Goal: Task Accomplishment & Management: Use online tool/utility

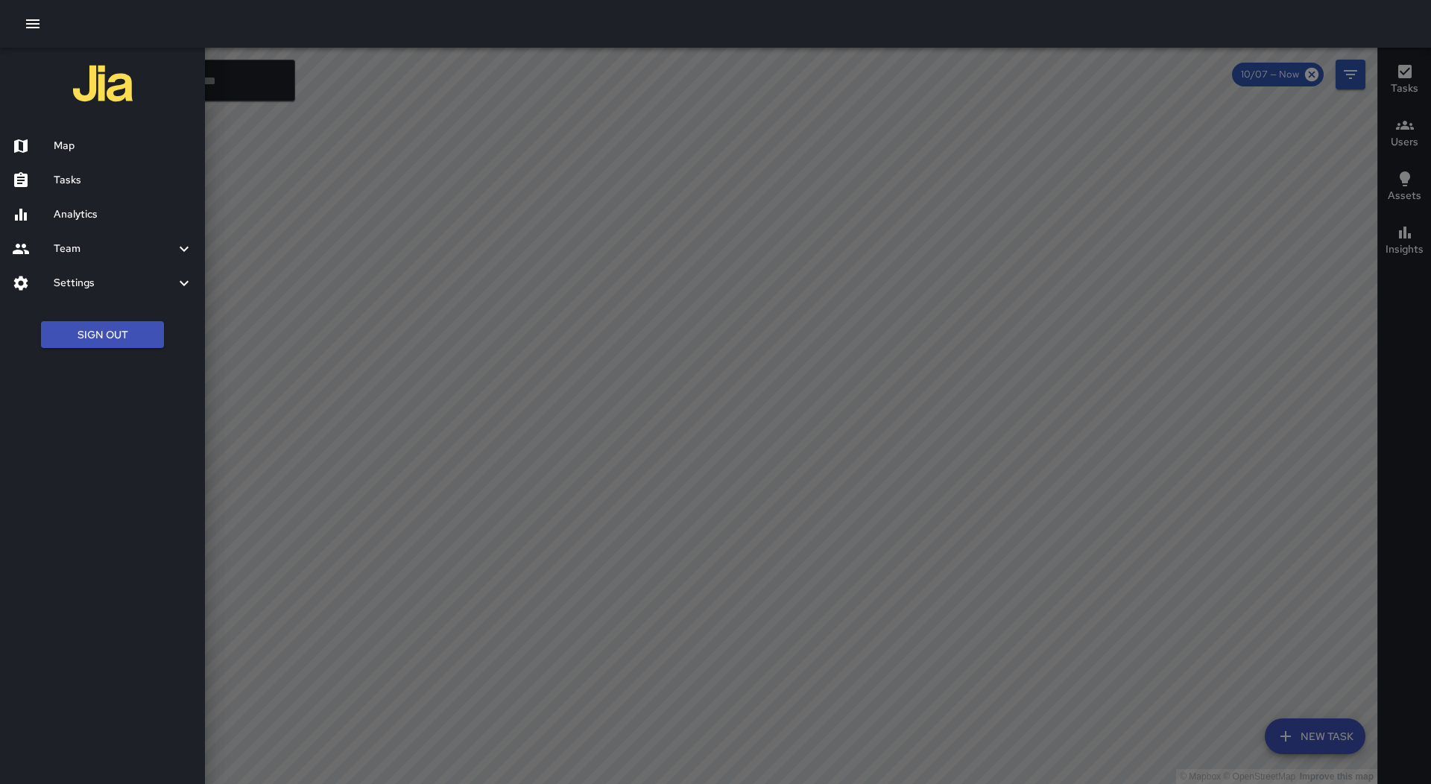
click at [163, 173] on h6 "Tasks" at bounding box center [123, 180] width 139 height 16
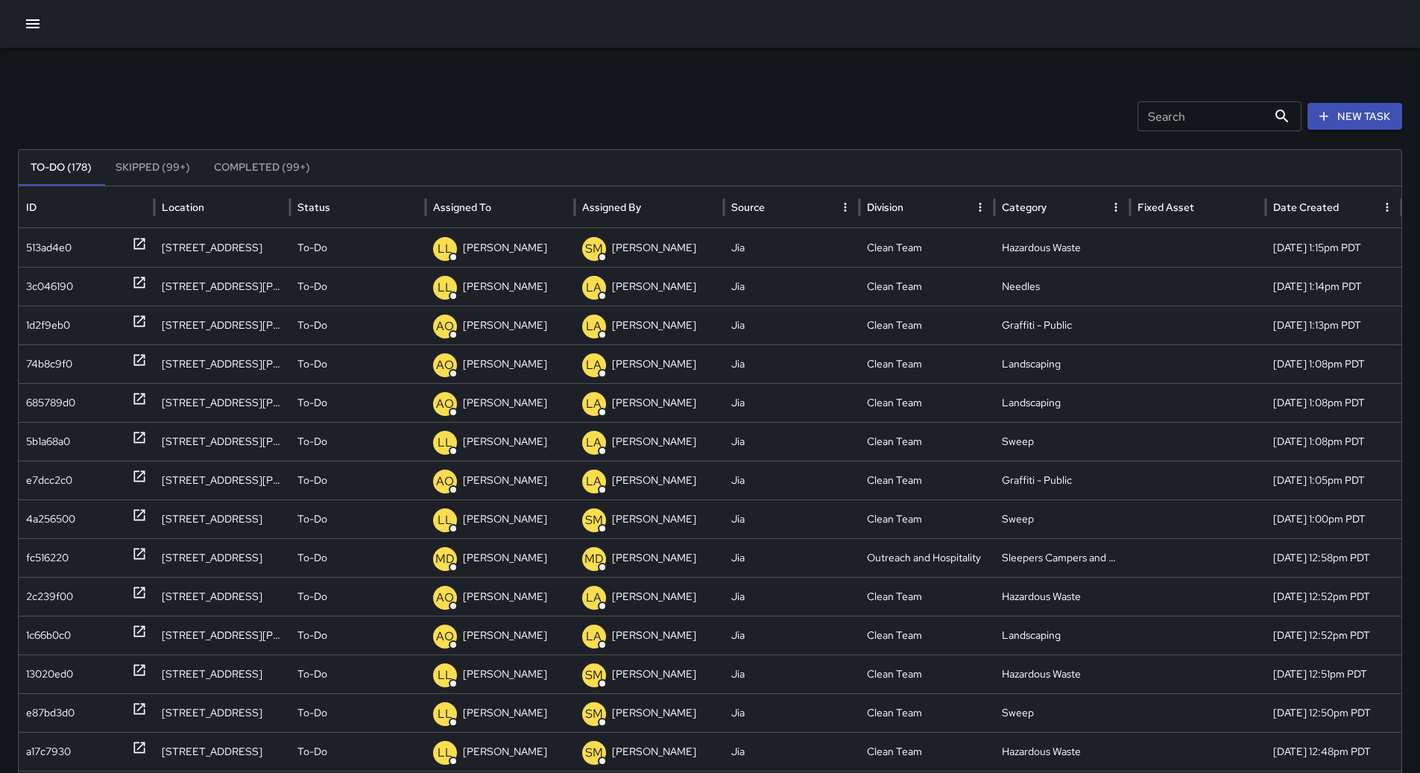
click at [497, 205] on icon "Sort" at bounding box center [502, 207] width 13 height 13
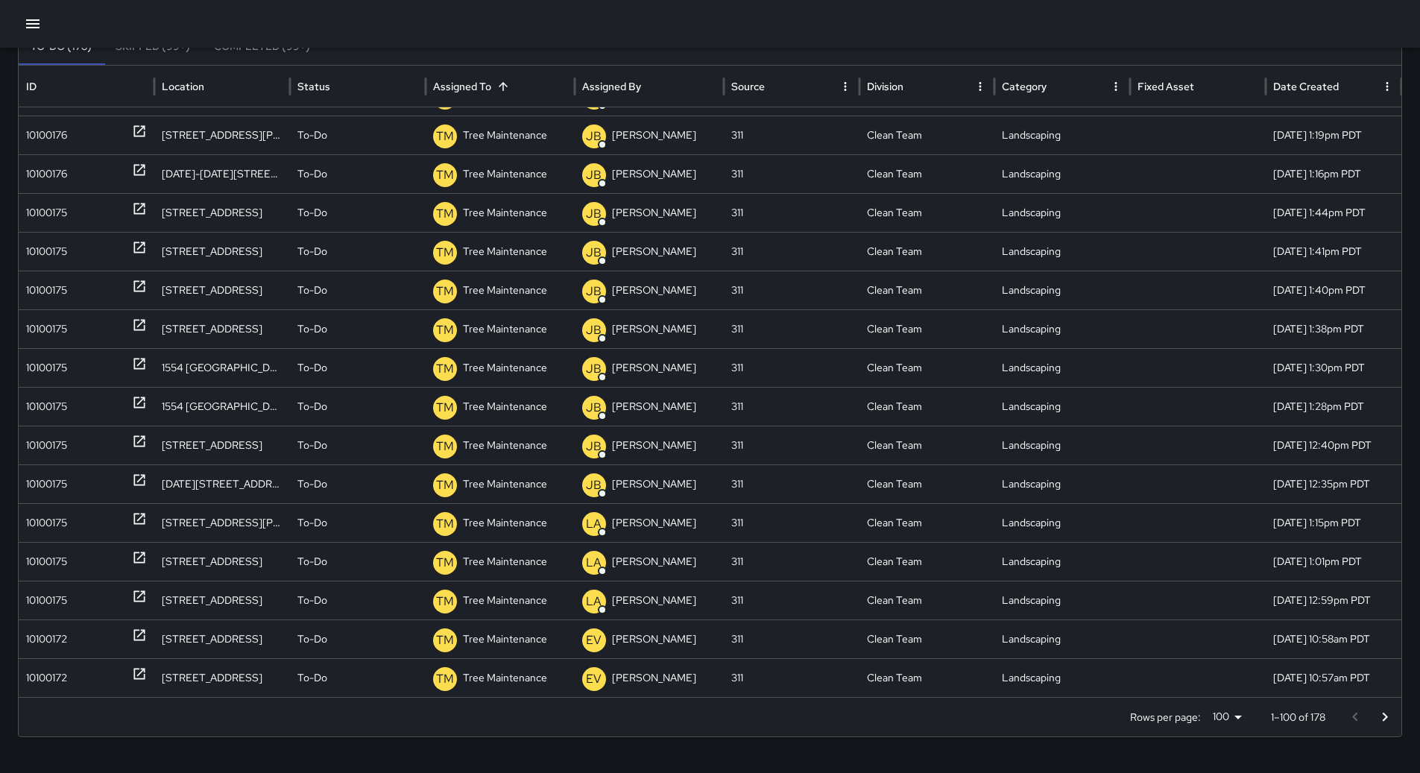
click at [1387, 713] on button "Go to next page" at bounding box center [1385, 717] width 30 height 30
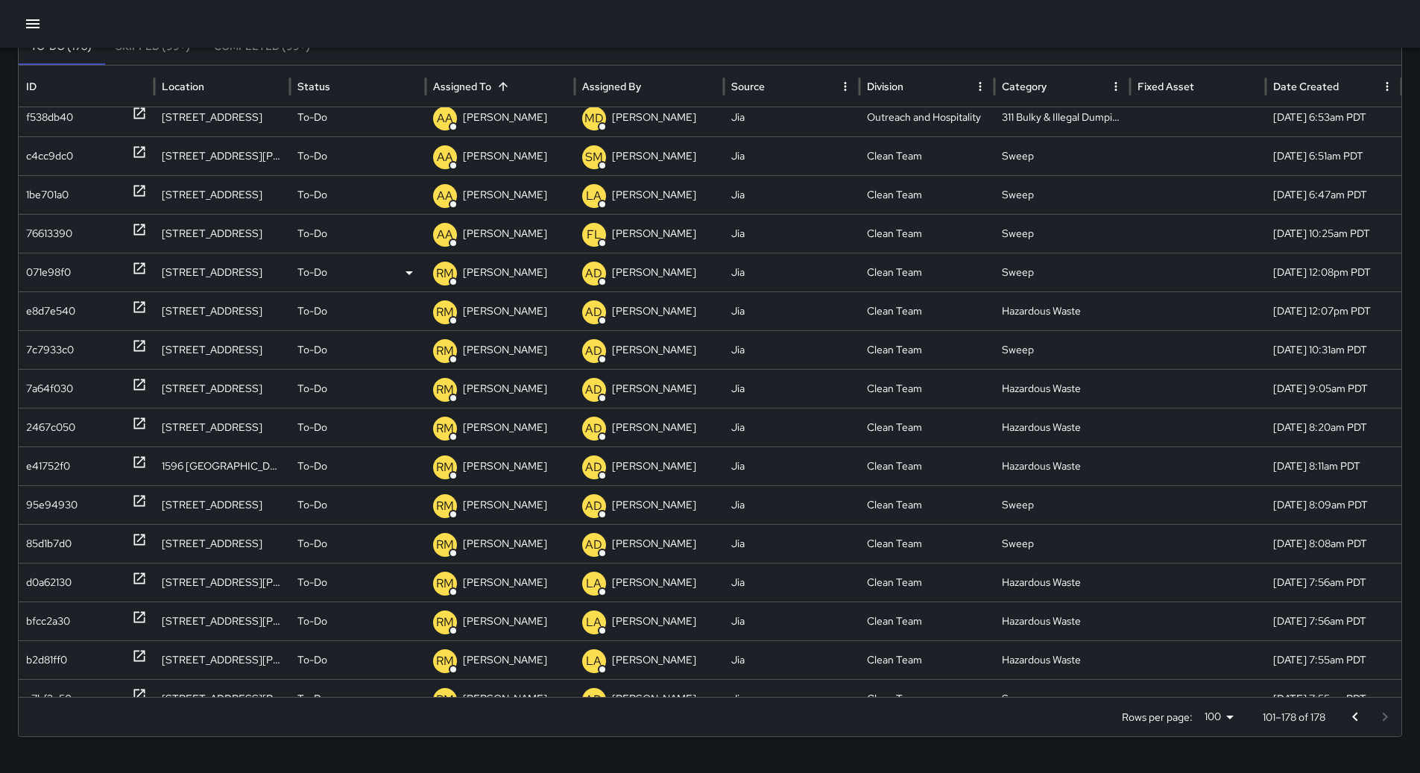
click at [48, 274] on div "071e98f0" at bounding box center [48, 272] width 45 height 38
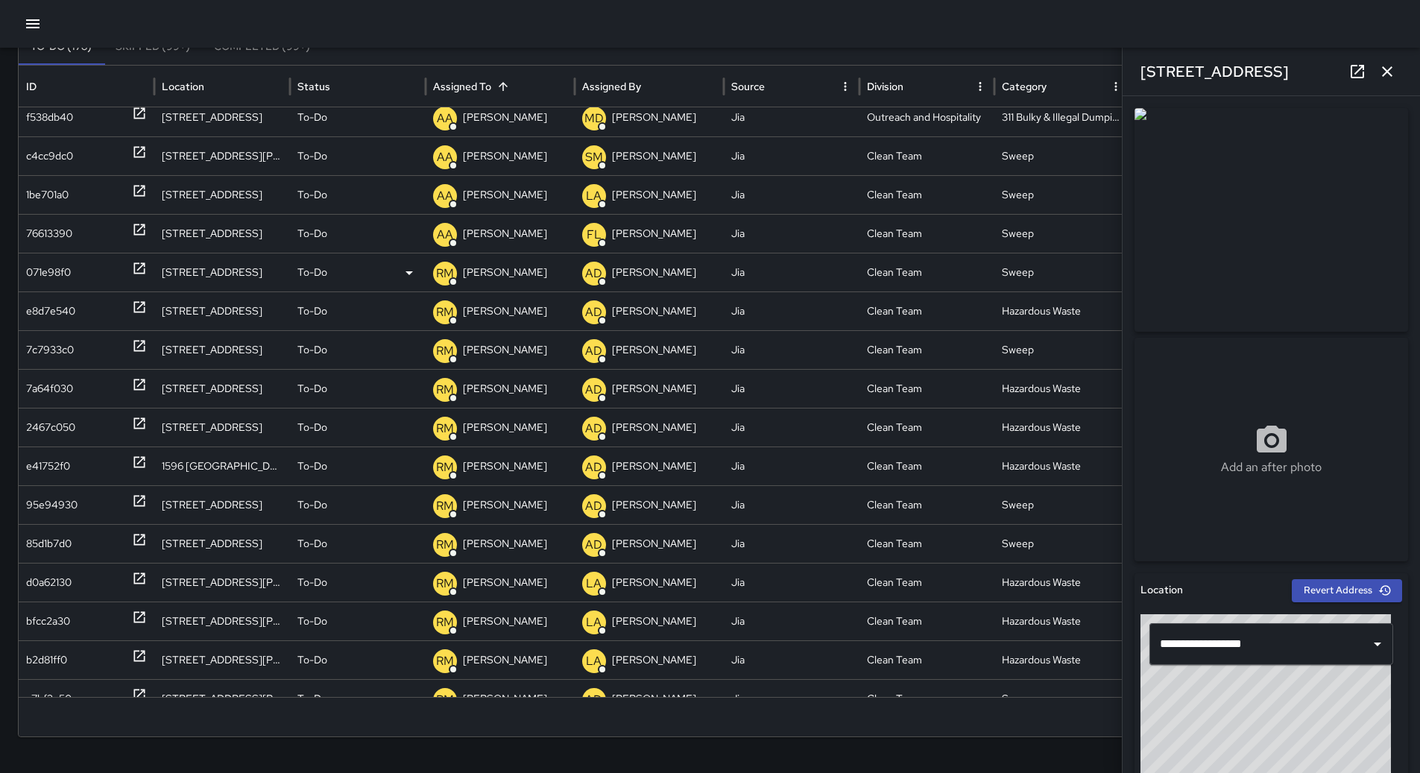
click at [66, 275] on div "071e98f0" at bounding box center [48, 272] width 45 height 38
click at [384, 273] on div "To-Do" at bounding box center [357, 272] width 121 height 38
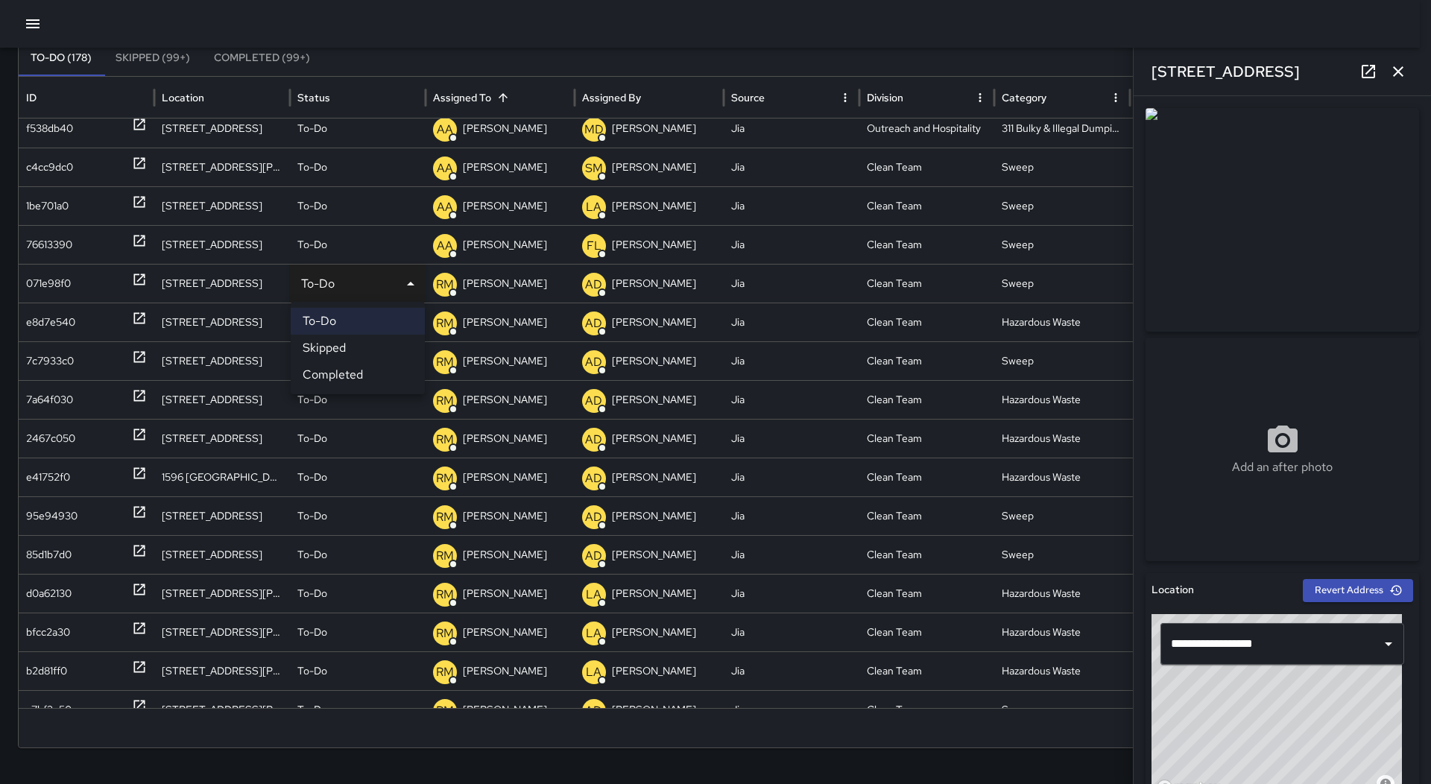
click at [630, 19] on div at bounding box center [715, 392] width 1431 height 784
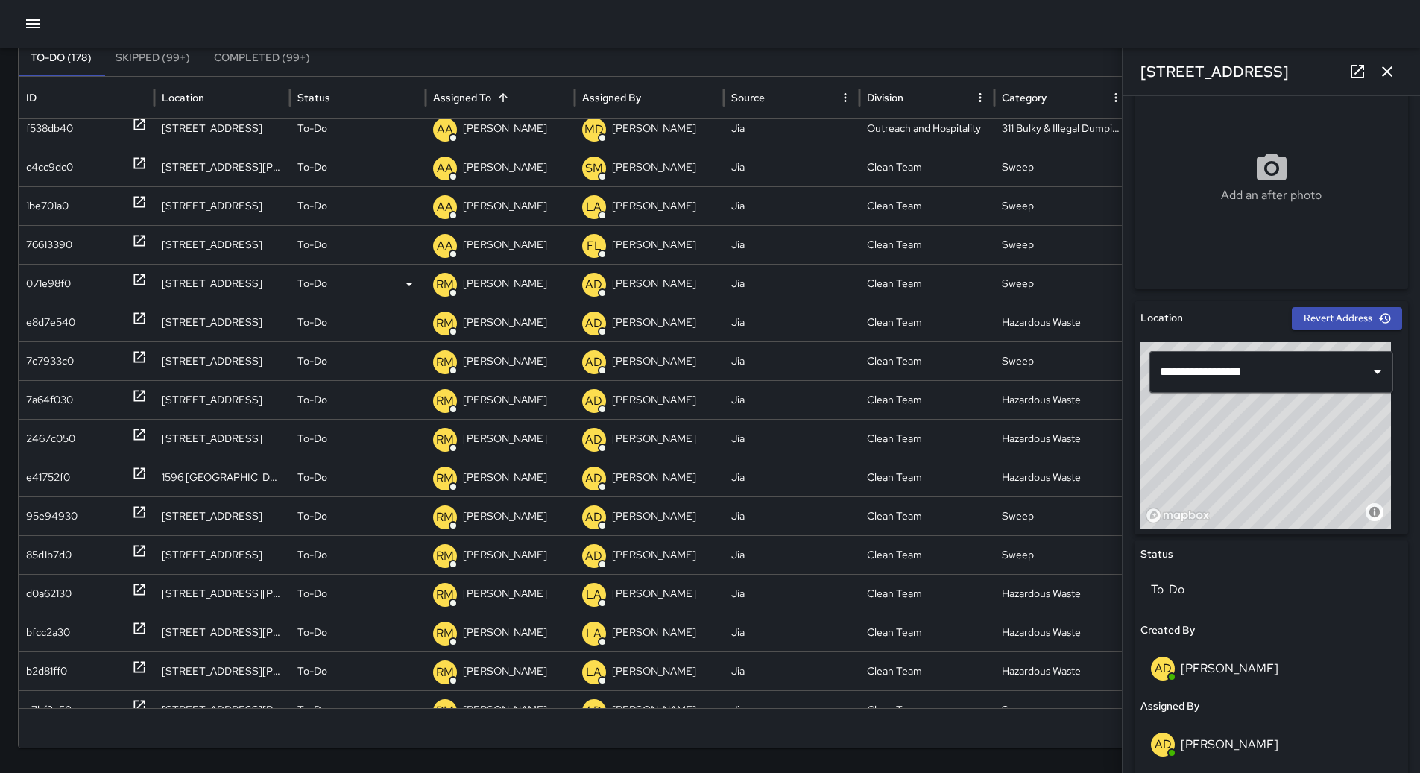
click at [63, 273] on div "071e98f0" at bounding box center [48, 284] width 45 height 38
click at [399, 280] on div "To-Do" at bounding box center [357, 284] width 121 height 38
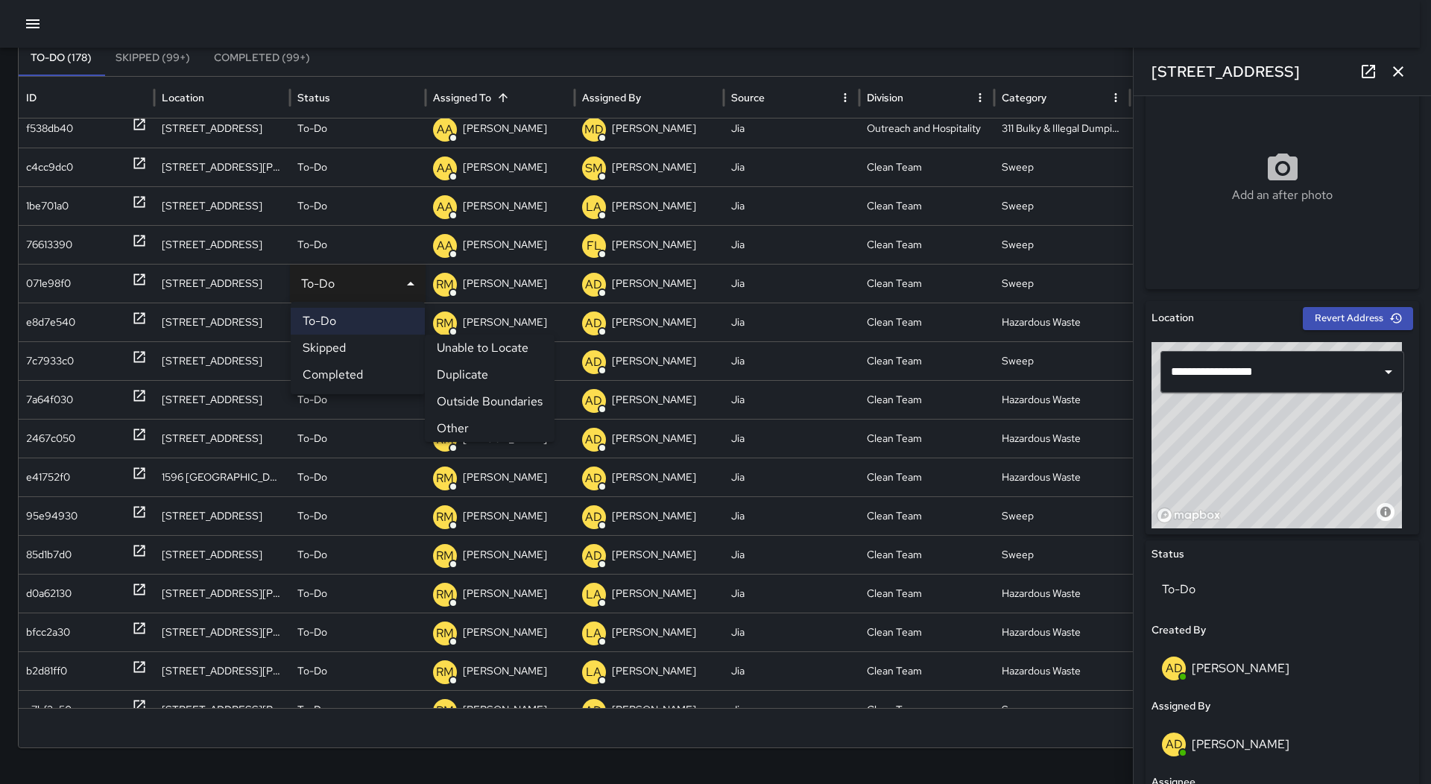
click at [495, 409] on li "Outside Boundaries" at bounding box center [490, 401] width 130 height 27
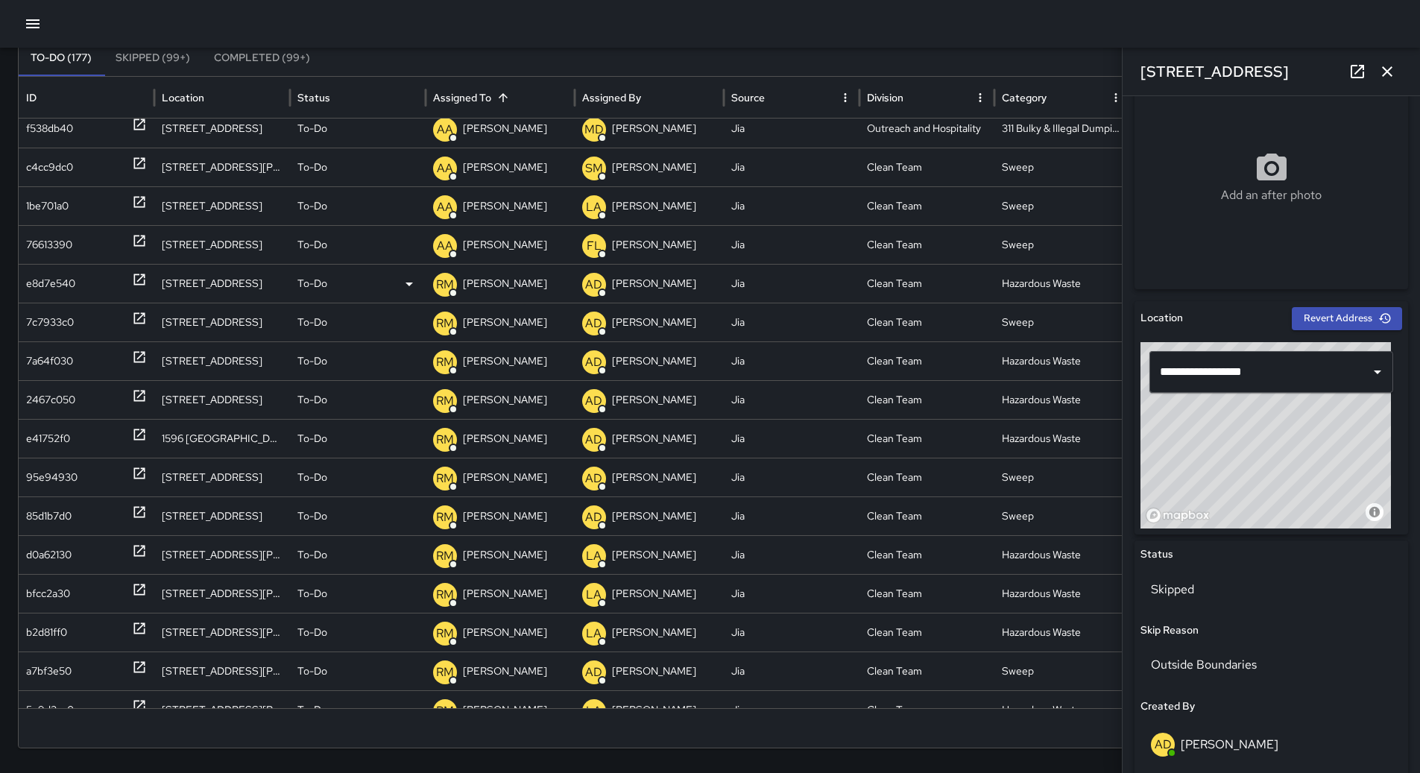
click at [41, 283] on div "e8d7e540" at bounding box center [50, 284] width 49 height 38
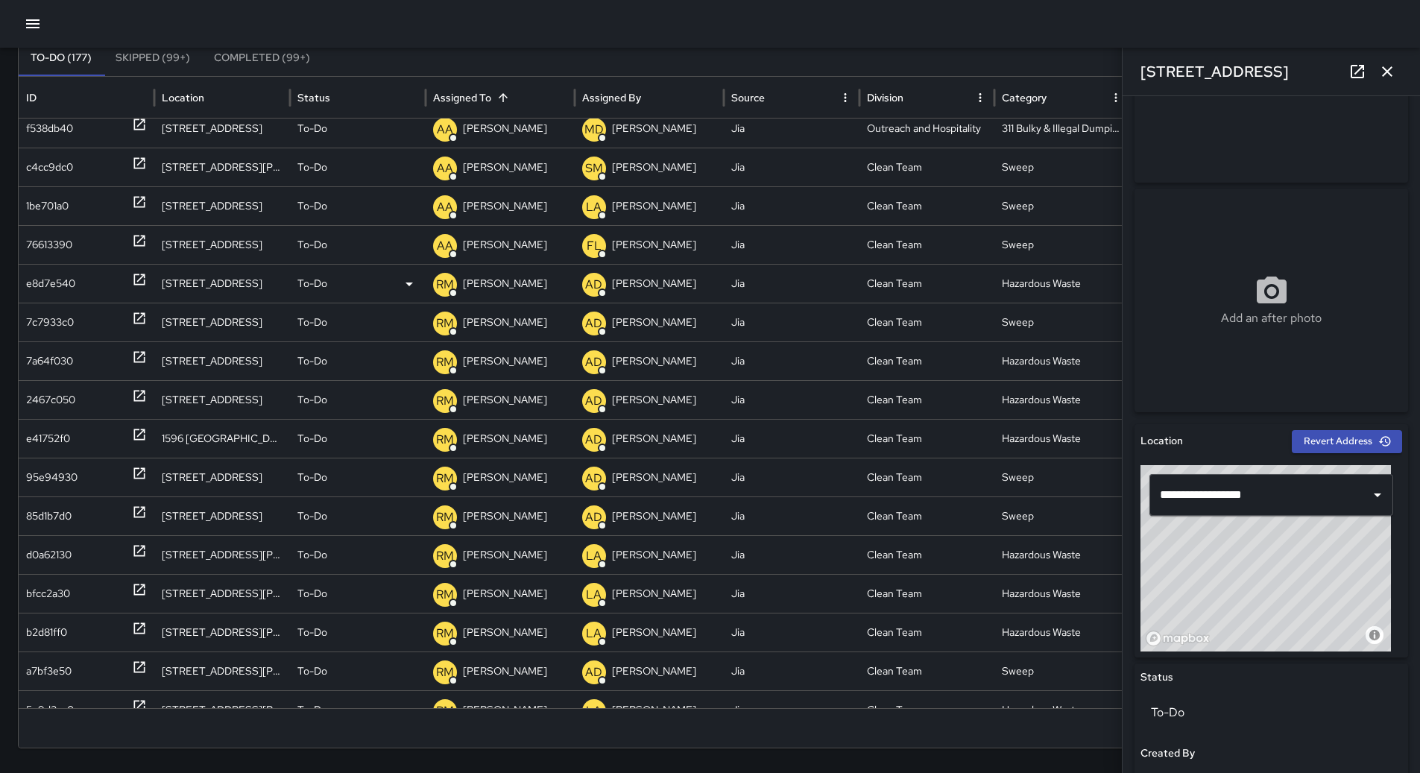
click at [490, 288] on p "[PERSON_NAME]" at bounding box center [505, 284] width 84 height 38
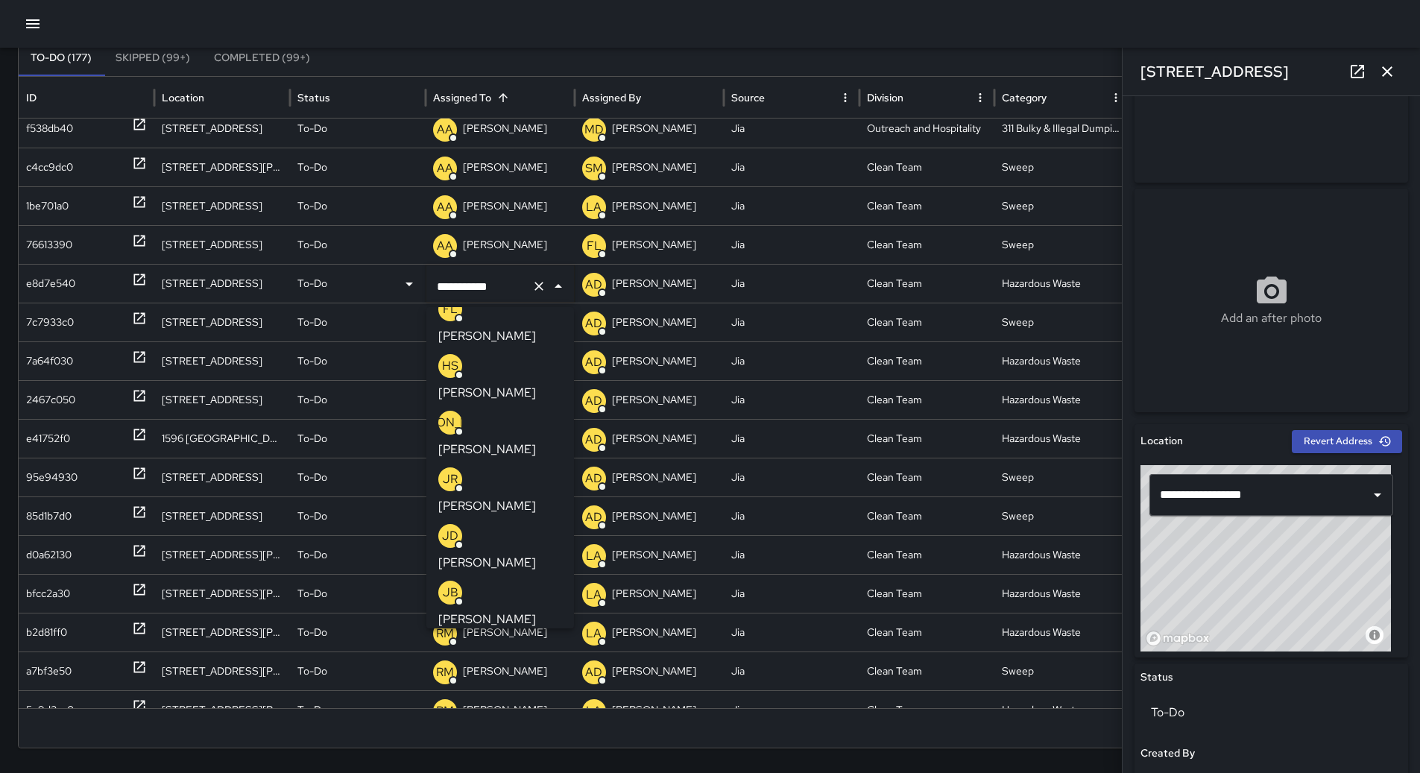
click at [520, 19] on div at bounding box center [710, 24] width 1420 height 48
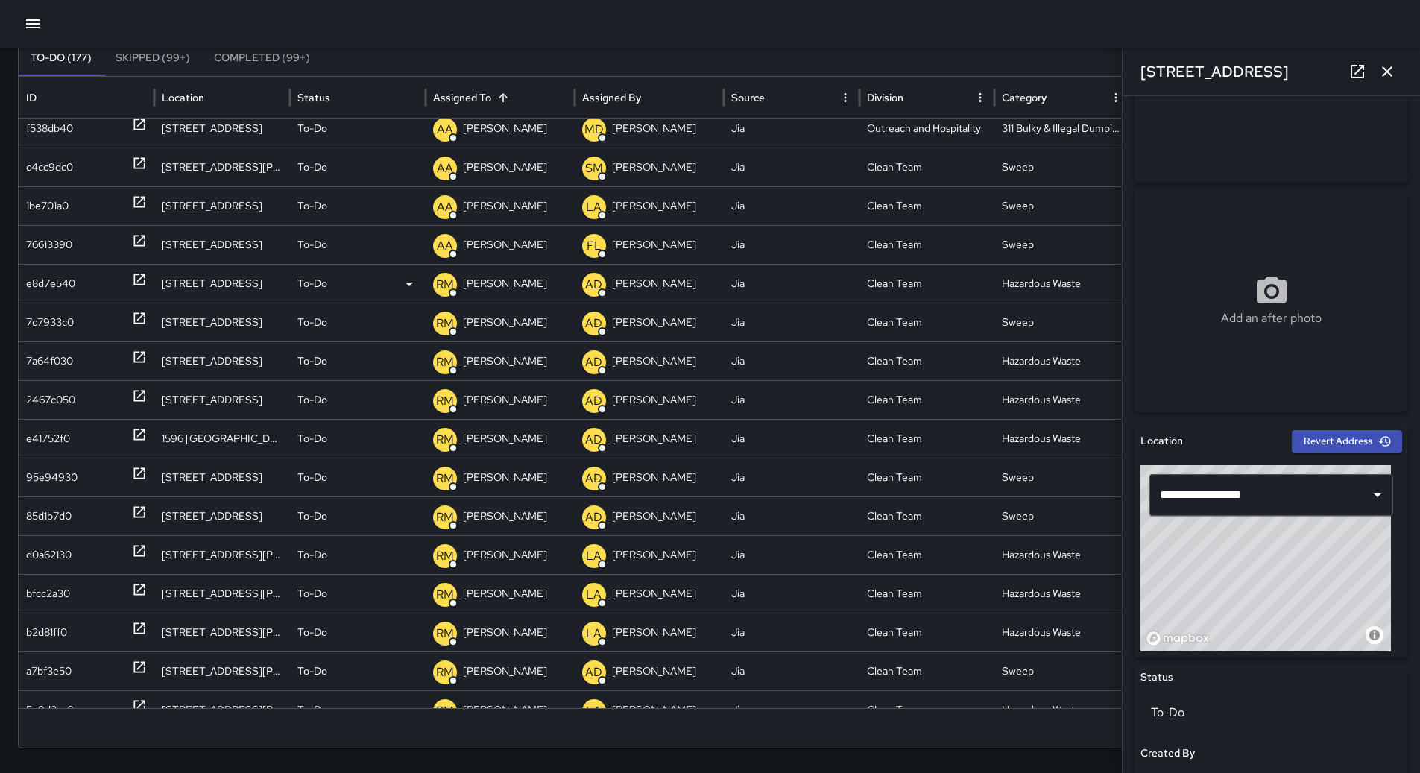
click at [361, 286] on div "To-Do" at bounding box center [357, 284] width 121 height 38
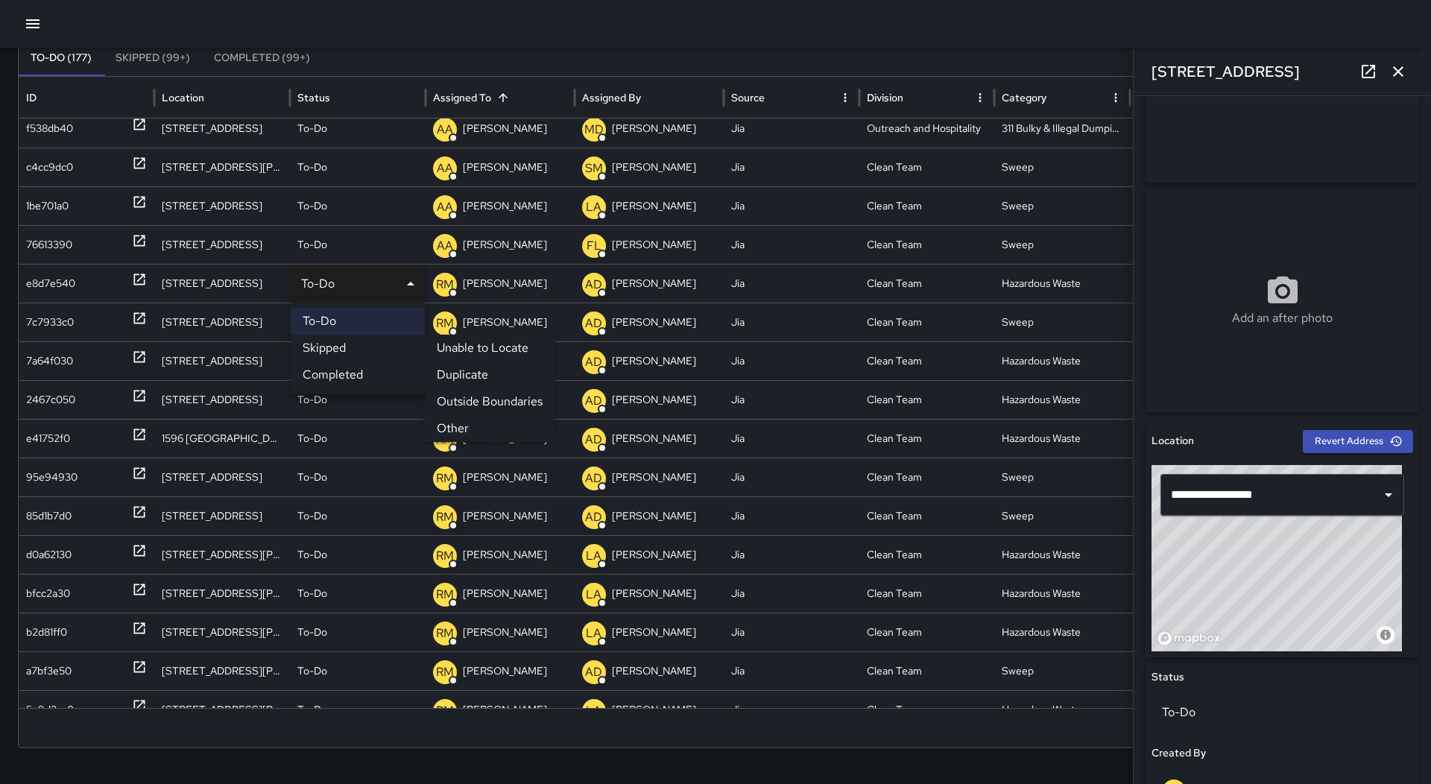
click at [502, 400] on li "Outside Boundaries" at bounding box center [490, 401] width 130 height 27
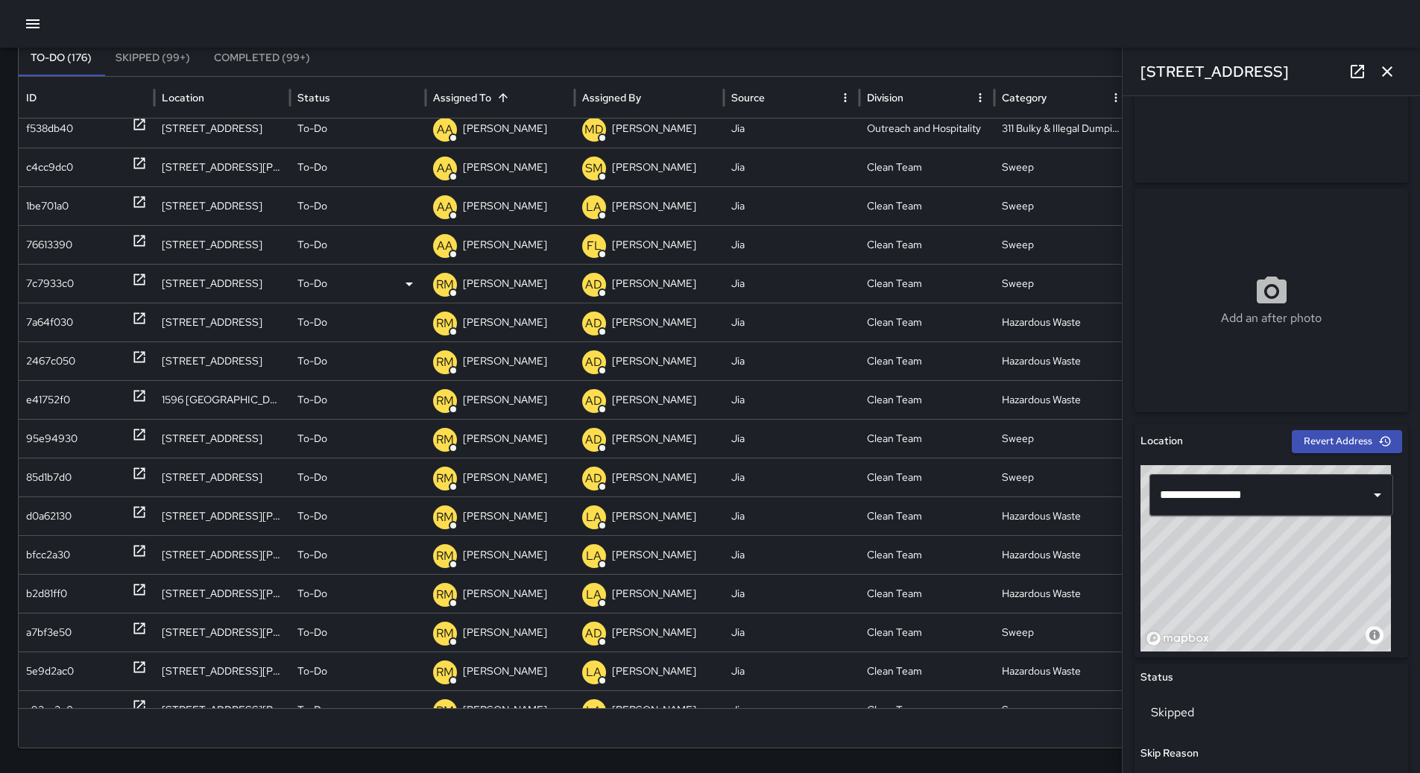
click at [61, 280] on div "7c7933c0" at bounding box center [50, 284] width 48 height 38
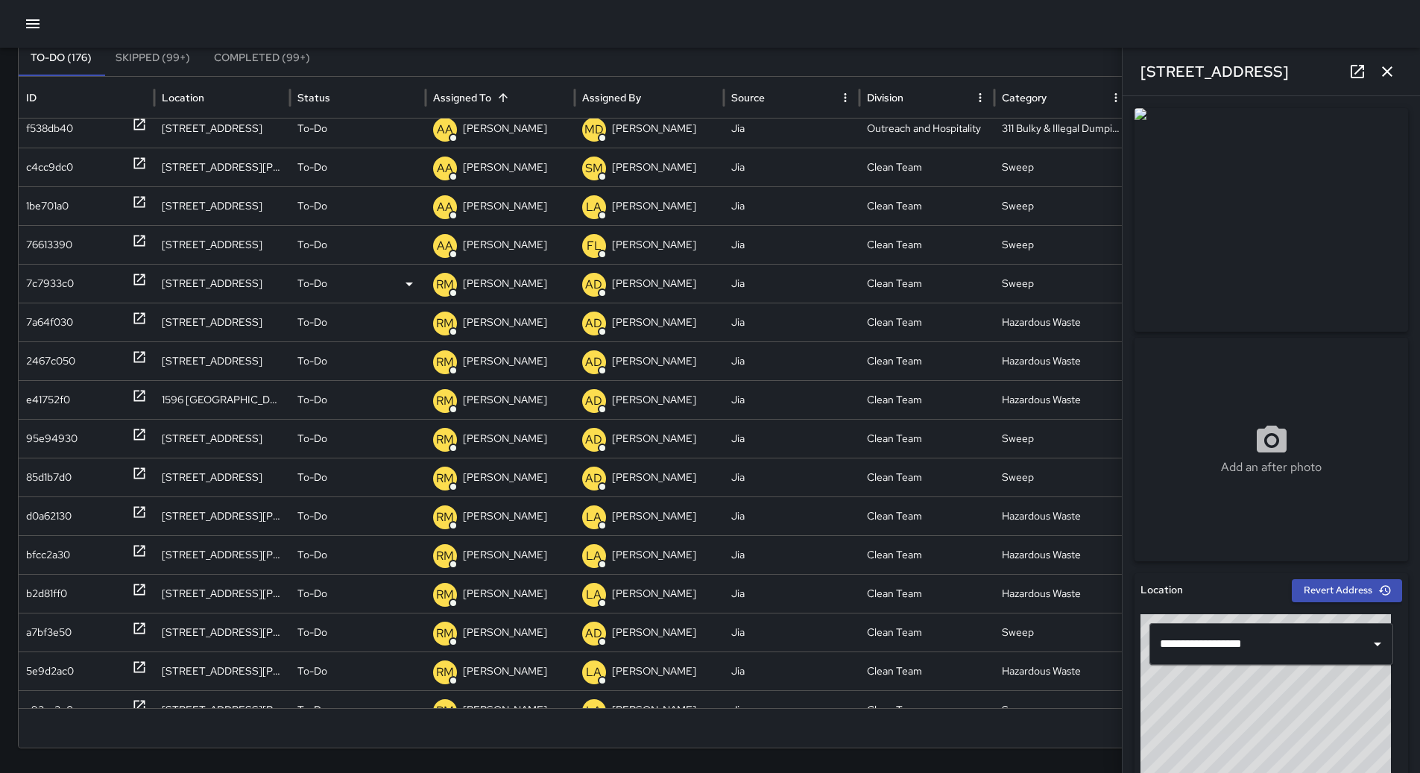
click at [497, 273] on p "[PERSON_NAME]" at bounding box center [505, 284] width 84 height 38
click at [438, 46] on div at bounding box center [710, 24] width 1420 height 48
click at [382, 283] on div "To-Do" at bounding box center [357, 284] width 121 height 38
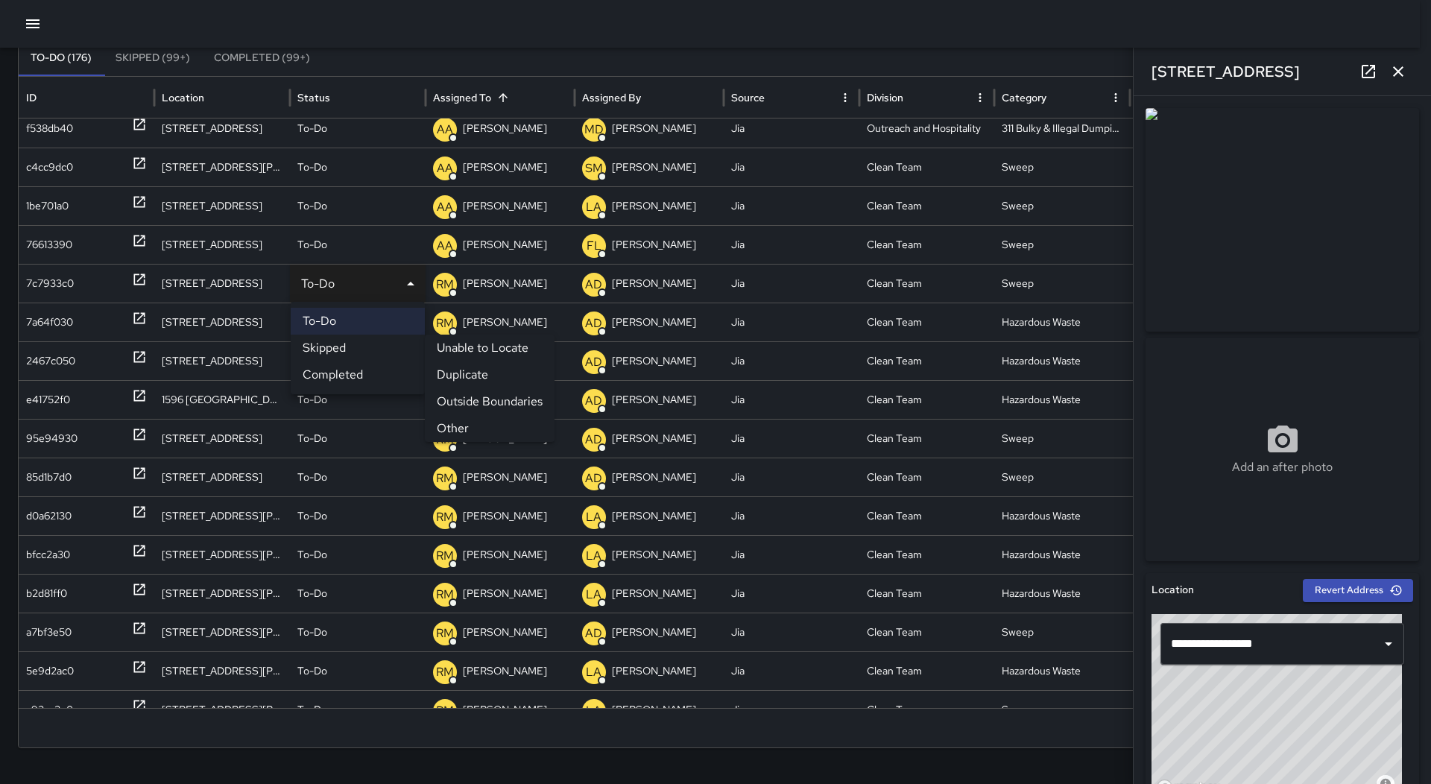
click at [516, 396] on li "Outside Boundaries" at bounding box center [490, 401] width 130 height 27
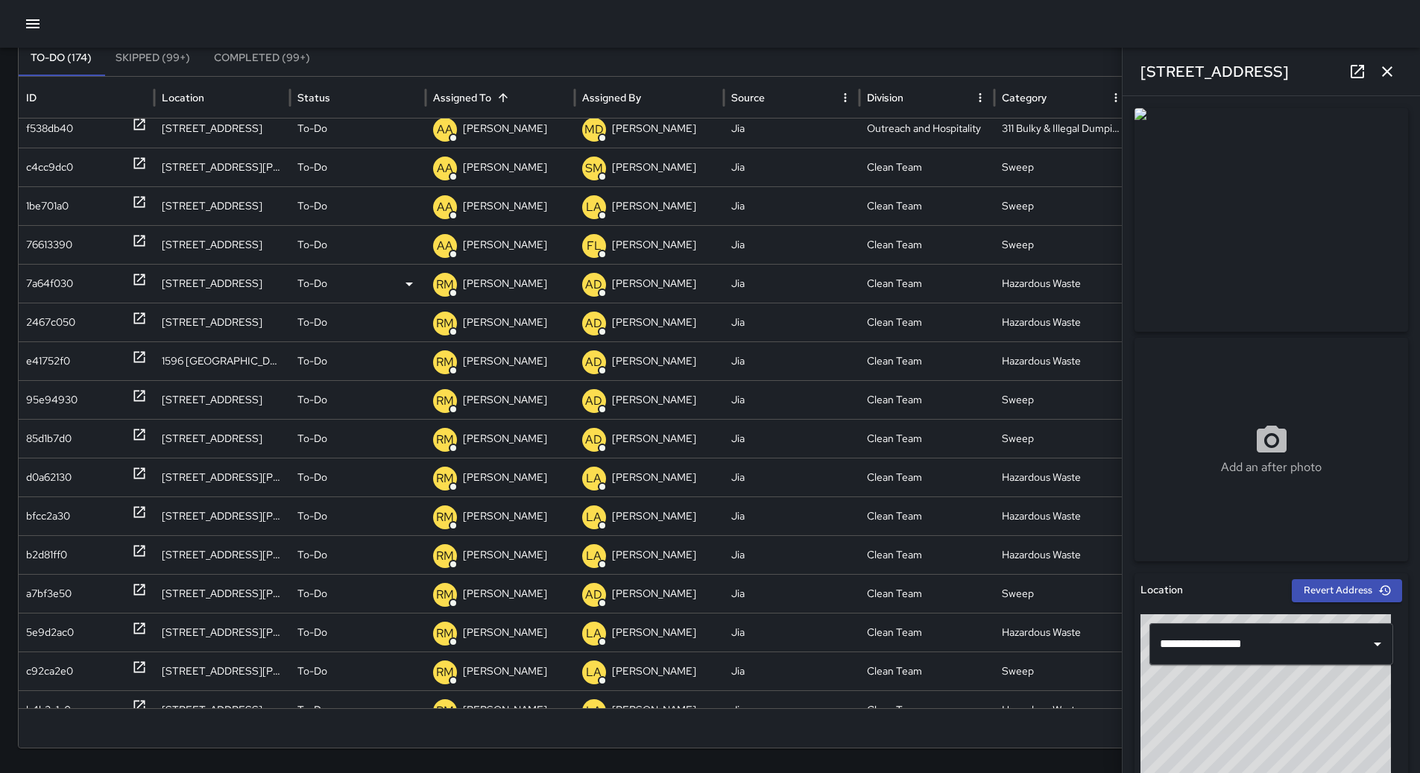
click at [40, 284] on div "7a64f030" at bounding box center [49, 284] width 47 height 38
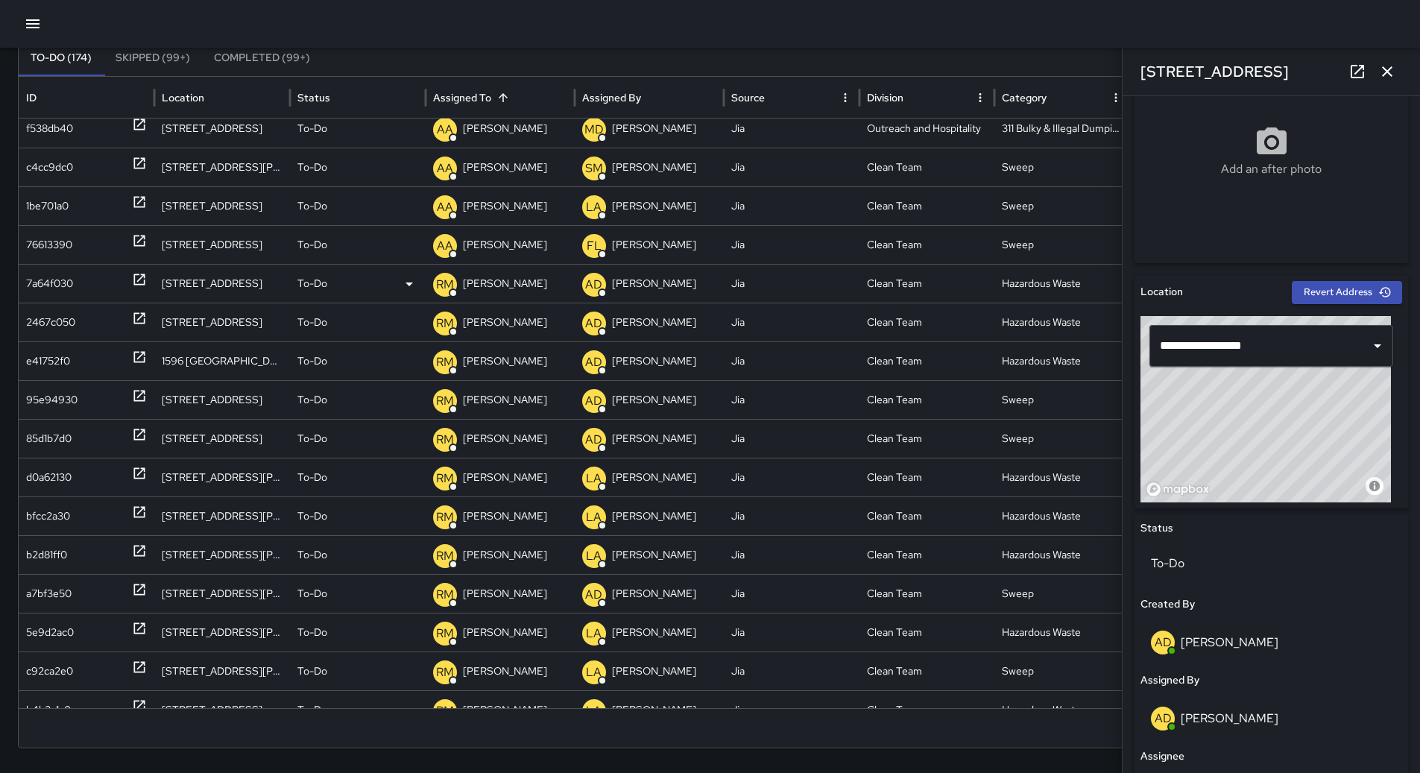
click at [409, 286] on icon at bounding box center [409, 284] width 18 height 18
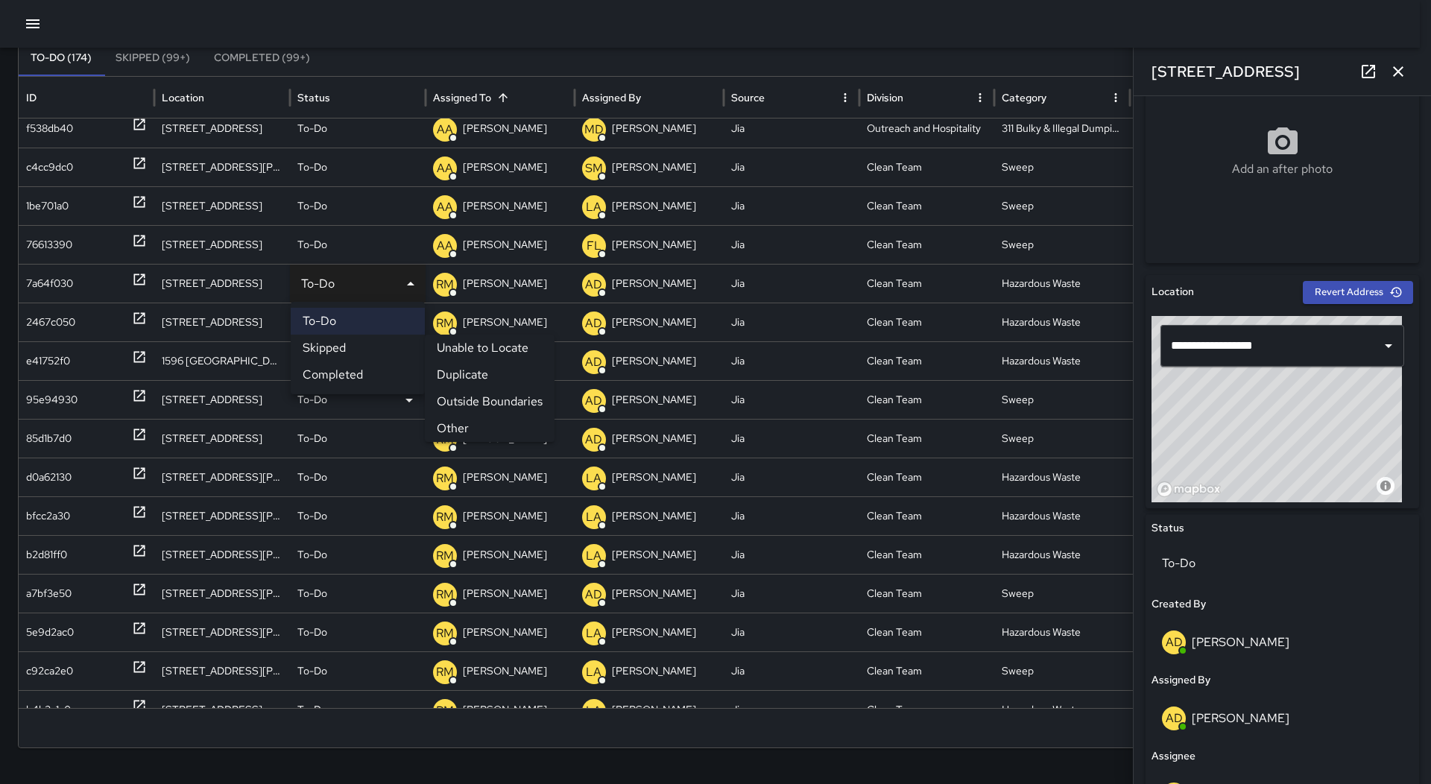
click at [485, 401] on li "Outside Boundaries" at bounding box center [490, 401] width 130 height 27
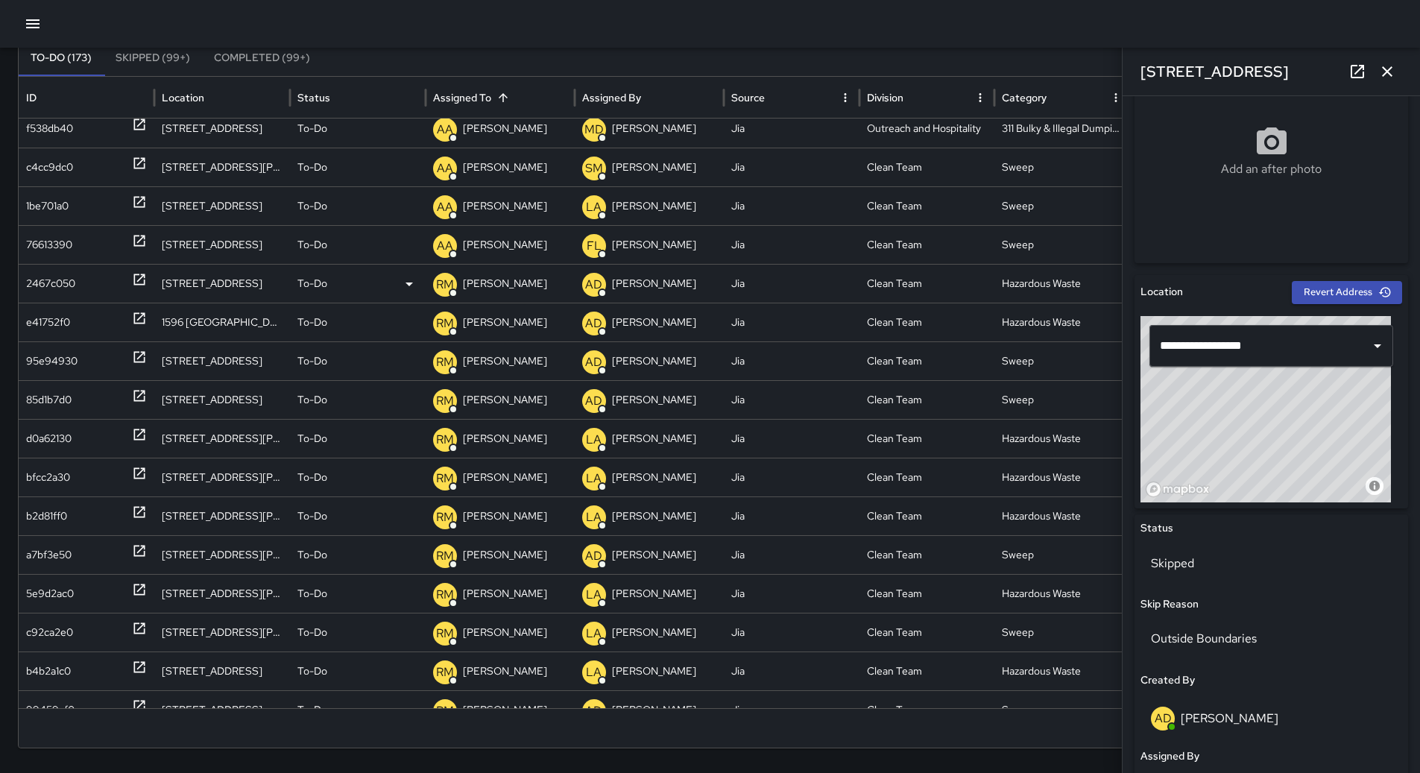
click at [87, 288] on div "2467c050" at bounding box center [86, 284] width 121 height 38
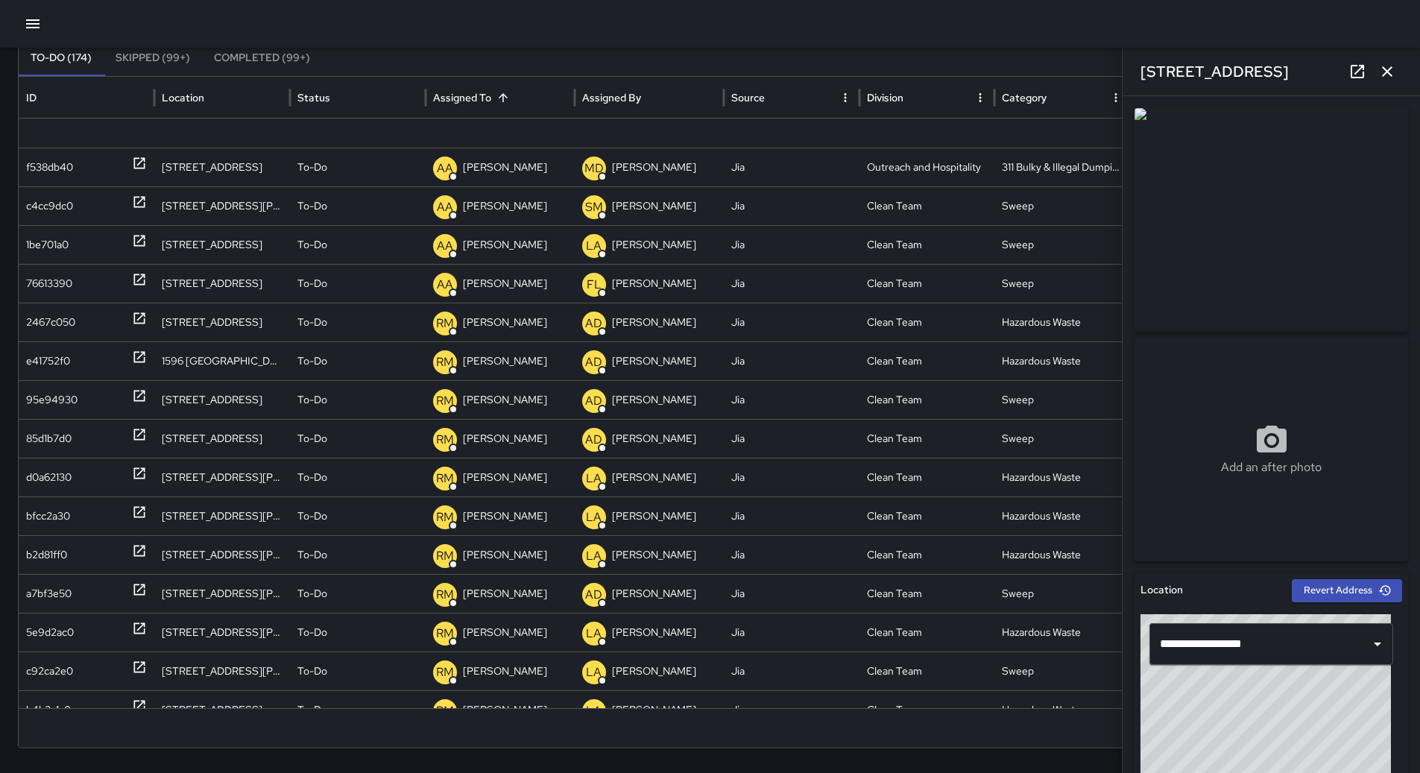
scroll to position [1855, 0]
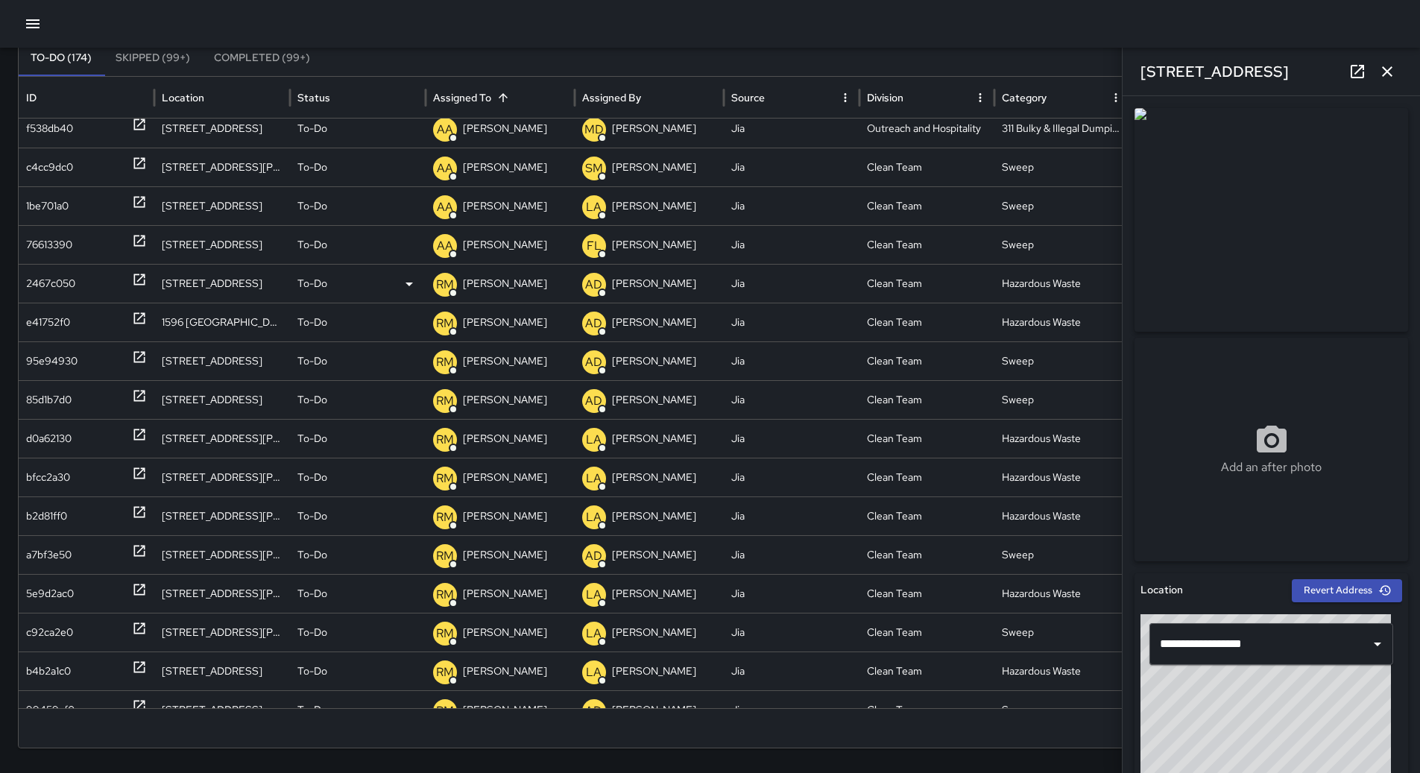
click at [34, 294] on div "2467c050" at bounding box center [50, 284] width 49 height 38
click at [401, 286] on icon at bounding box center [409, 284] width 18 height 18
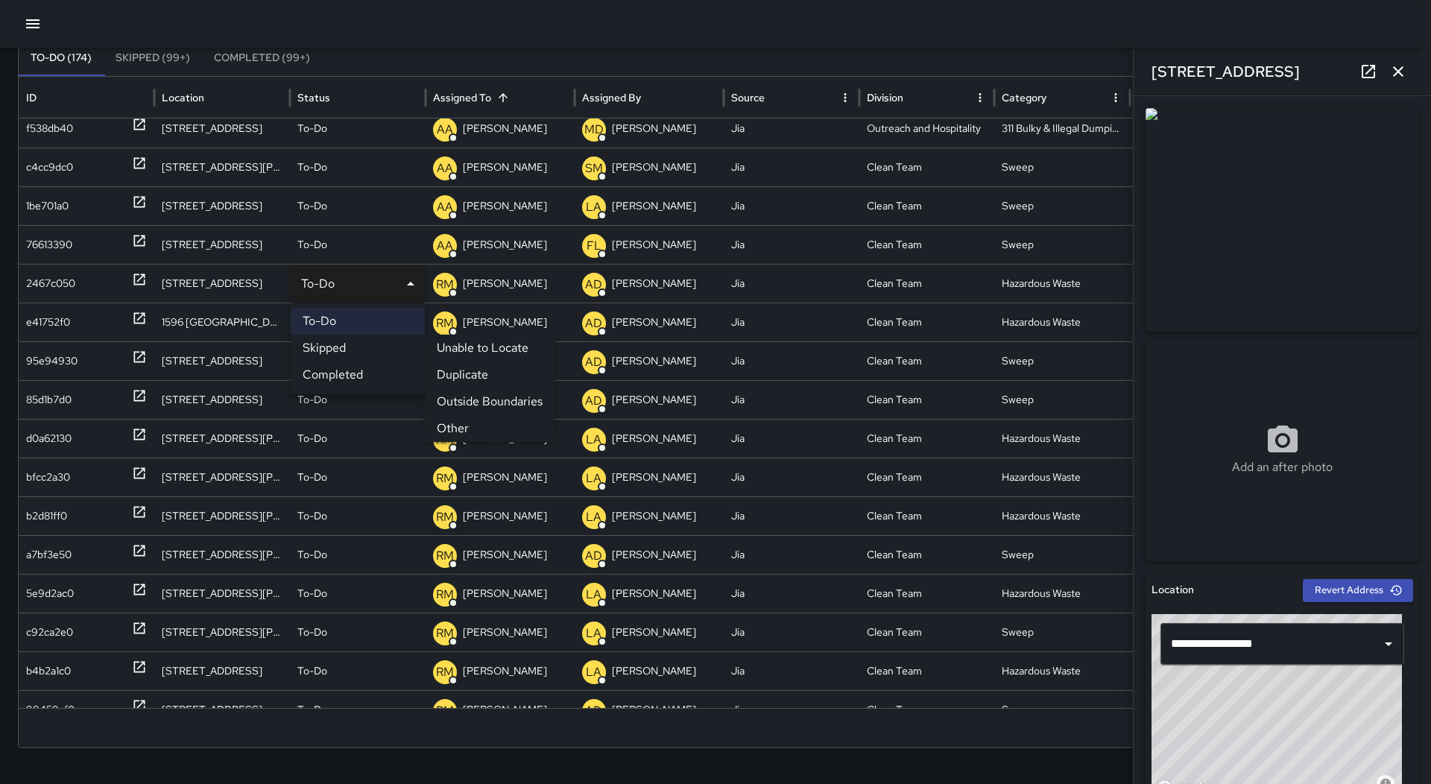
click at [532, 396] on li "Outside Boundaries" at bounding box center [490, 401] width 130 height 27
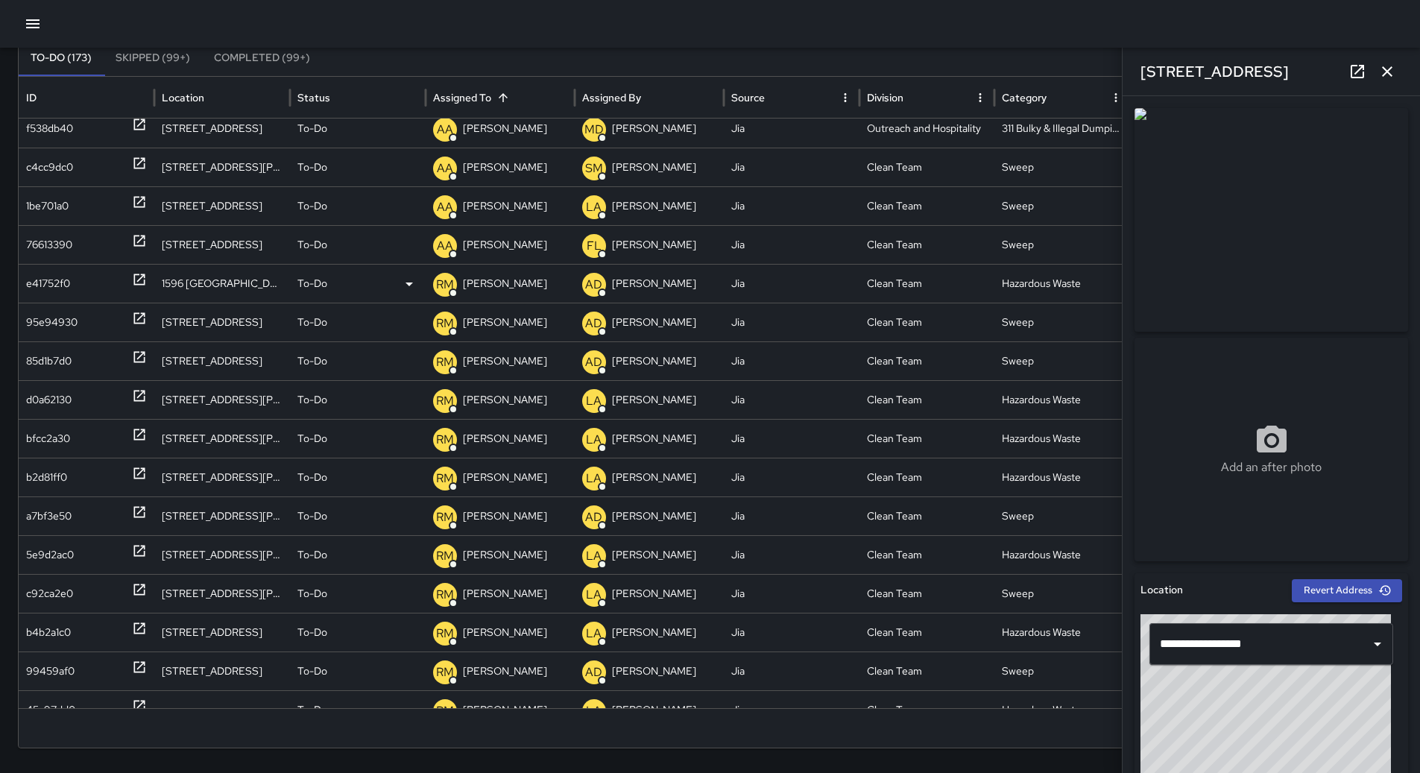
click at [63, 287] on div "e41752f0" at bounding box center [48, 284] width 44 height 38
click at [513, 281] on p "[PERSON_NAME]" at bounding box center [505, 284] width 84 height 38
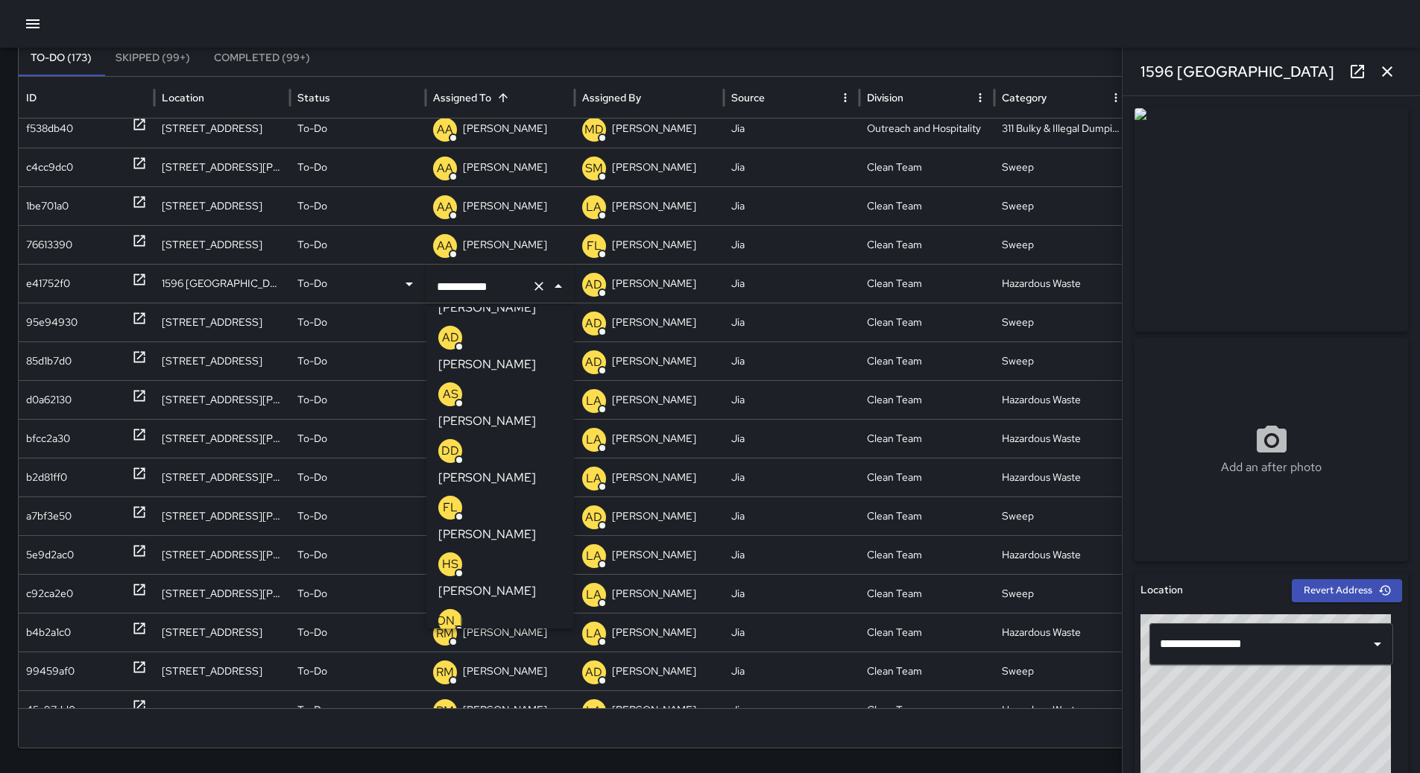
scroll to position [0, 0]
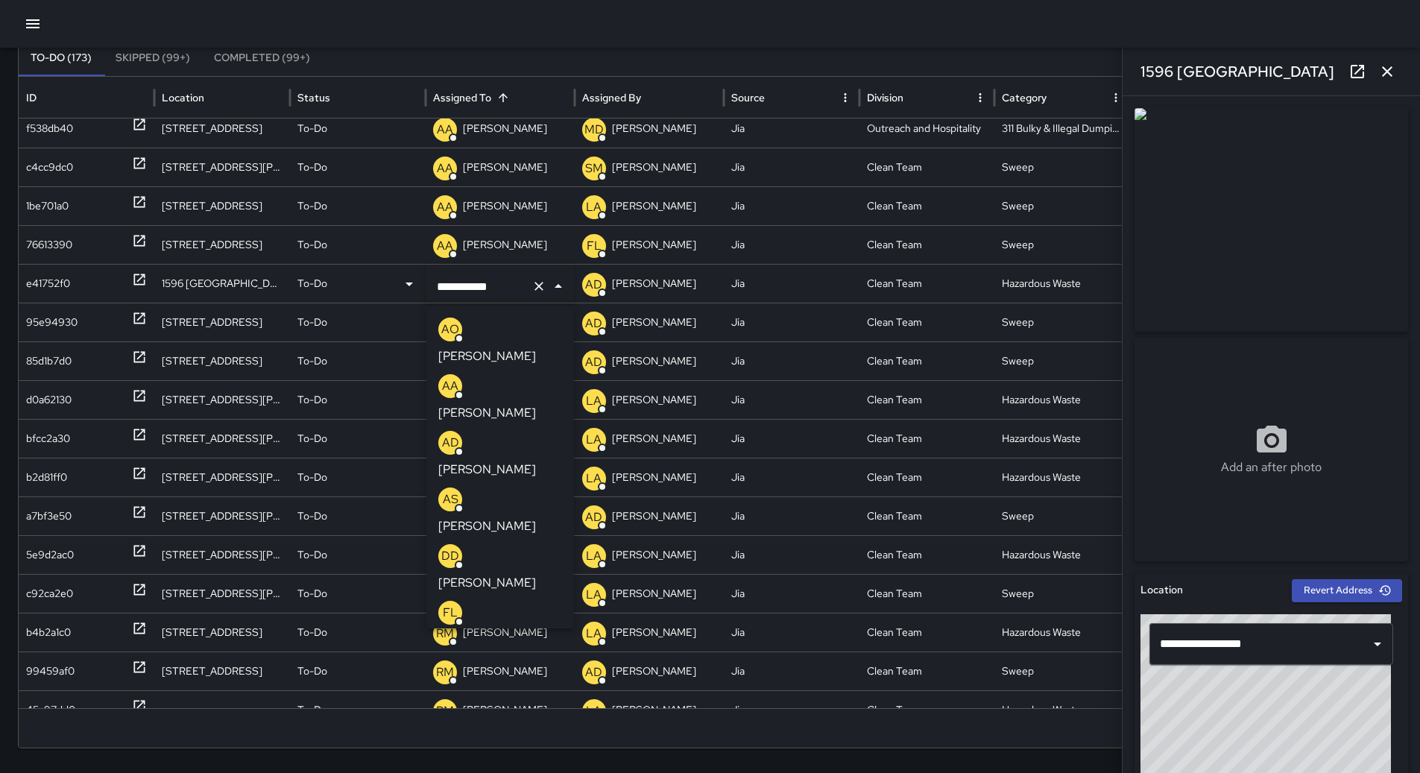
click at [508, 517] on p "[PERSON_NAME]" at bounding box center [487, 526] width 98 height 18
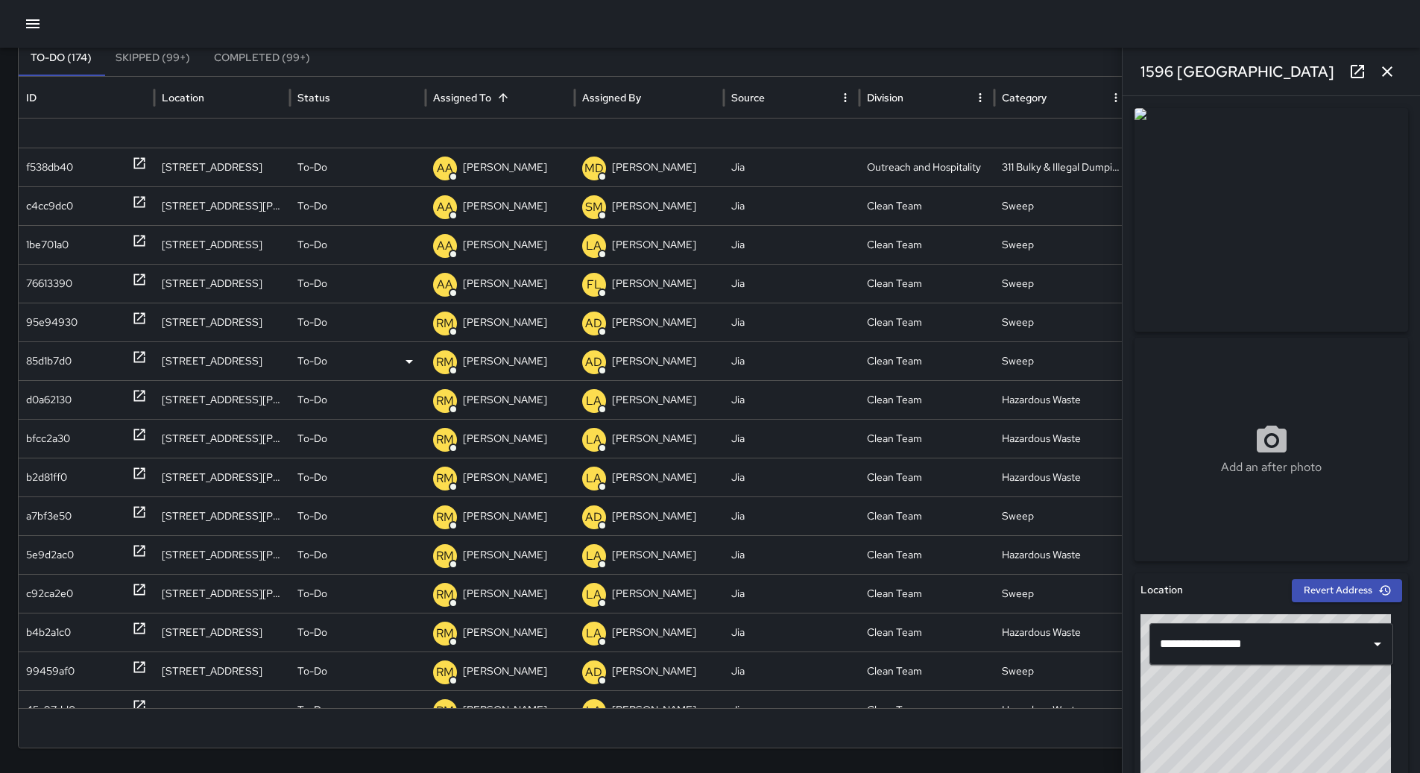
scroll to position [1928, 0]
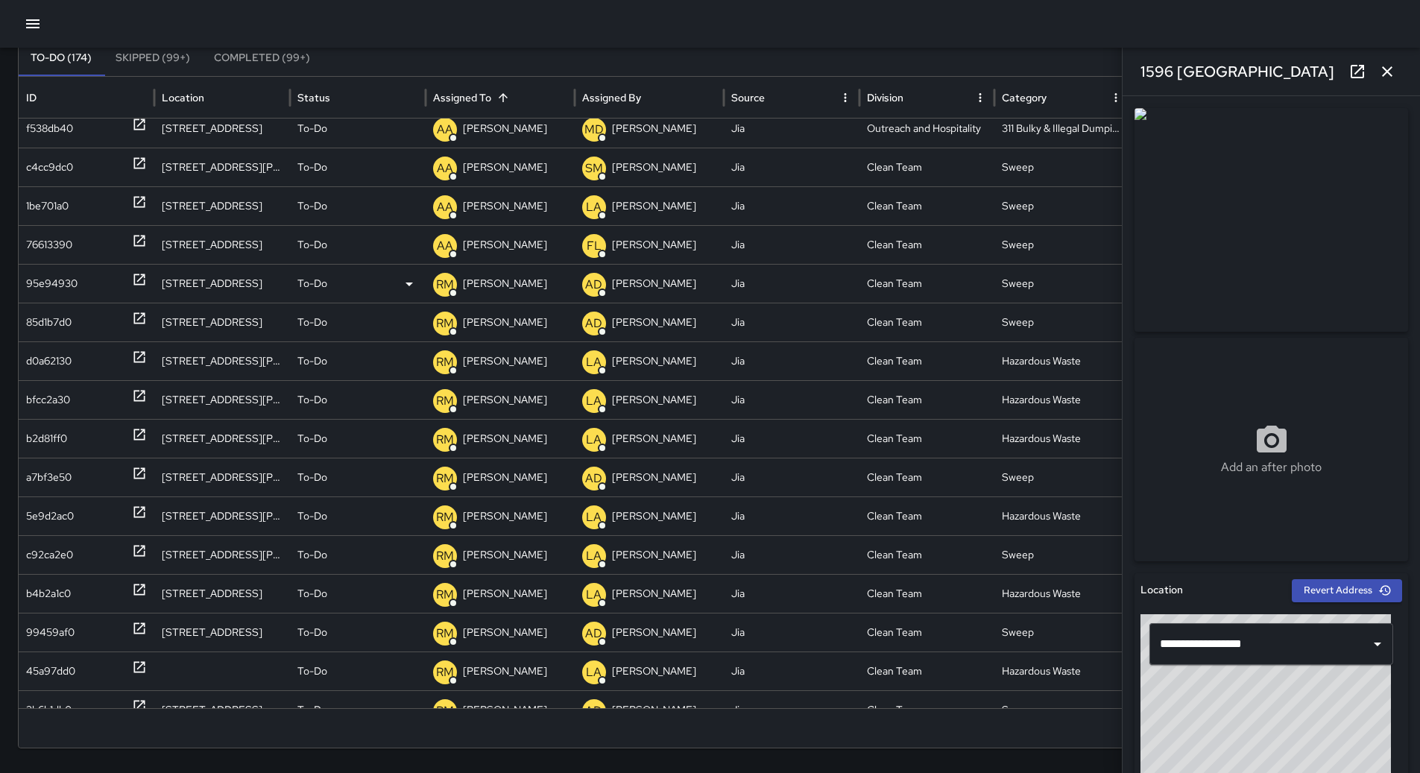
click at [46, 289] on div "95e94930" at bounding box center [51, 284] width 51 height 38
drag, startPoint x: 1244, startPoint y: 263, endPoint x: 1185, endPoint y: 271, distance: 59.5
click at [1185, 271] on img at bounding box center [1272, 220] width 274 height 224
click at [54, 290] on div "95e94930" at bounding box center [51, 284] width 51 height 38
click at [496, 286] on p "[PERSON_NAME]" at bounding box center [505, 284] width 84 height 38
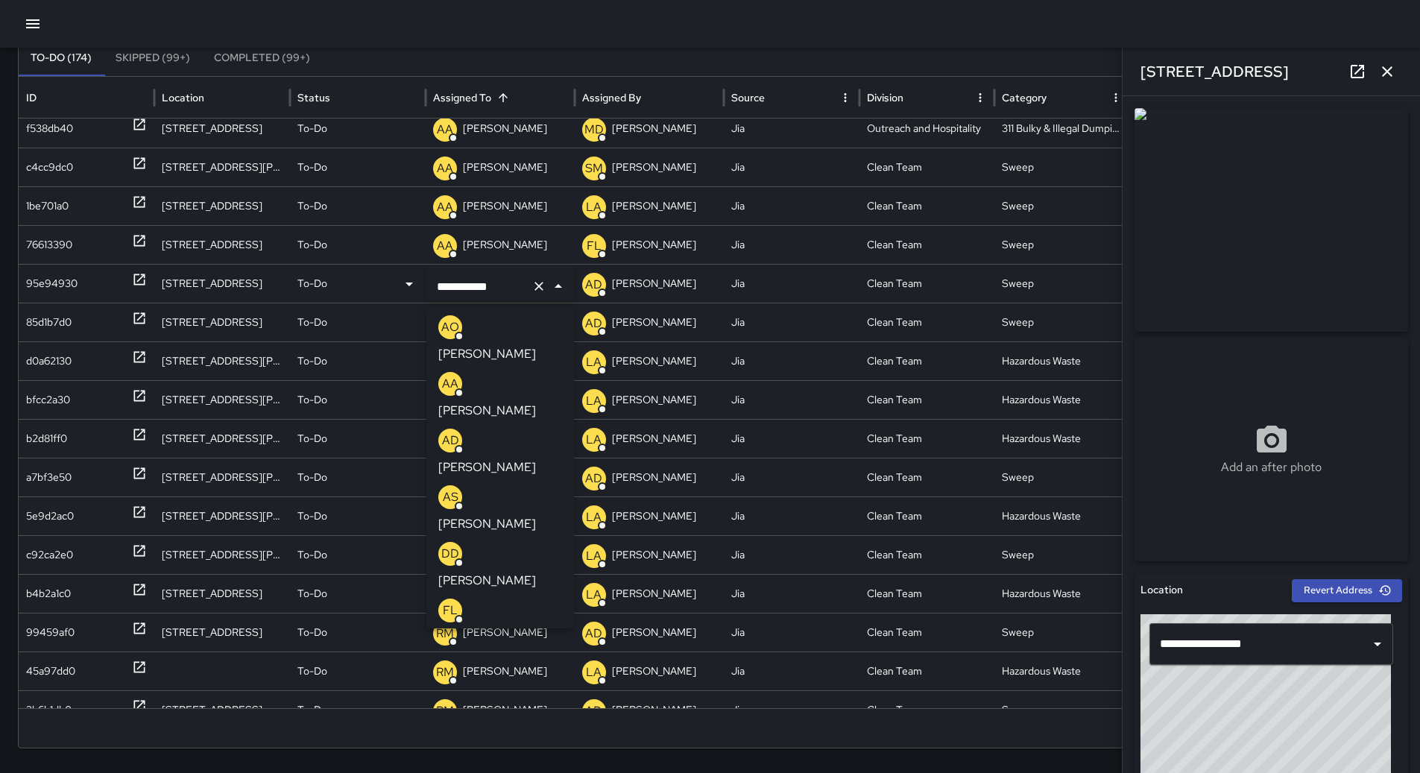
scroll to position [0, 0]
click at [499, 517] on p "[PERSON_NAME]" at bounding box center [487, 526] width 98 height 18
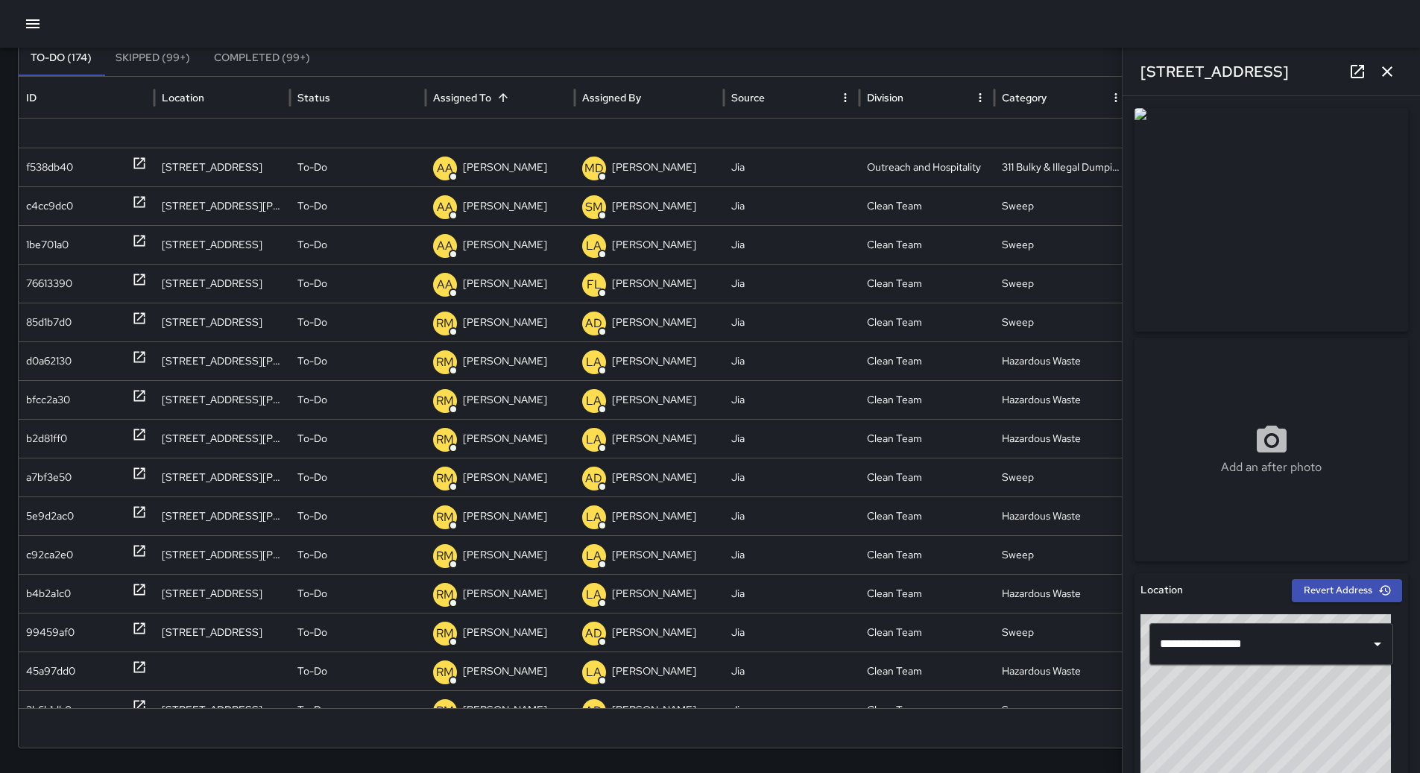
scroll to position [1964, 0]
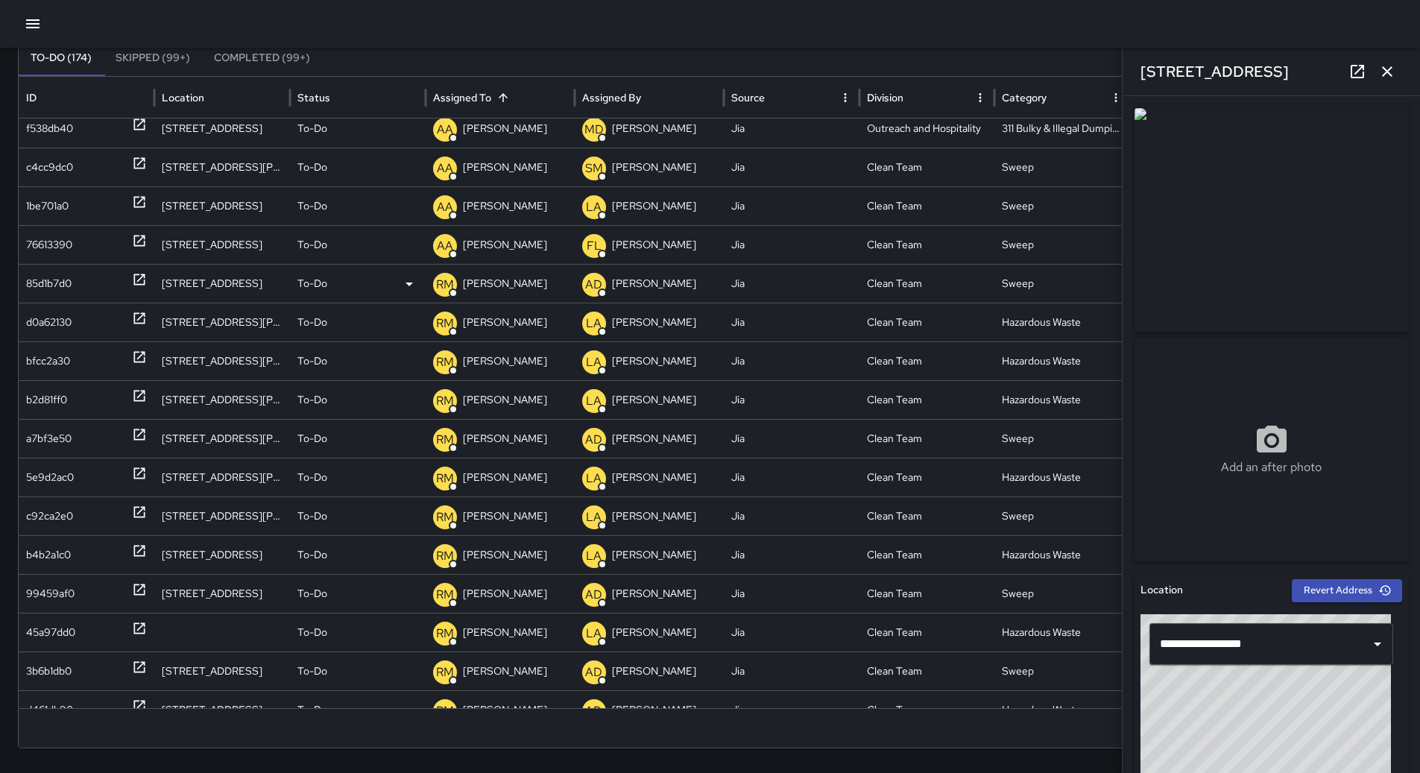
click at [67, 283] on div "85d1b7d0" at bounding box center [48, 284] width 45 height 38
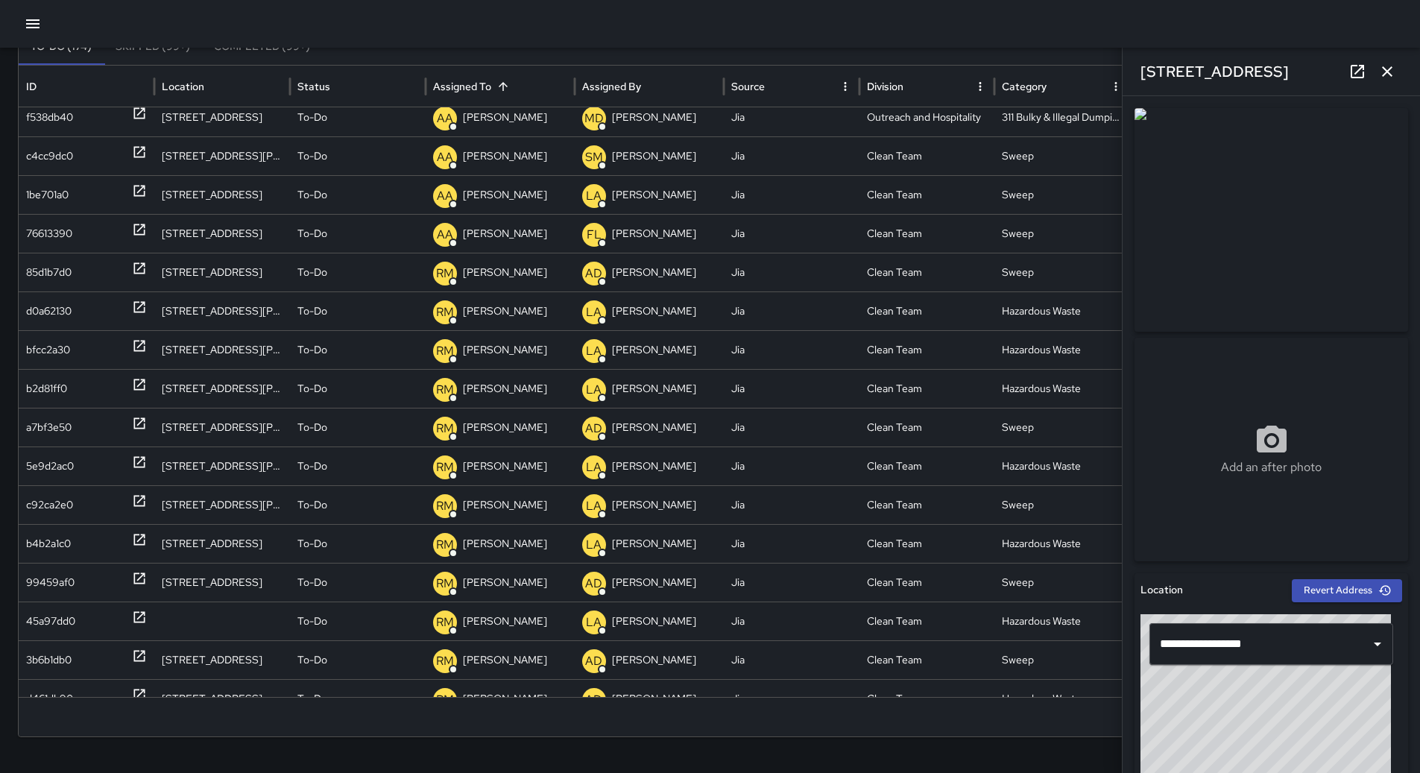
scroll to position [2000, 0]
click at [67, 264] on div "85d1b7d0" at bounding box center [48, 272] width 45 height 38
click at [476, 269] on p "[PERSON_NAME]" at bounding box center [505, 272] width 84 height 38
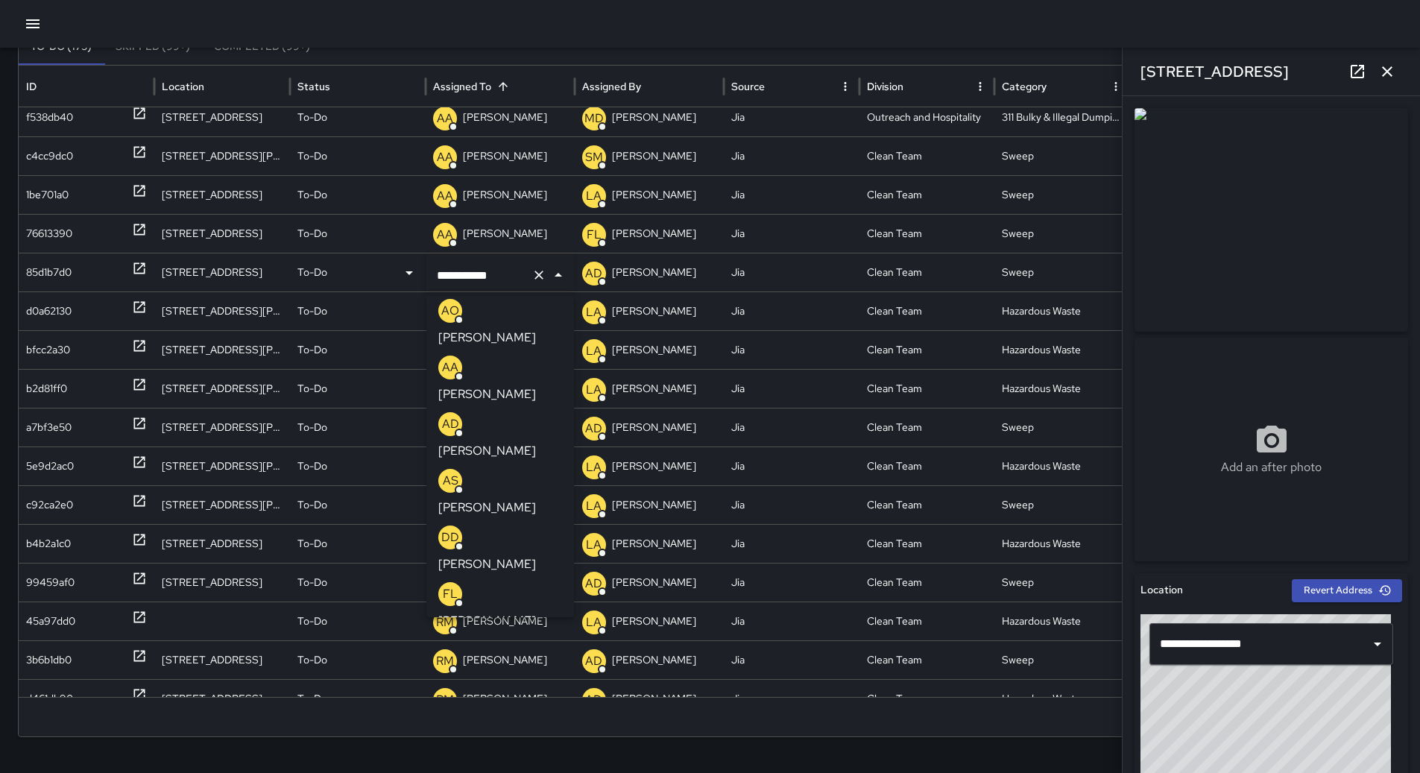
scroll to position [0, 0]
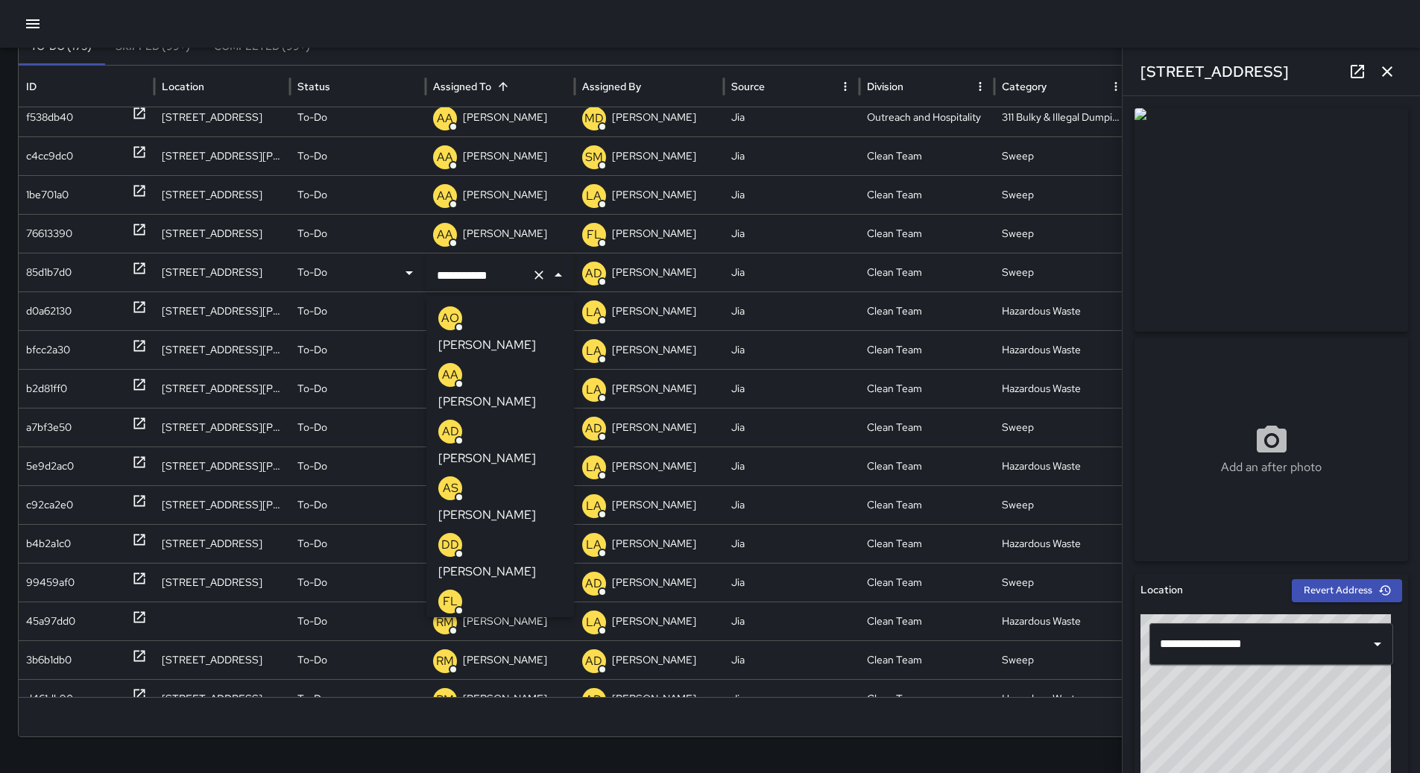
click at [499, 506] on p "[PERSON_NAME]" at bounding box center [487, 515] width 98 height 18
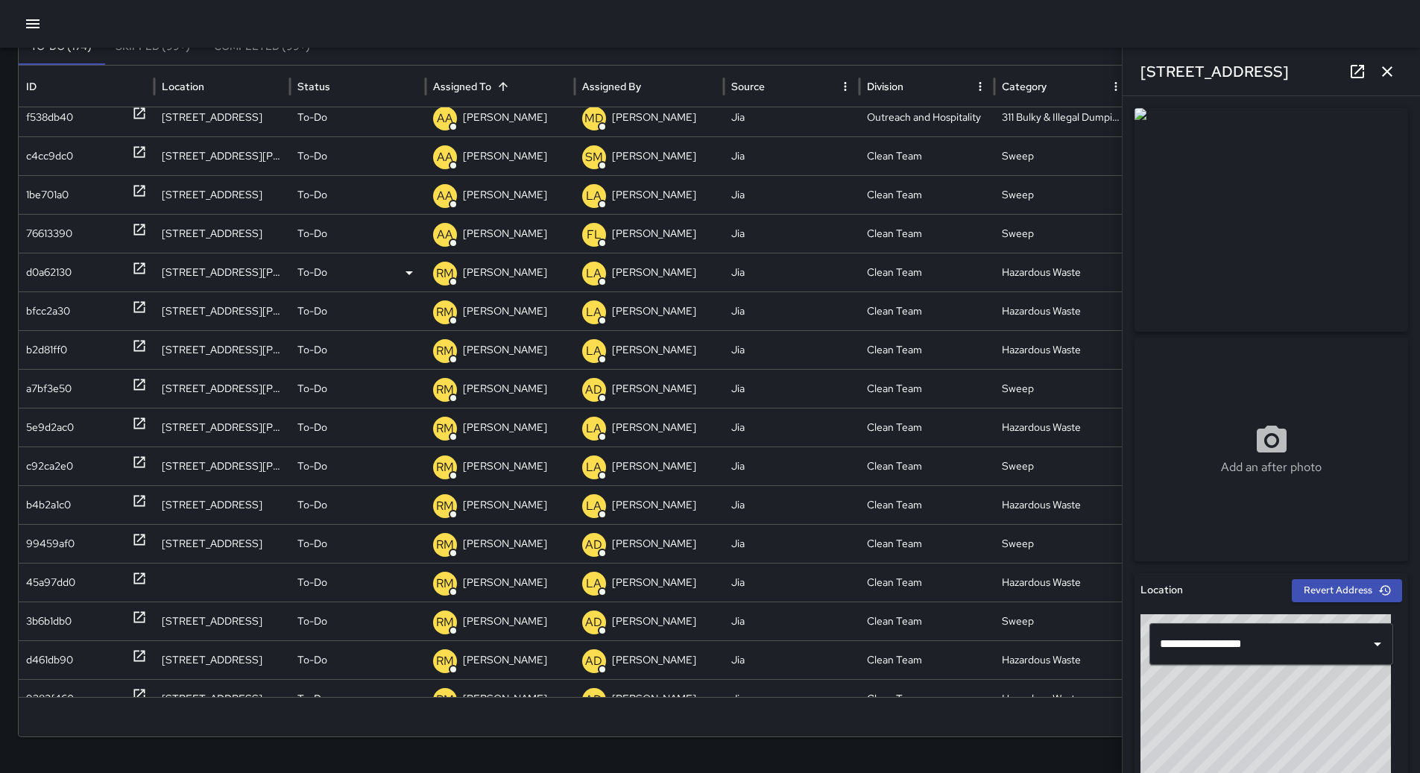
scroll to position [2000, 0]
click at [50, 280] on div "d0a62130" at bounding box center [48, 272] width 45 height 38
click at [44, 375] on div "a7bf3e50" at bounding box center [48, 389] width 45 height 38
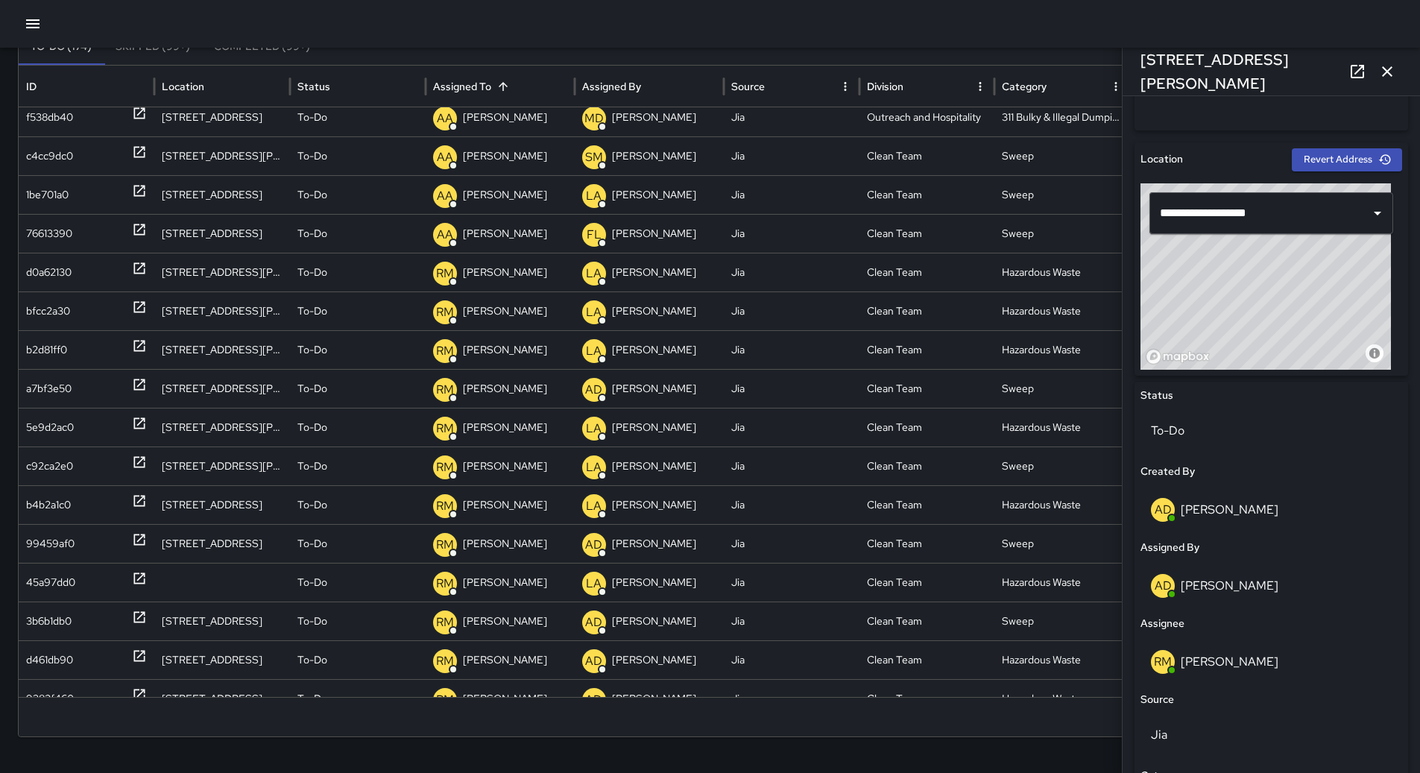
scroll to position [522, 0]
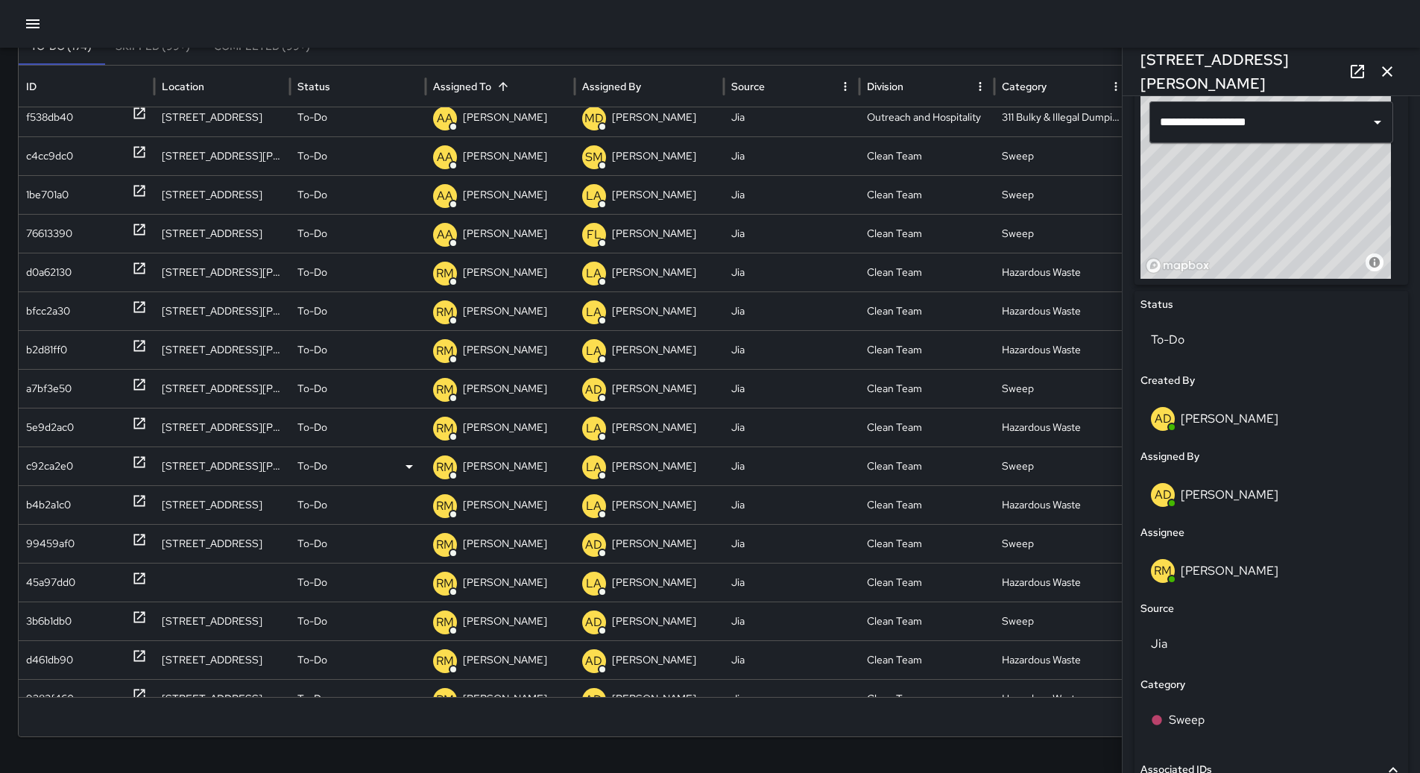
click at [56, 457] on div "c92ca2e0" at bounding box center [49, 466] width 47 height 38
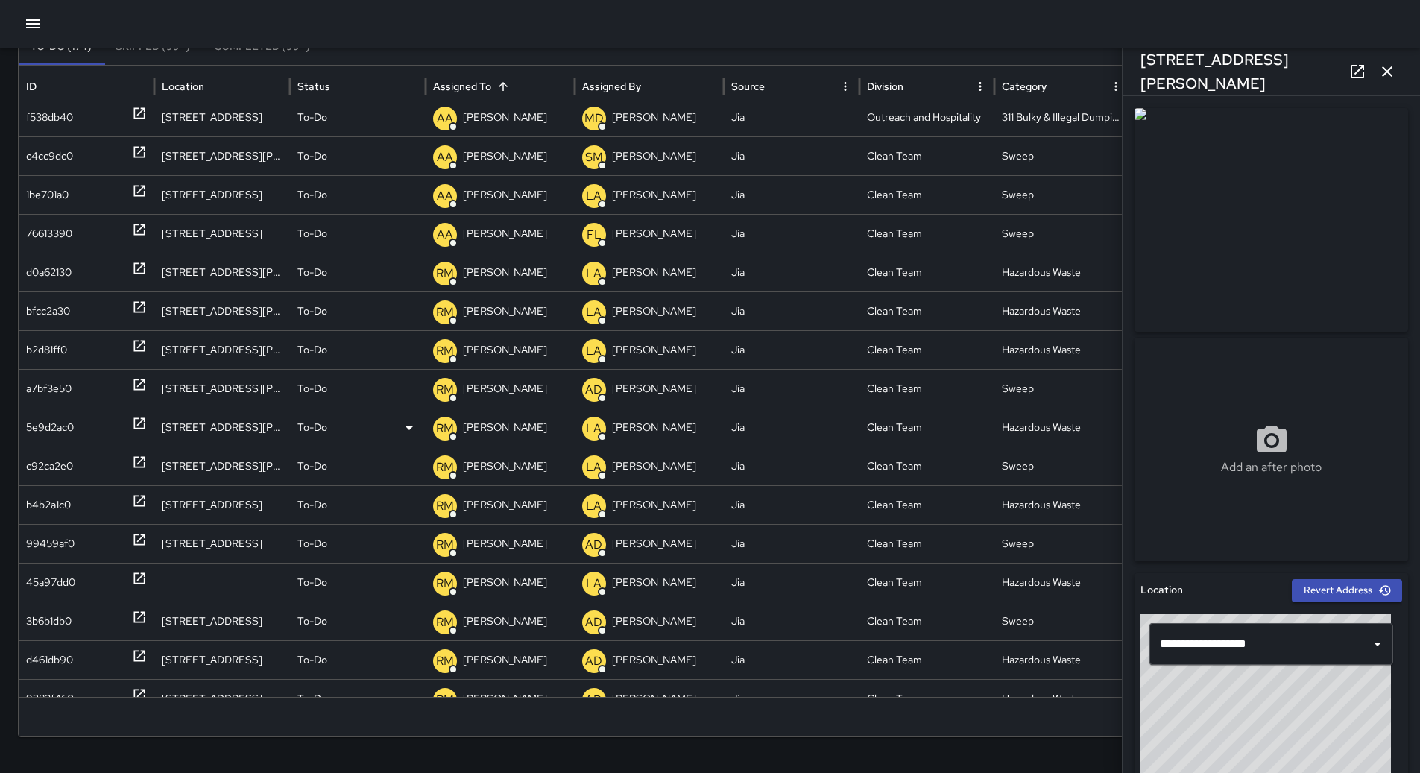
click at [60, 427] on div "5e9d2ac0" at bounding box center [50, 428] width 48 height 38
click at [60, 475] on div "c92ca2e0" at bounding box center [49, 466] width 47 height 38
type input "**********"
click at [69, 509] on div "b4b2a1c0" at bounding box center [48, 505] width 45 height 38
type input "**********"
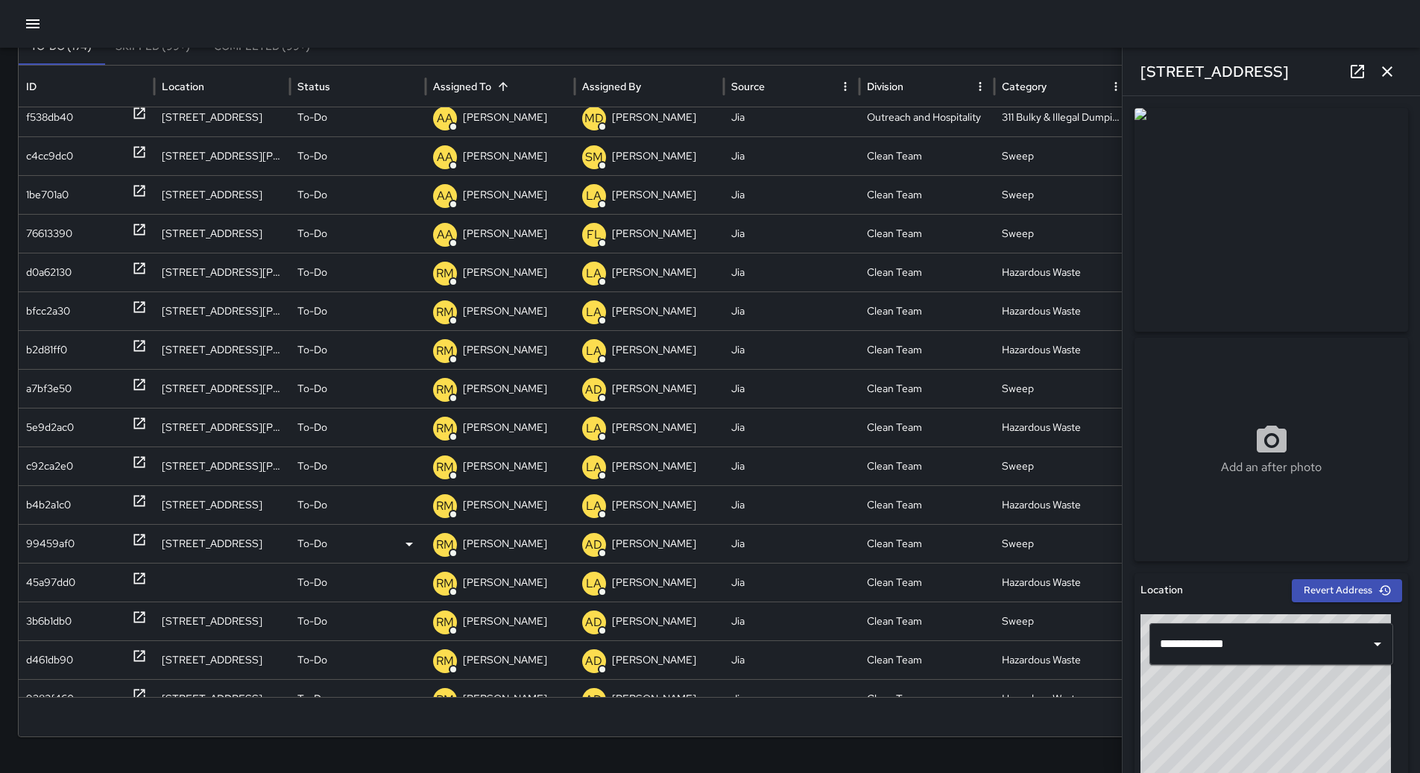
click at [68, 544] on div "99459af0" at bounding box center [50, 544] width 48 height 38
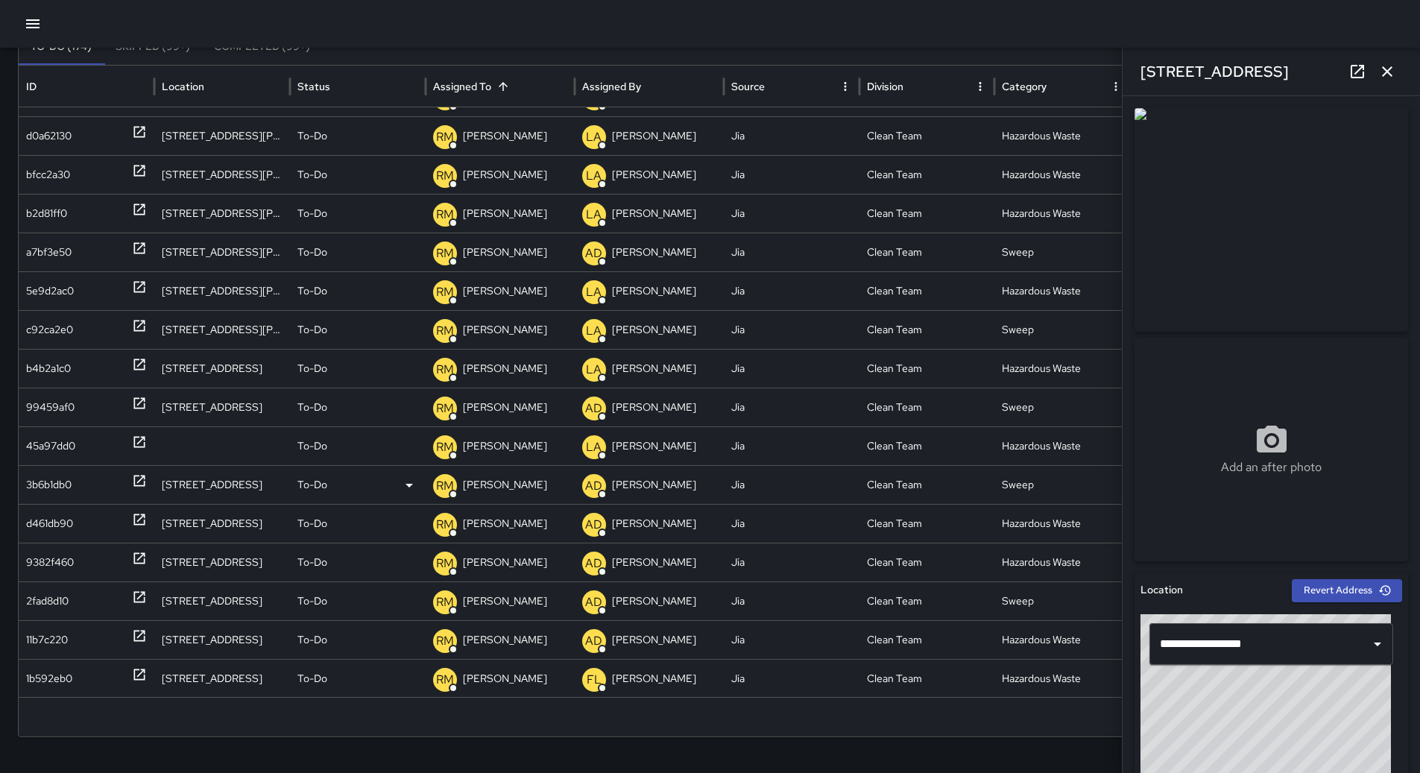
scroll to position [2128, 0]
click at [43, 441] on div "45a97dd0" at bounding box center [50, 445] width 49 height 38
click at [63, 487] on div "3b6b1db0" at bounding box center [48, 484] width 45 height 38
click at [58, 485] on div "3b6b1db0" at bounding box center [48, 484] width 45 height 38
click at [71, 499] on div "3b6b1db0" at bounding box center [48, 484] width 45 height 38
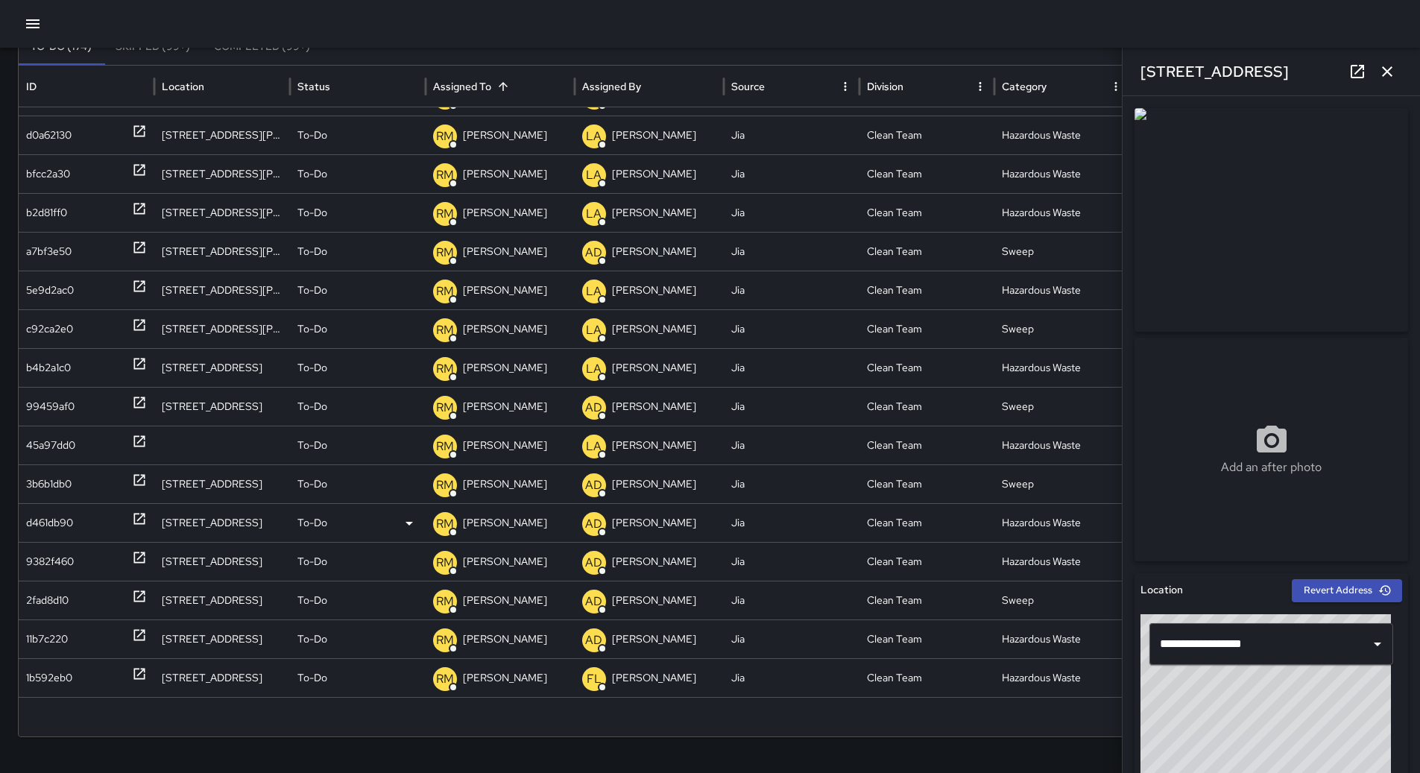
click at [71, 530] on div "d461db90" at bounding box center [49, 523] width 47 height 38
click at [57, 599] on div "2fad8d10" at bounding box center [47, 600] width 42 height 38
click at [398, 601] on div "To-Do" at bounding box center [357, 600] width 121 height 38
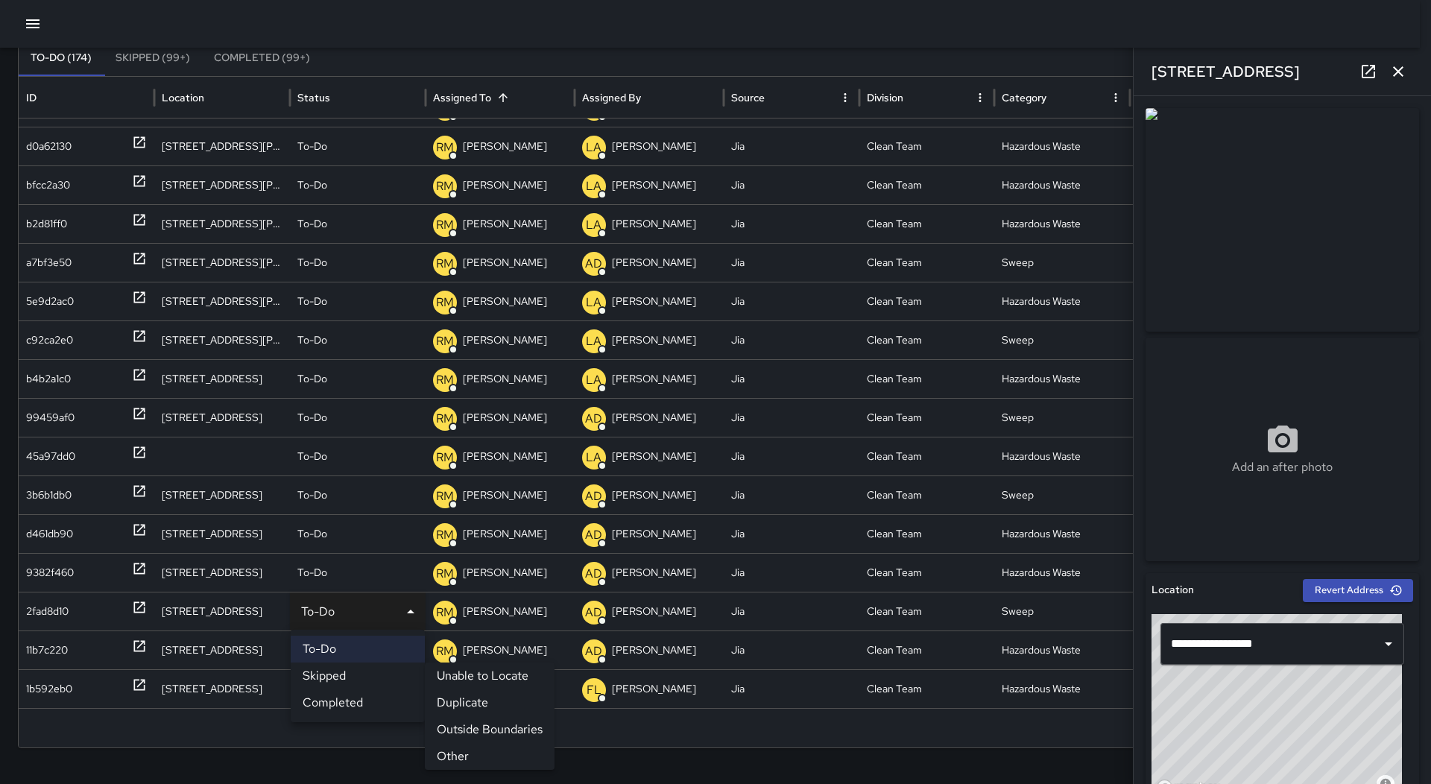
click at [477, 727] on li "Outside Boundaries" at bounding box center [490, 729] width 130 height 27
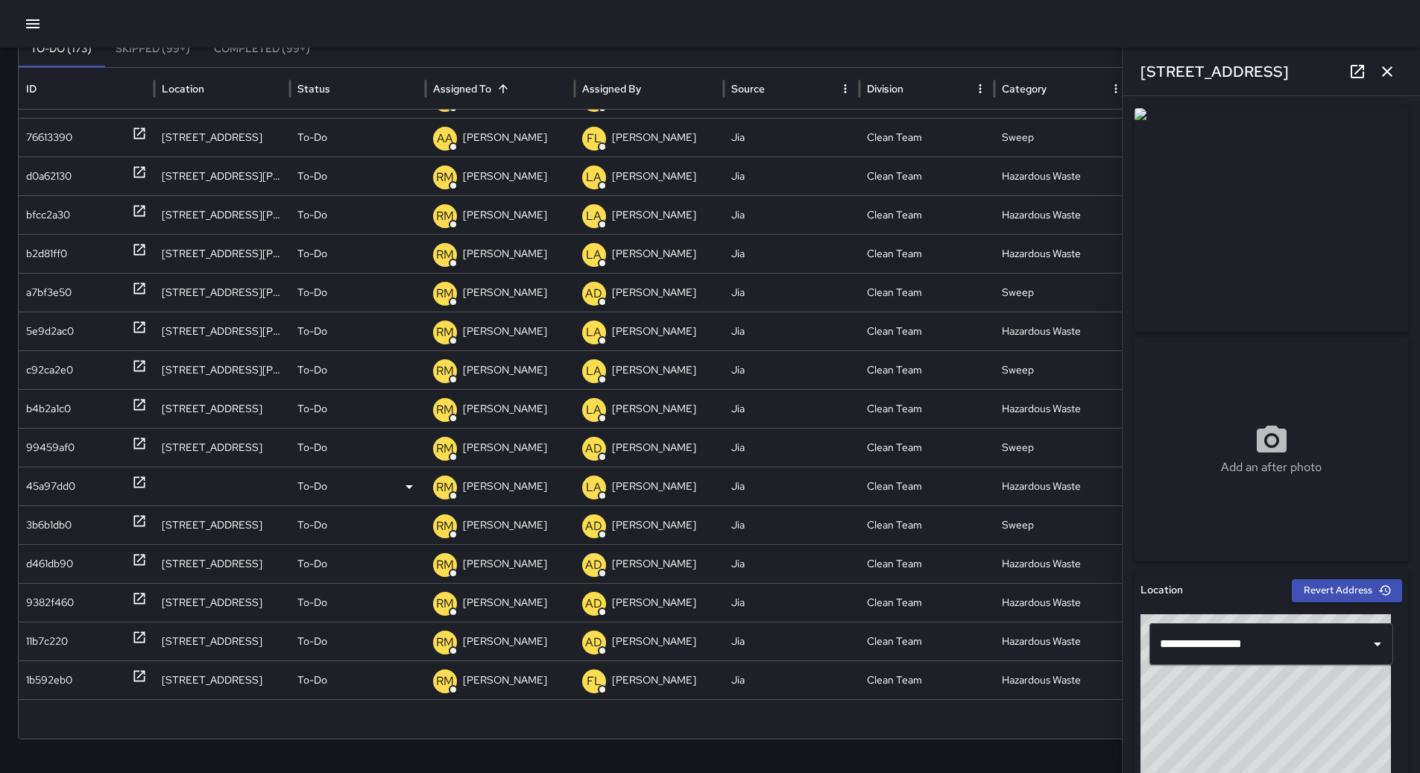
scroll to position [121, 0]
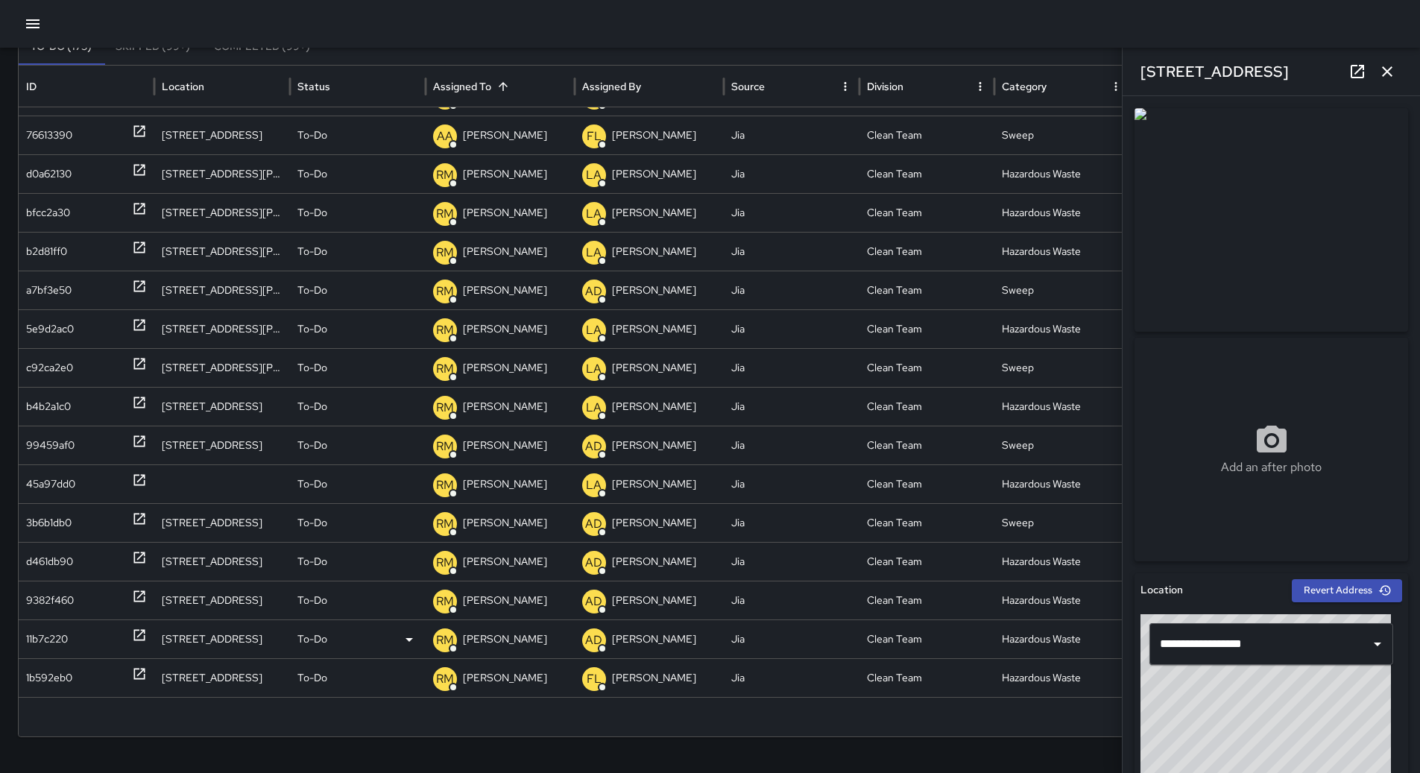
click at [40, 643] on div "11b7c220" at bounding box center [47, 639] width 42 height 38
drag, startPoint x: 60, startPoint y: 674, endPoint x: 120, endPoint y: 672, distance: 59.7
click at [60, 673] on div "1b592eb0" at bounding box center [49, 678] width 46 height 38
click at [1384, 56] on div "[STREET_ADDRESS]" at bounding box center [1271, 72] width 297 height 48
click at [1384, 66] on icon "button" at bounding box center [1387, 72] width 18 height 18
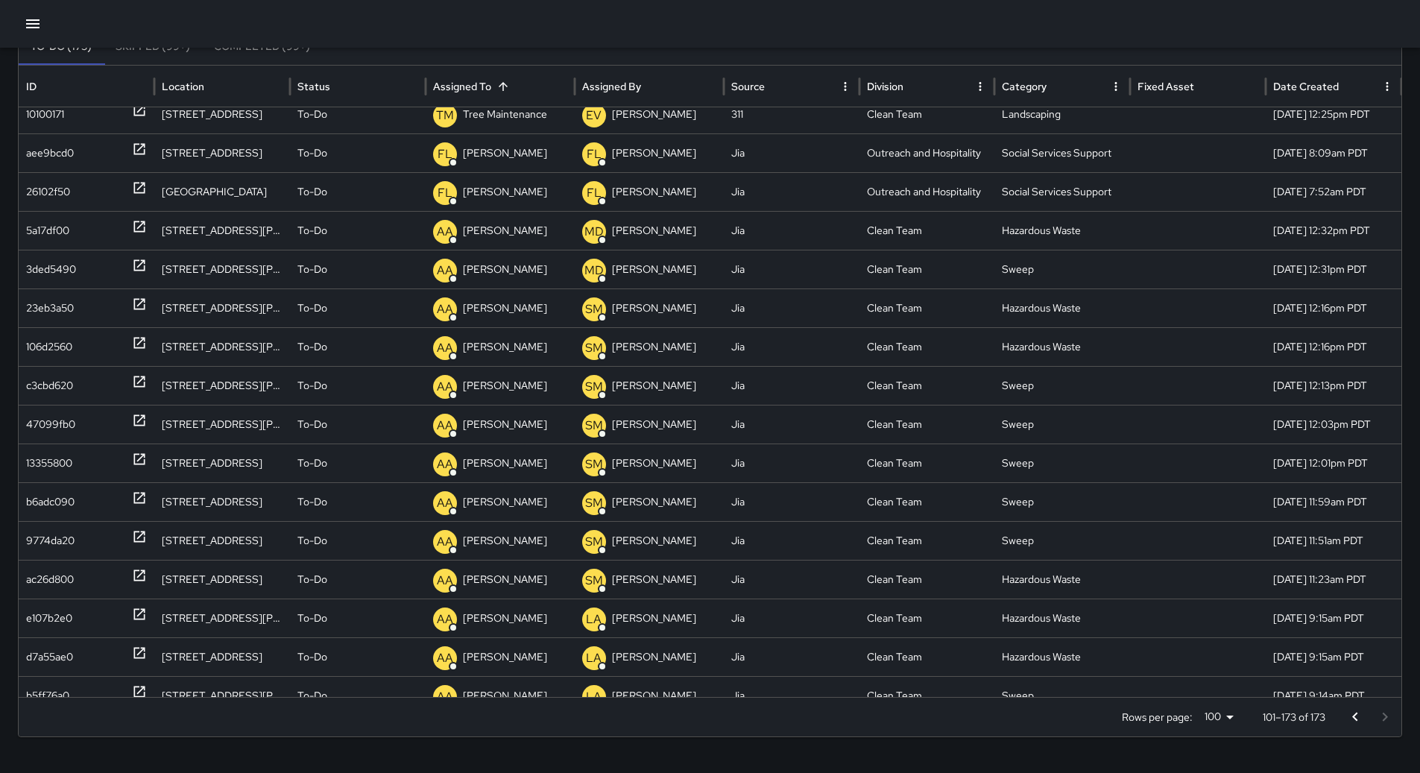
scroll to position [286, 0]
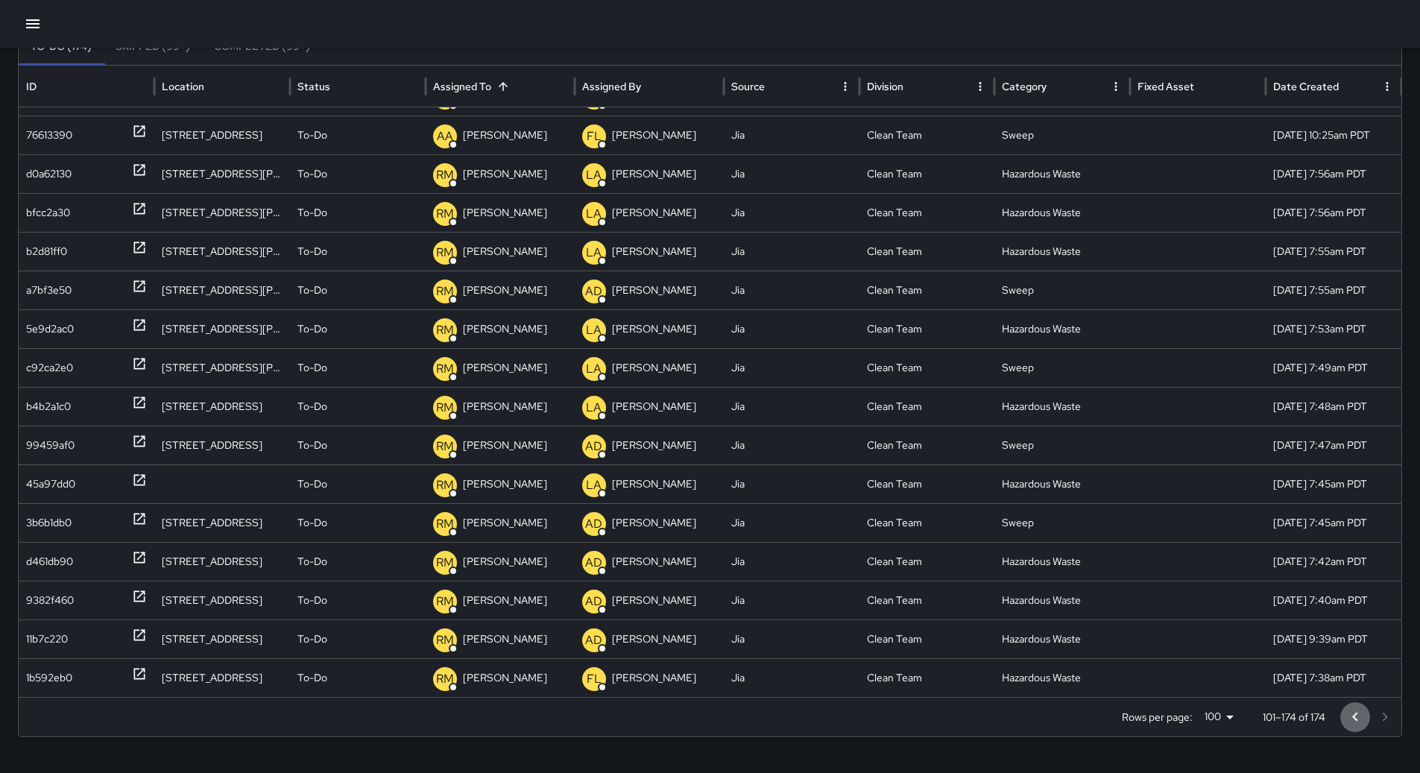
click at [1363, 714] on icon "Go to previous page" at bounding box center [1355, 717] width 18 height 18
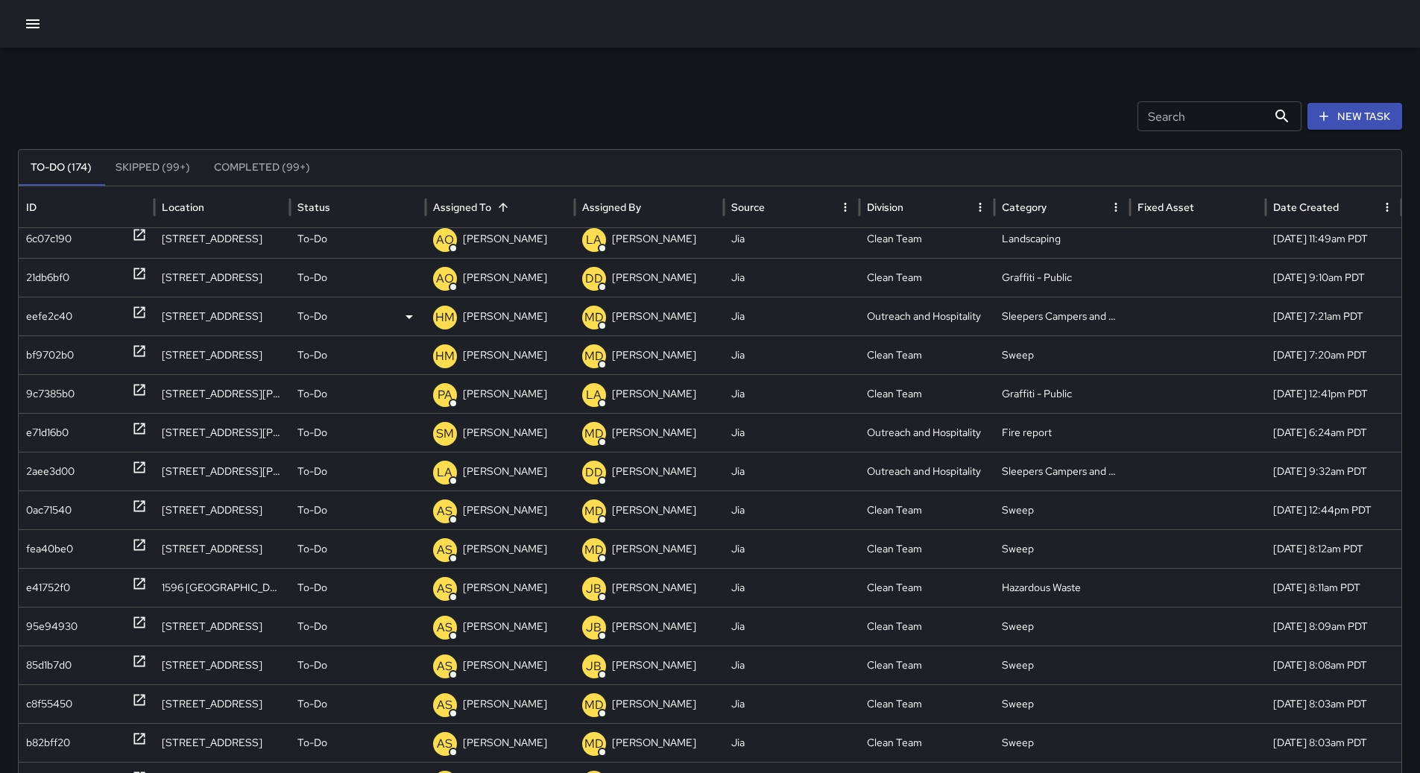
click at [63, 331] on div "eefe2c40" at bounding box center [49, 316] width 46 height 38
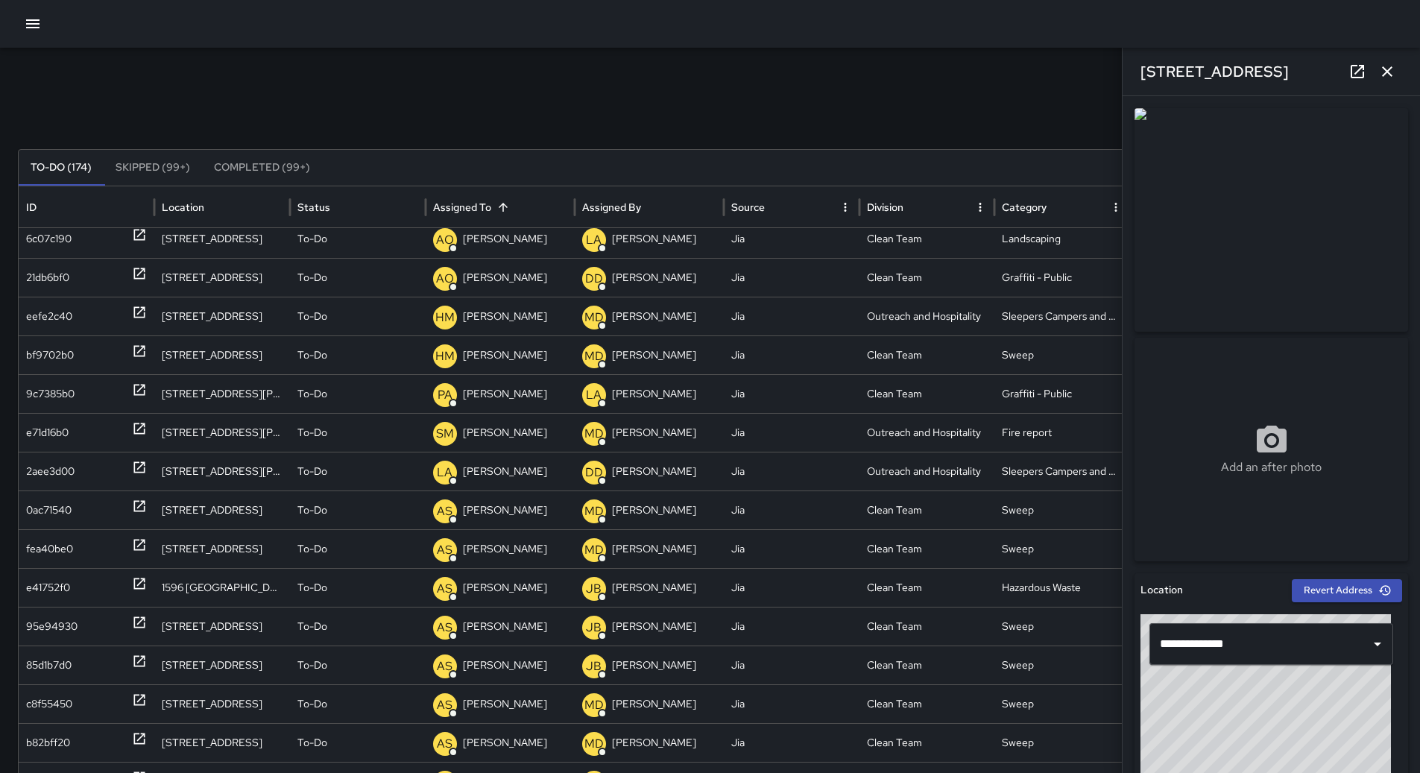
click at [26, 25] on icon "button" at bounding box center [32, 23] width 13 height 9
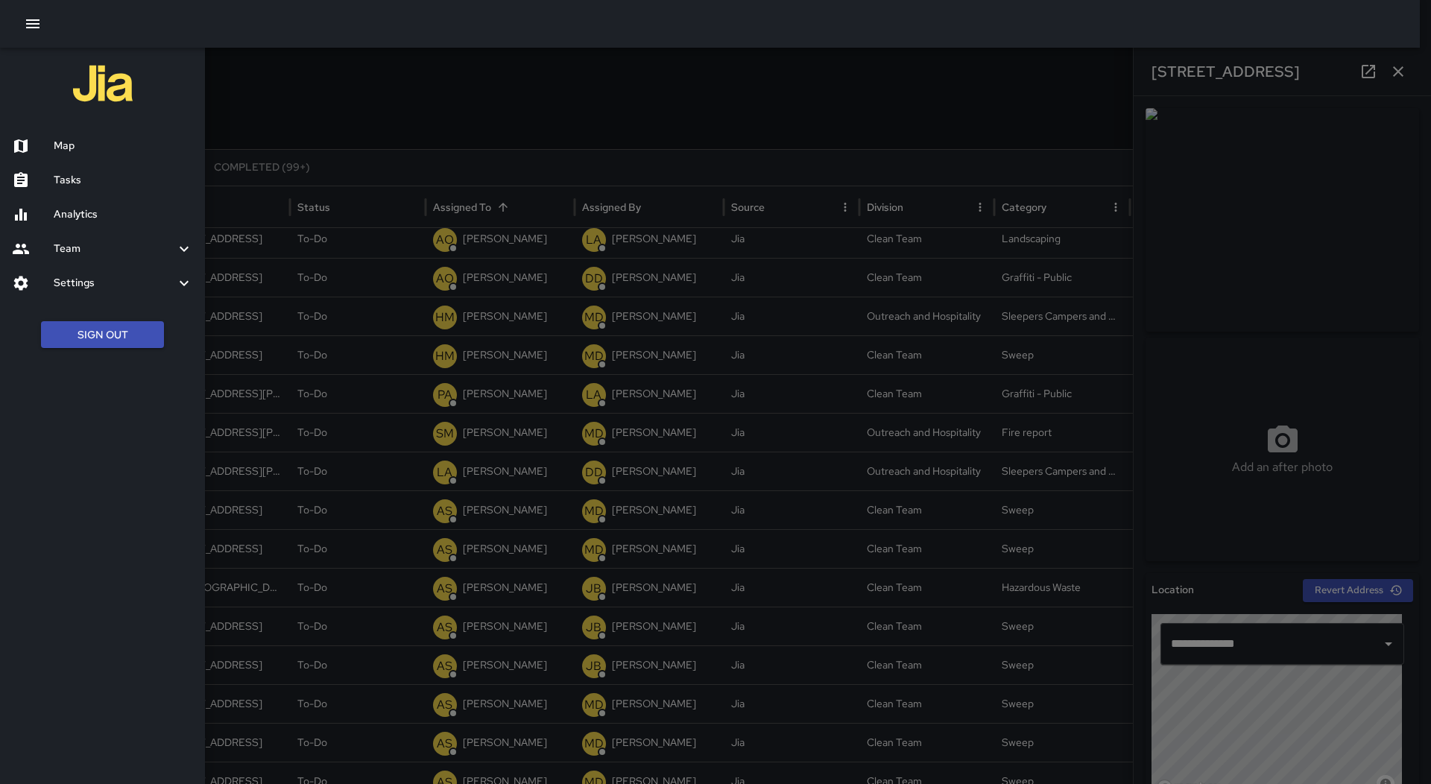
click at [103, 138] on h6 "Map" at bounding box center [123, 146] width 139 height 16
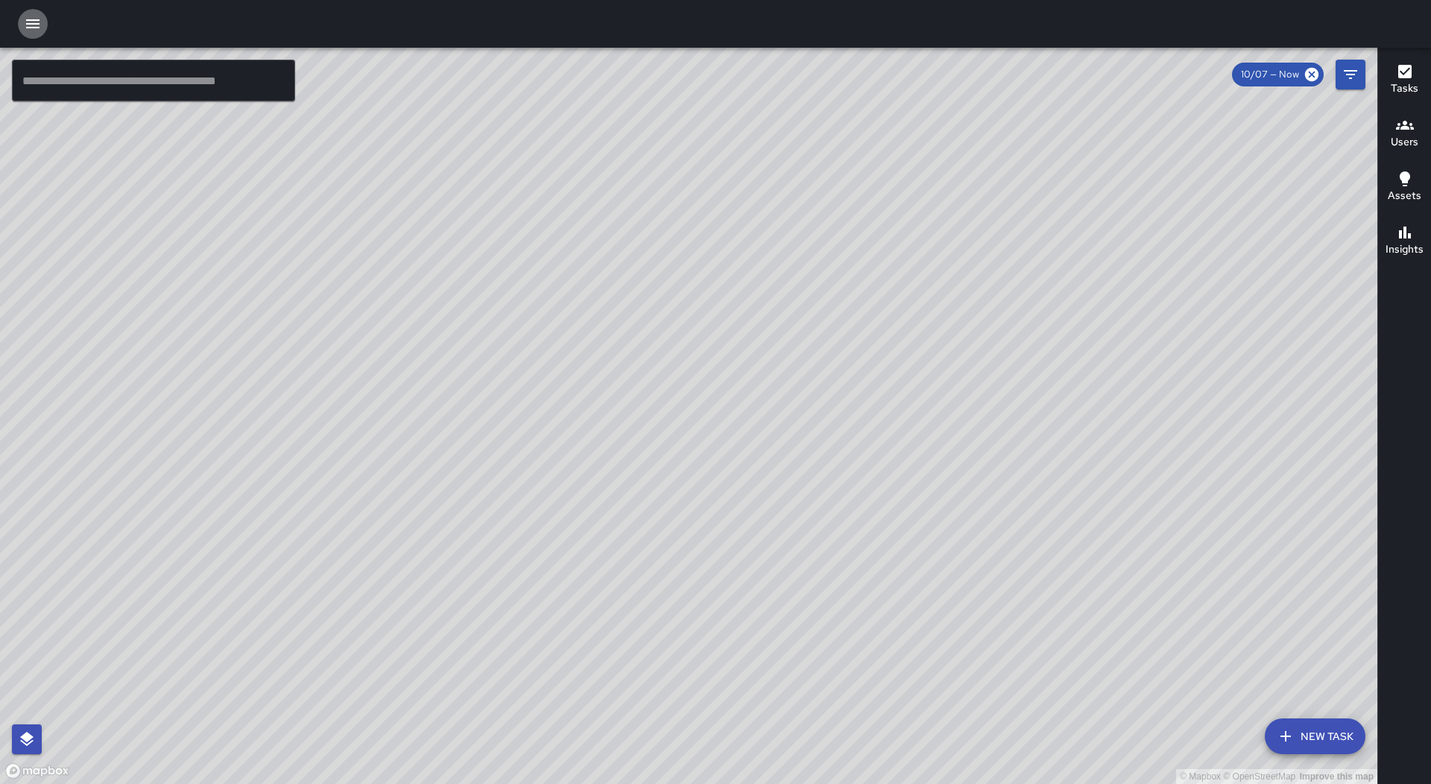
click at [20, 18] on button "button" at bounding box center [33, 24] width 30 height 30
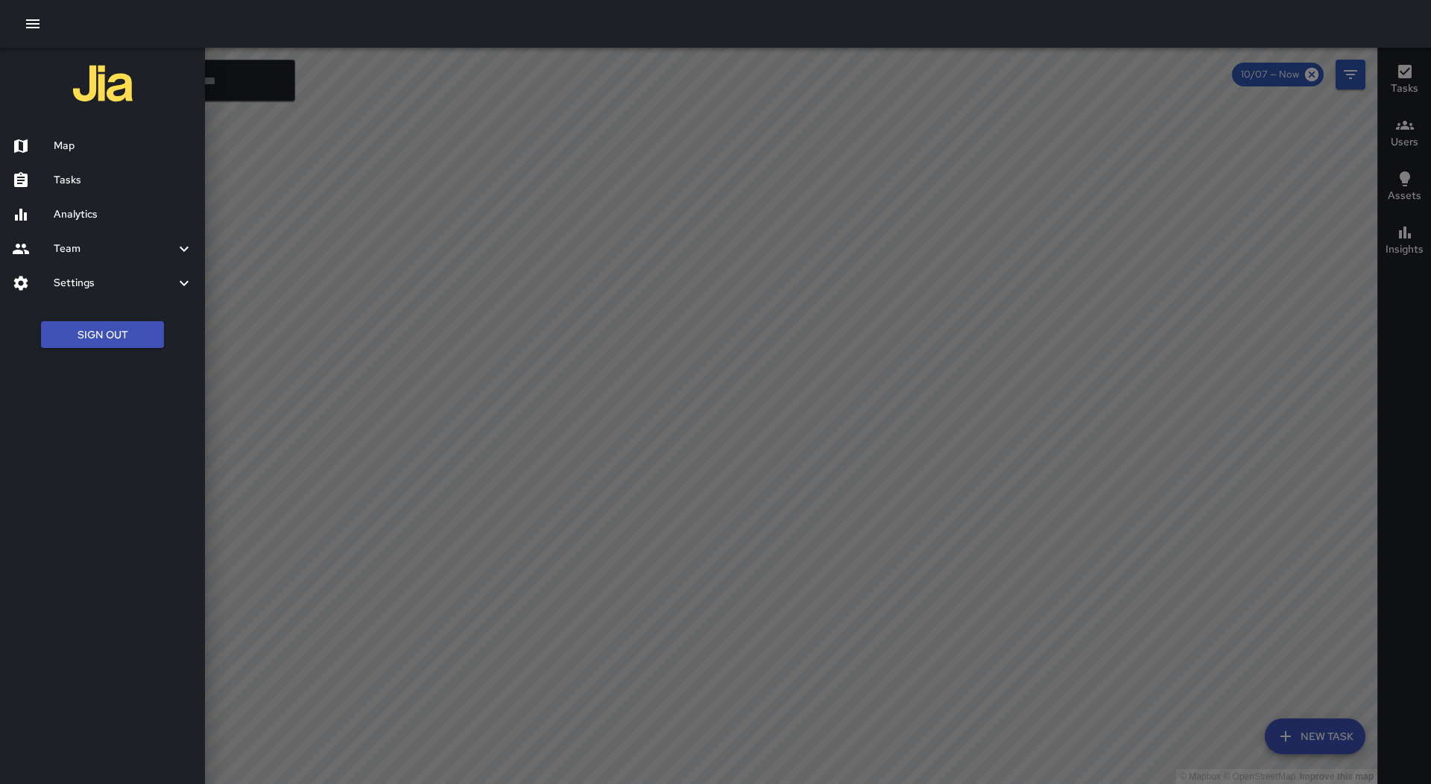
click at [113, 187] on h6 "Tasks" at bounding box center [123, 180] width 139 height 16
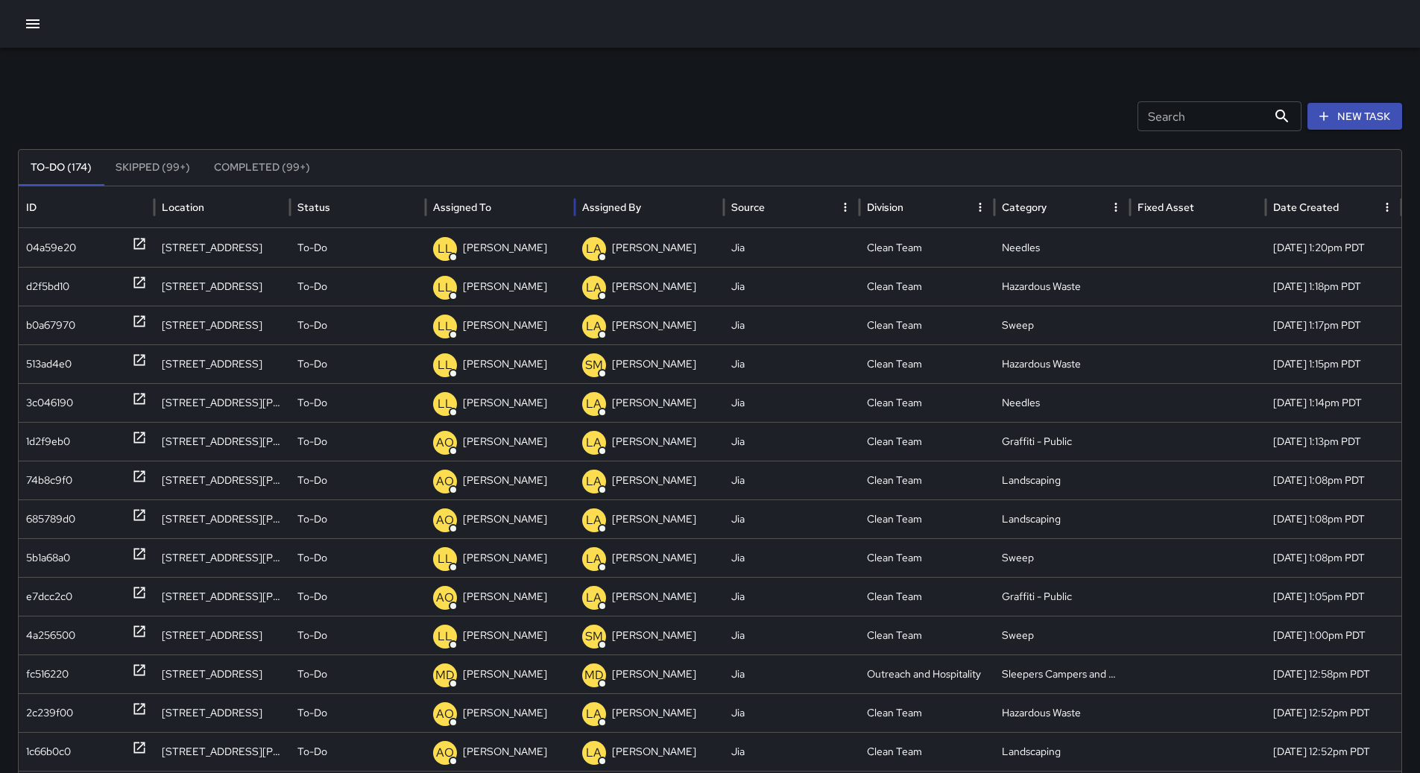
click at [482, 212] on div "Assigned To" at bounding box center [462, 207] width 58 height 13
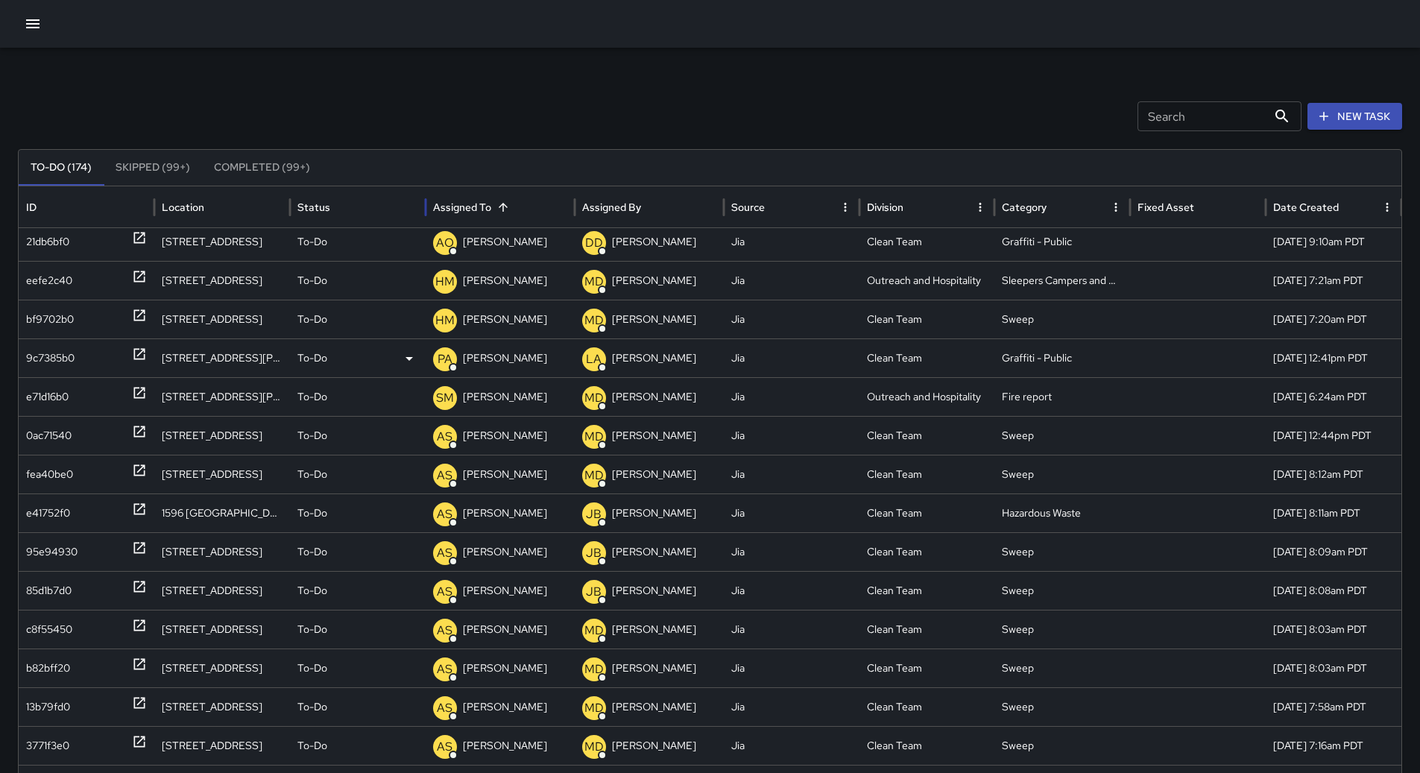
click at [44, 354] on div "9c7385b0" at bounding box center [50, 358] width 48 height 38
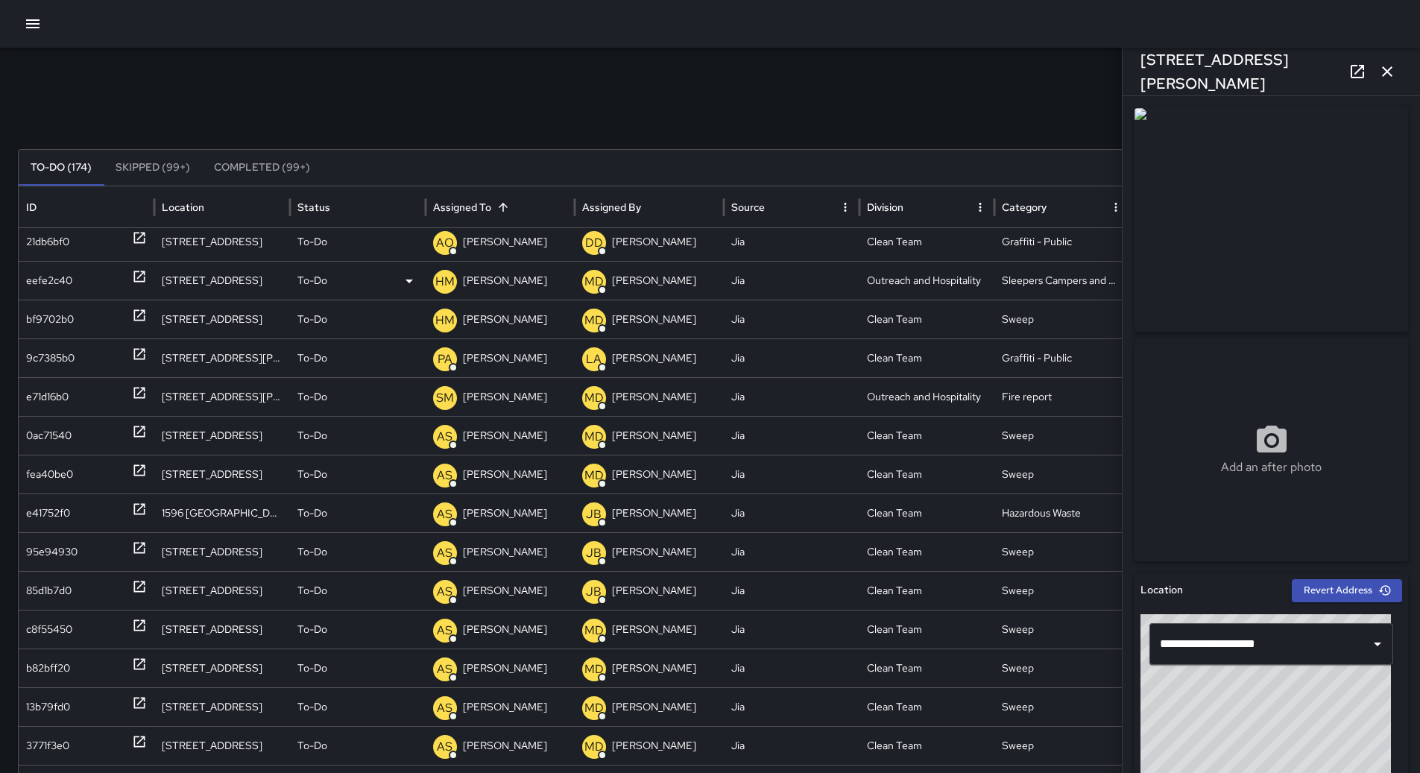
click at [59, 291] on div "eefe2c40" at bounding box center [49, 281] width 46 height 38
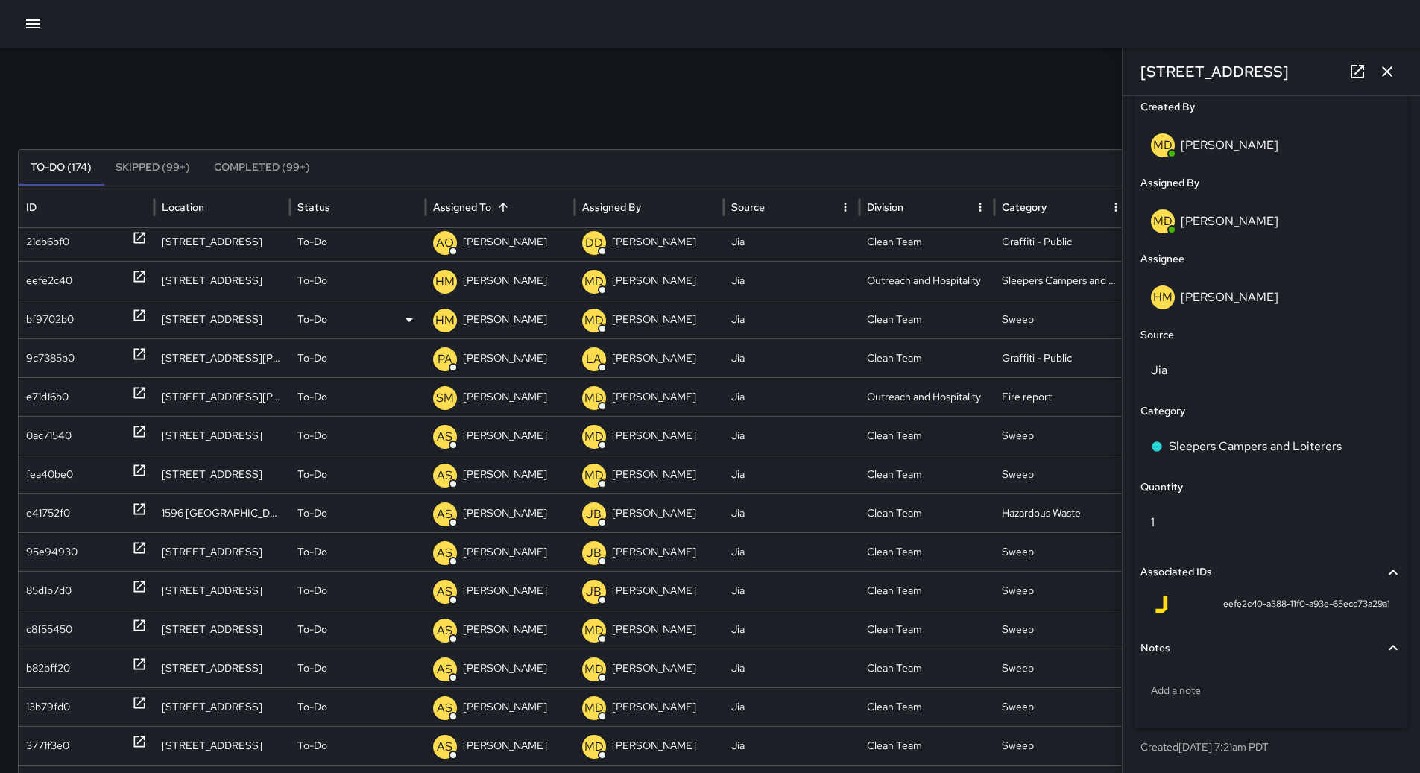
drag, startPoint x: 58, startPoint y: 316, endPoint x: 127, endPoint y: 327, distance: 69.4
click at [59, 316] on div "bf9702b0" at bounding box center [50, 319] width 48 height 38
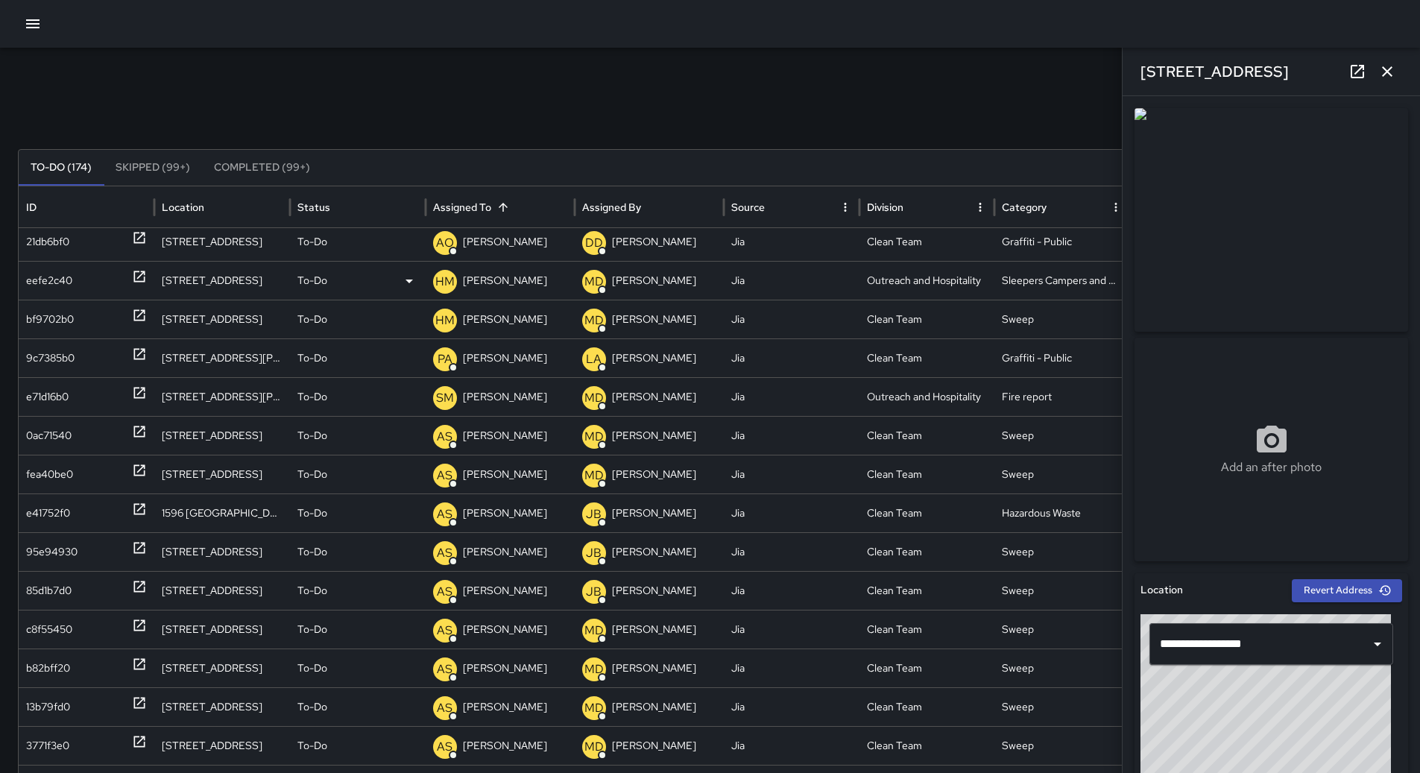
click at [34, 294] on div "eefe2c40" at bounding box center [49, 281] width 46 height 38
click at [472, 284] on p "[PERSON_NAME]" at bounding box center [505, 281] width 84 height 38
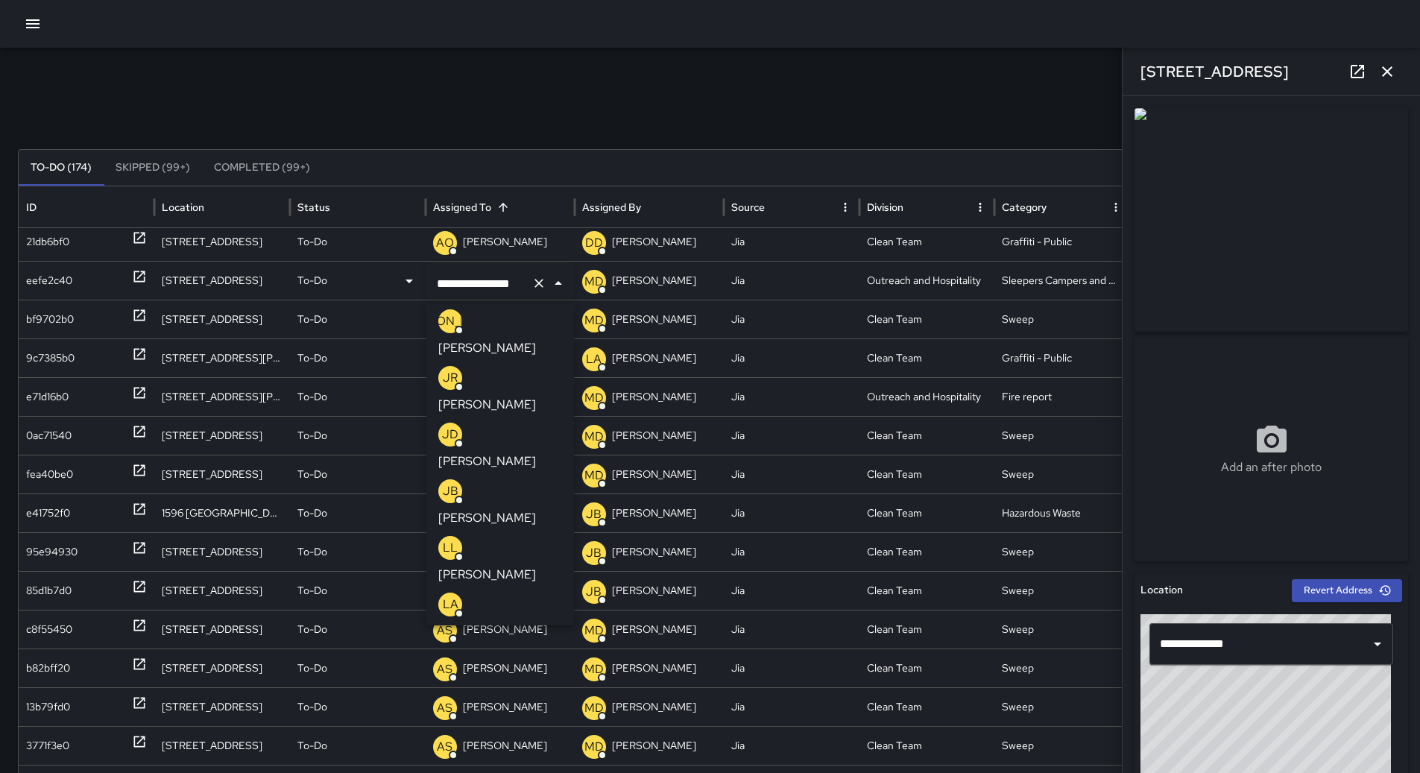
scroll to position [223, 0]
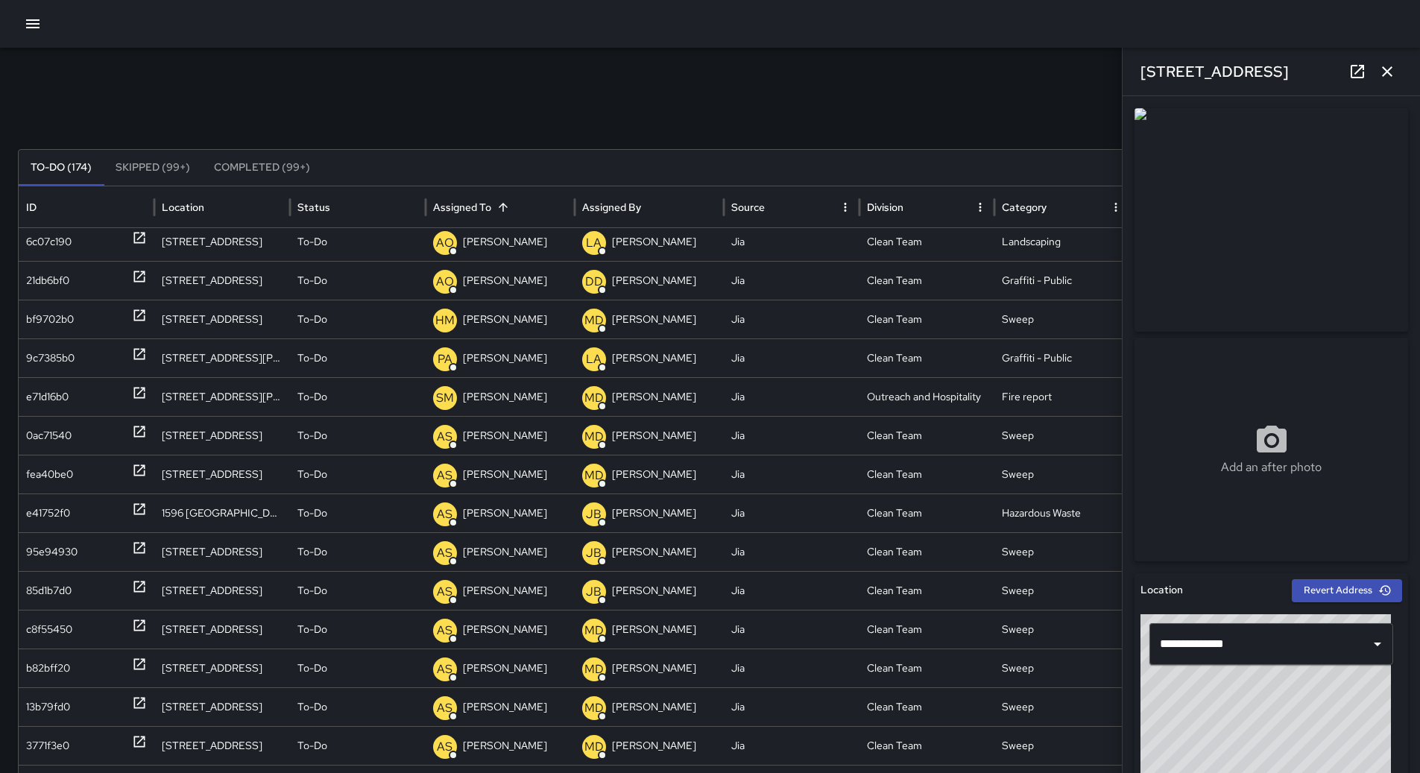
click at [9, 306] on div "Search Search New Task To-Do (174) Skipped (99+) Completed (99+) ID Location St…" at bounding box center [710, 471] width 1420 height 846
drag, startPoint x: 41, startPoint y: 321, endPoint x: 110, endPoint y: 322, distance: 68.6
click at [42, 321] on div "bf9702b0" at bounding box center [50, 319] width 48 height 38
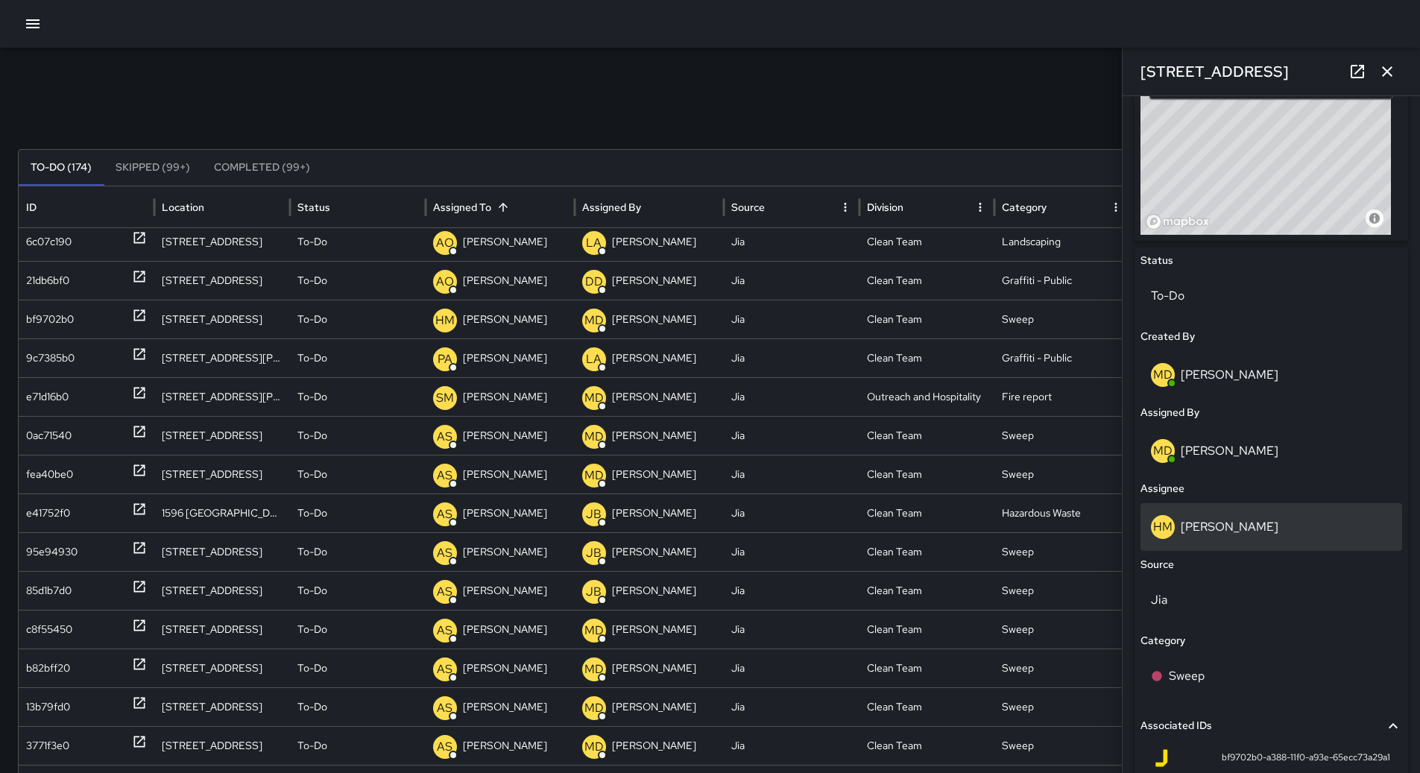
scroll to position [347, 0]
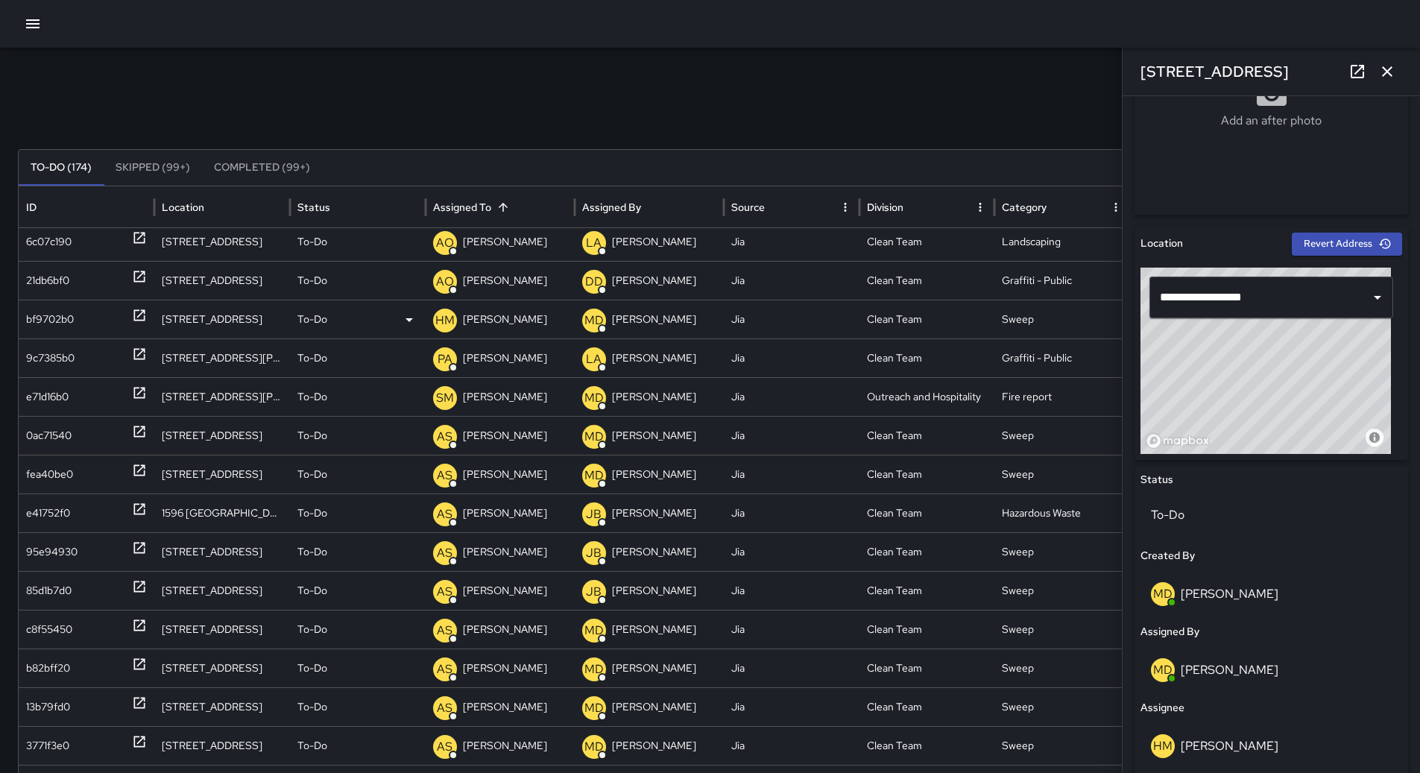
click at [510, 315] on p "[PERSON_NAME]" at bounding box center [505, 319] width 84 height 38
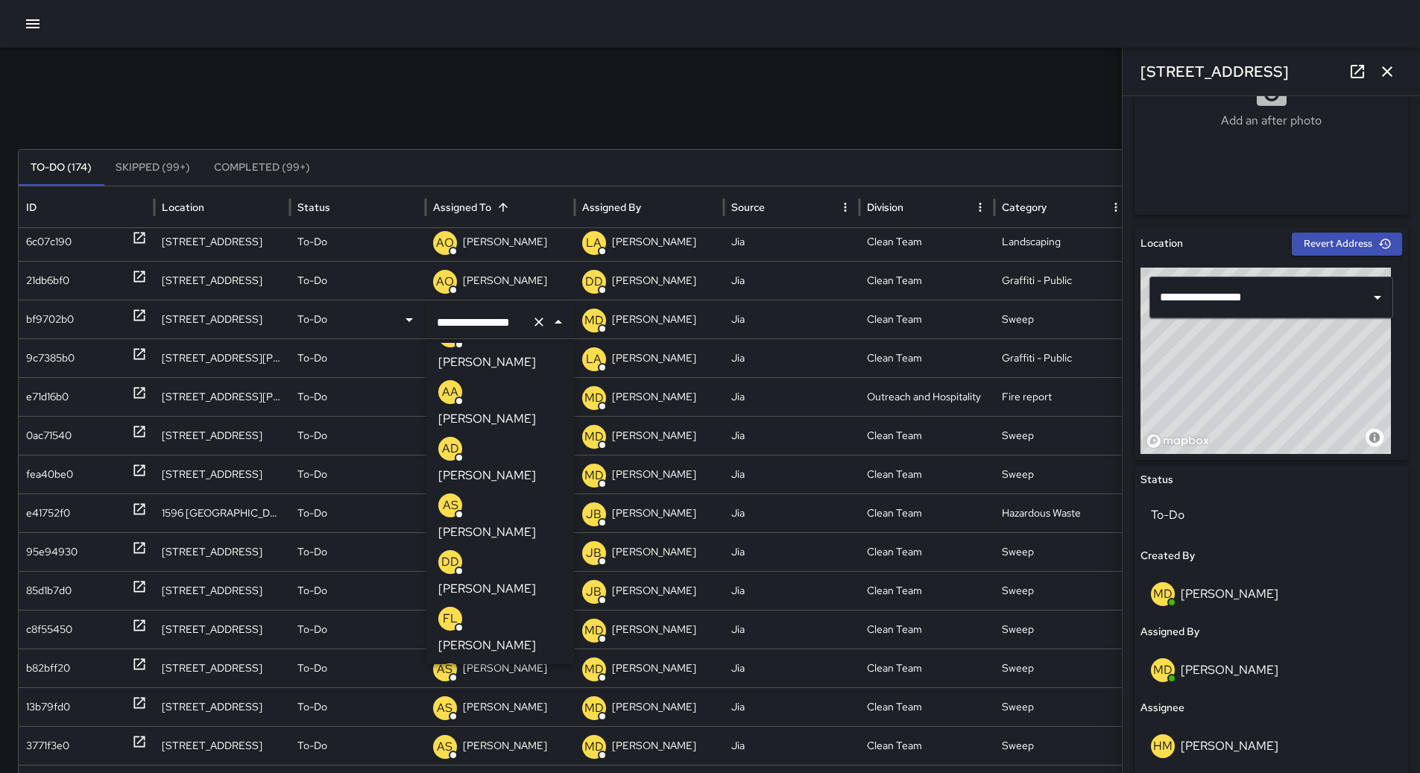
scroll to position [0, 0]
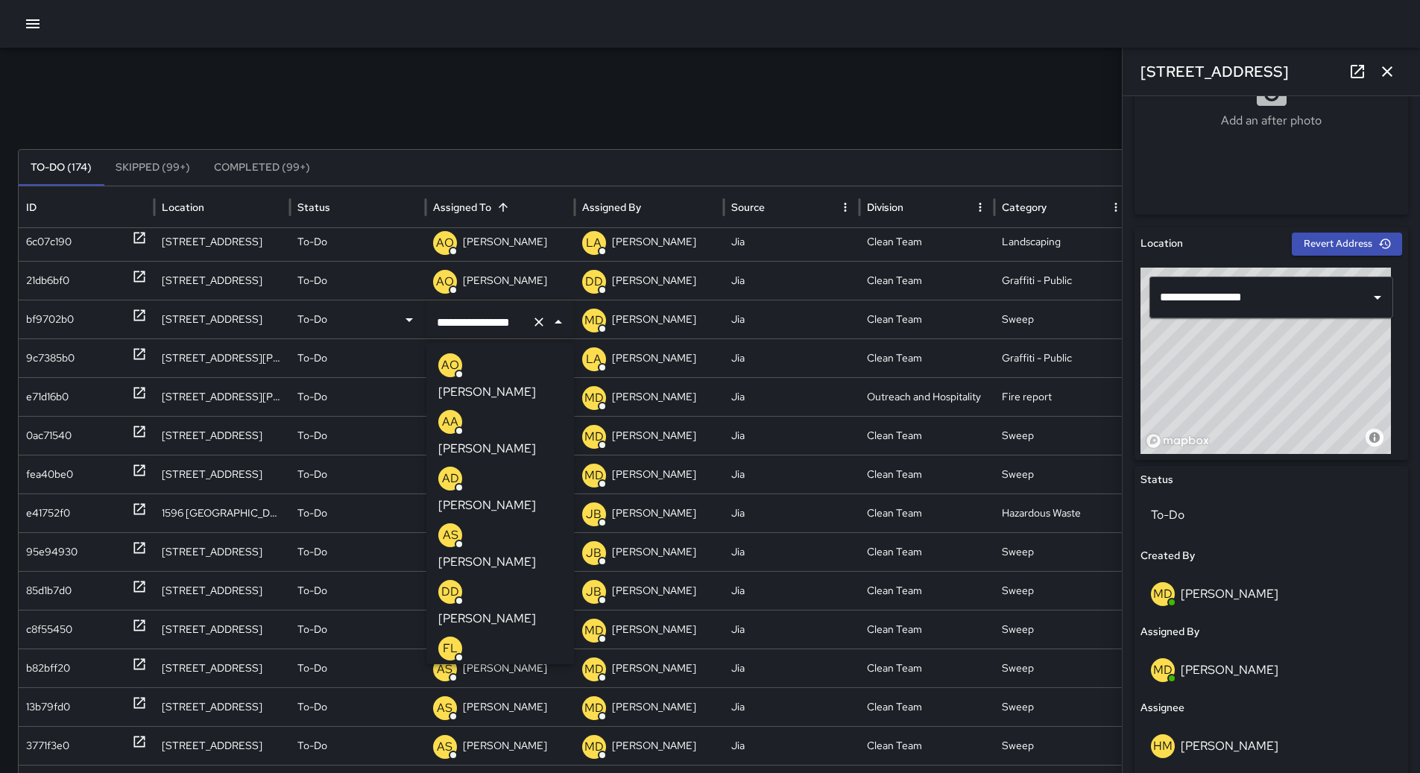
click at [520, 523] on div "AS [PERSON_NAME]" at bounding box center [500, 547] width 124 height 48
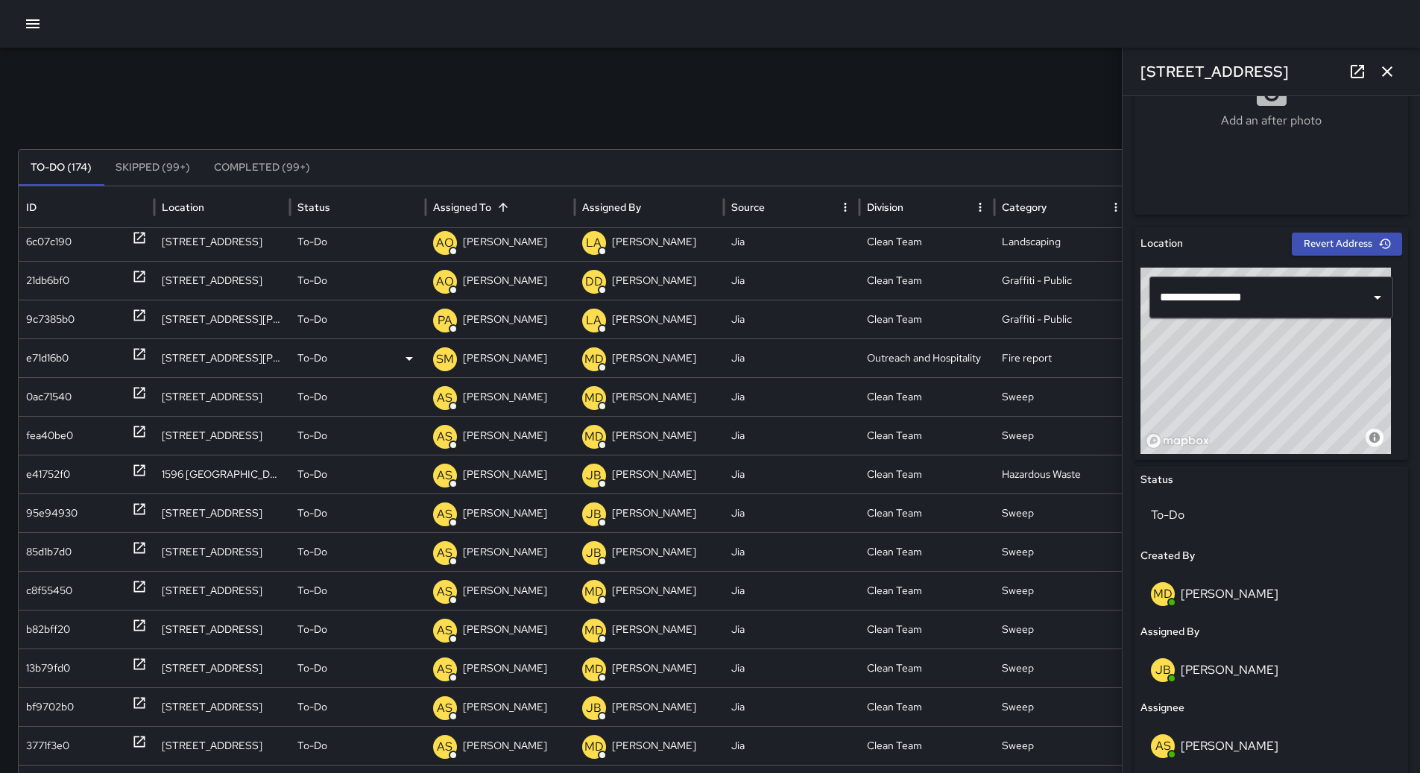
click at [95, 351] on div "e71d16b0" at bounding box center [86, 358] width 121 height 38
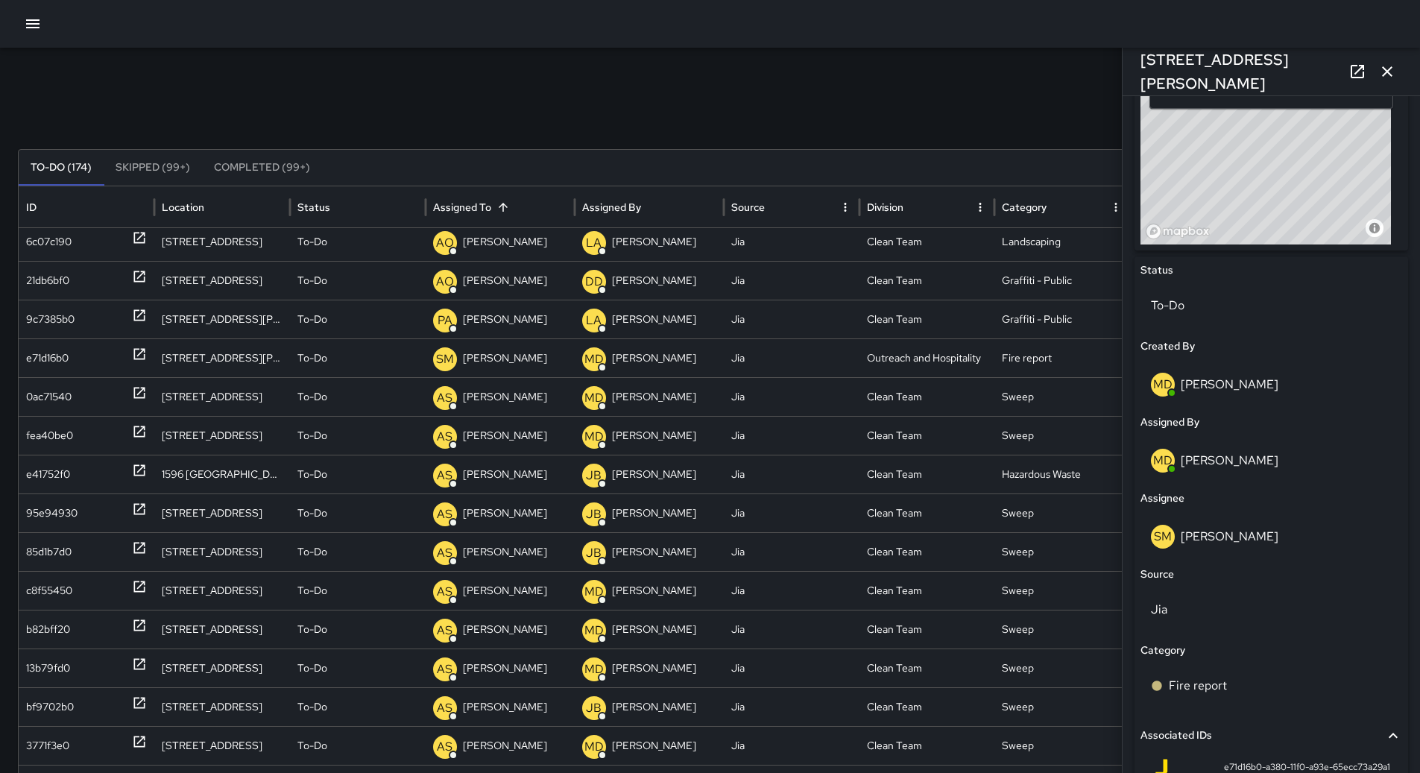
scroll to position [671, 0]
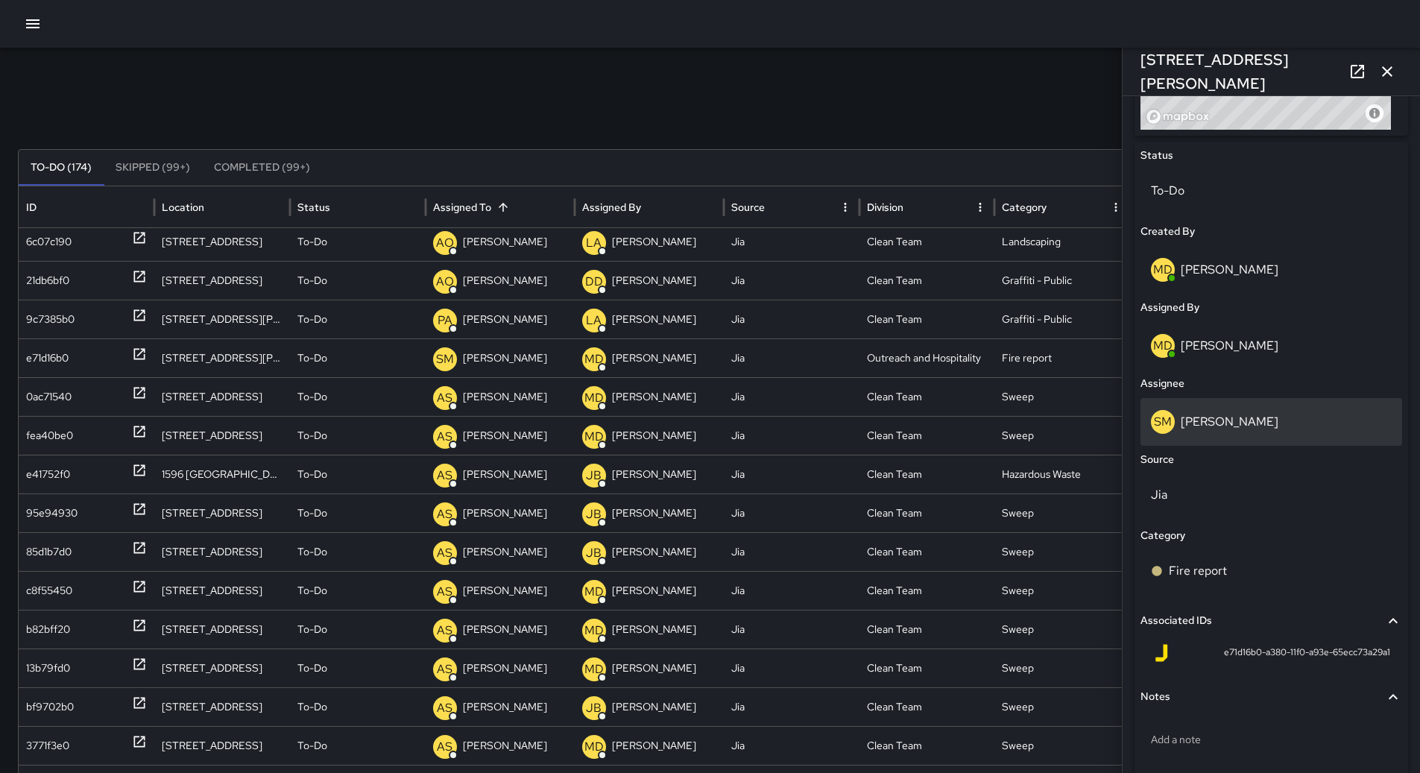
click at [1170, 436] on div "SM [PERSON_NAME]" at bounding box center [1272, 422] width 262 height 48
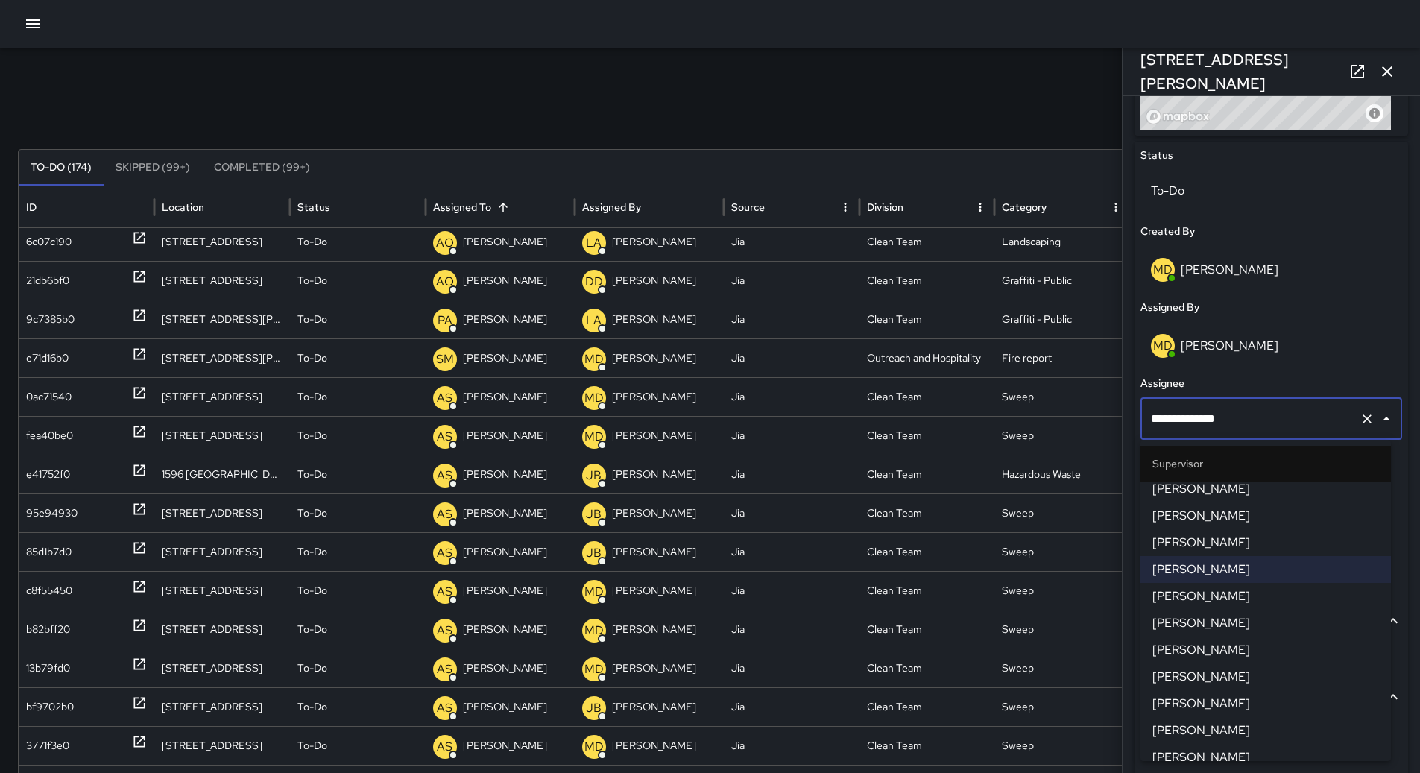
scroll to position [820, 0]
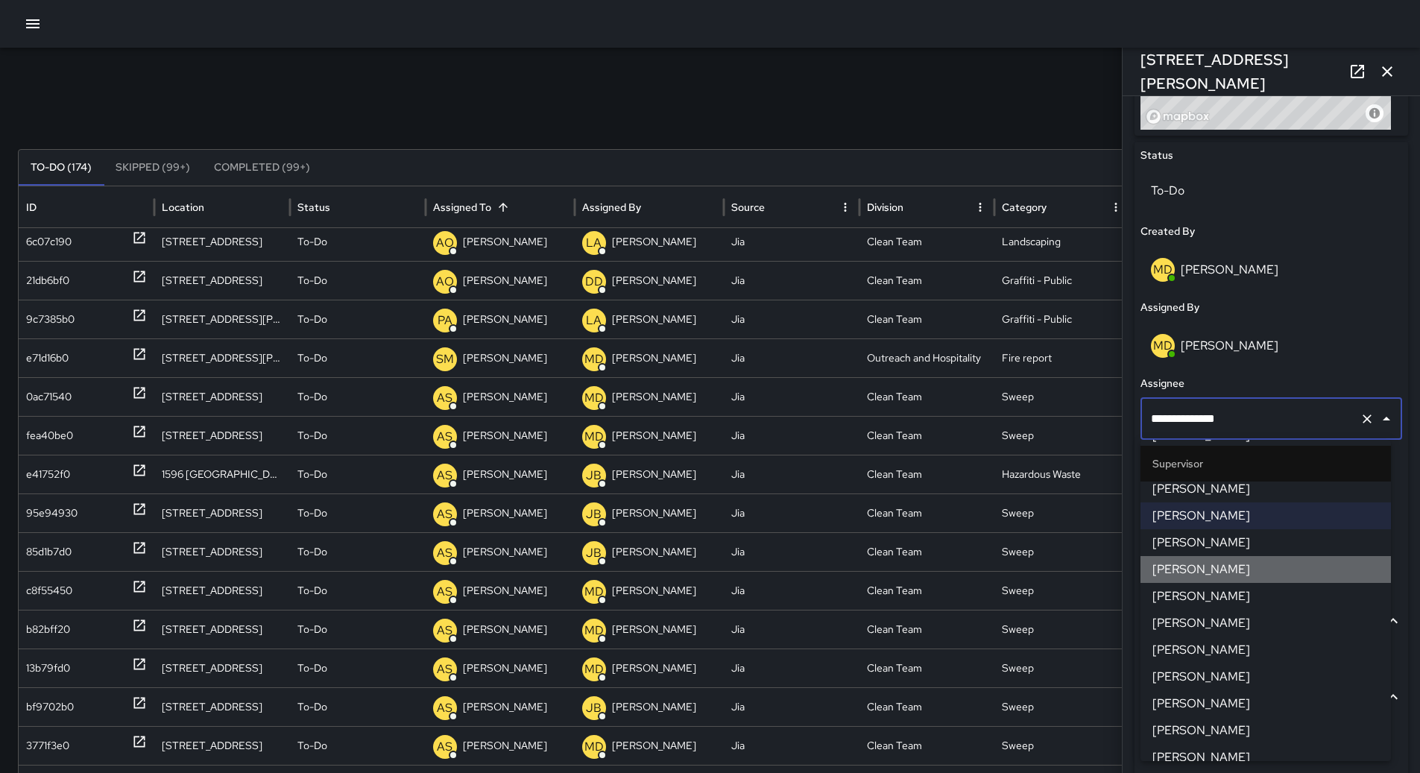
click at [1271, 572] on span "[PERSON_NAME]" at bounding box center [1265, 570] width 227 height 18
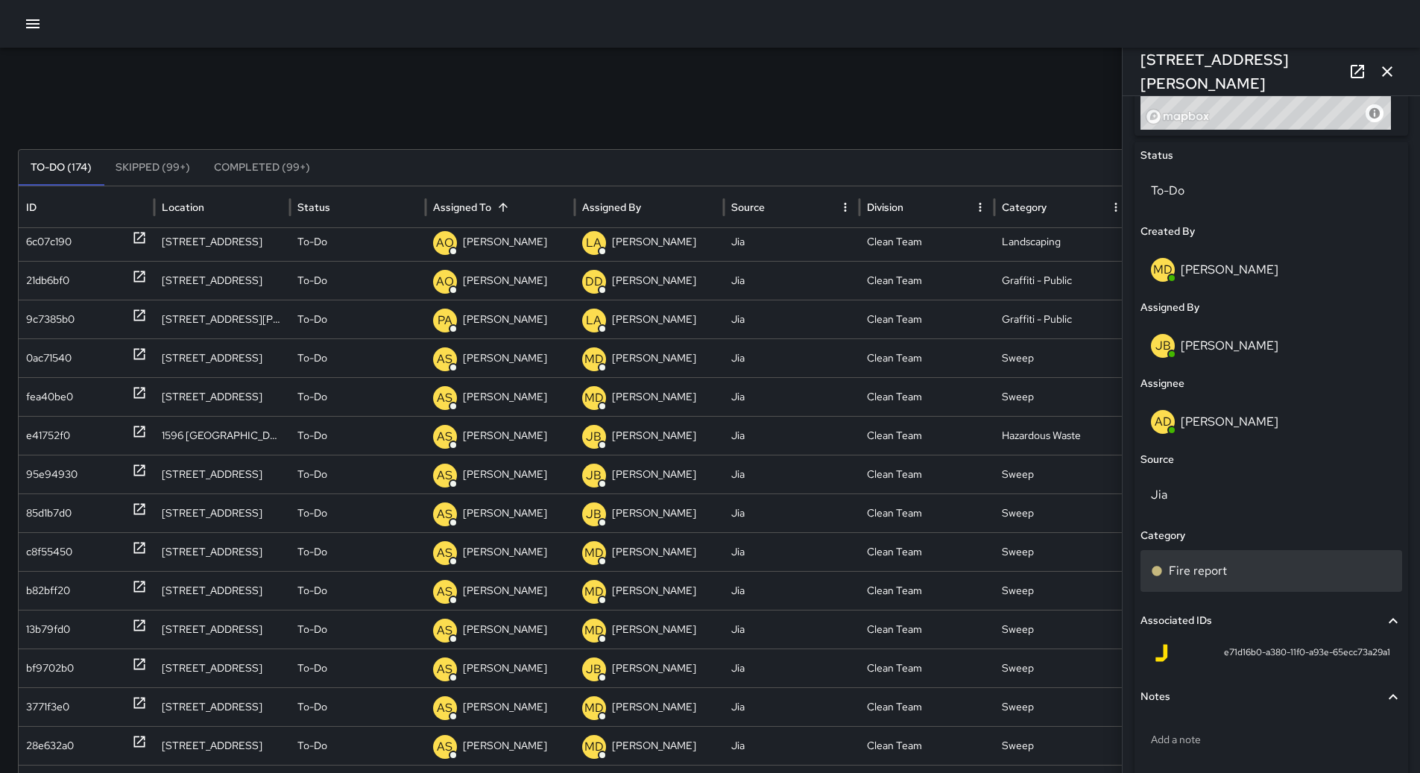
click at [1261, 592] on div "Fire report" at bounding box center [1272, 574] width 262 height 48
click at [1264, 575] on div "Fire report" at bounding box center [1271, 571] width 241 height 18
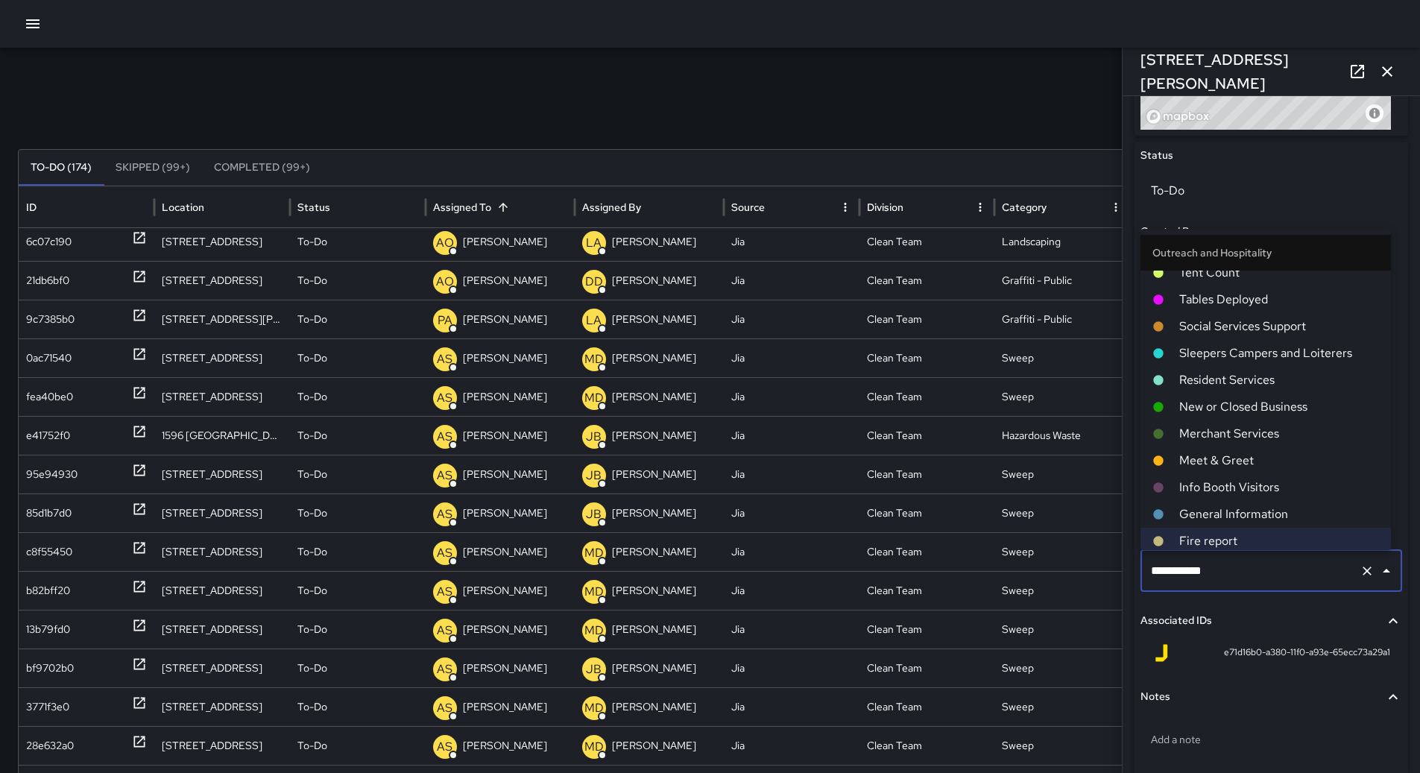
scroll to position [411, 0]
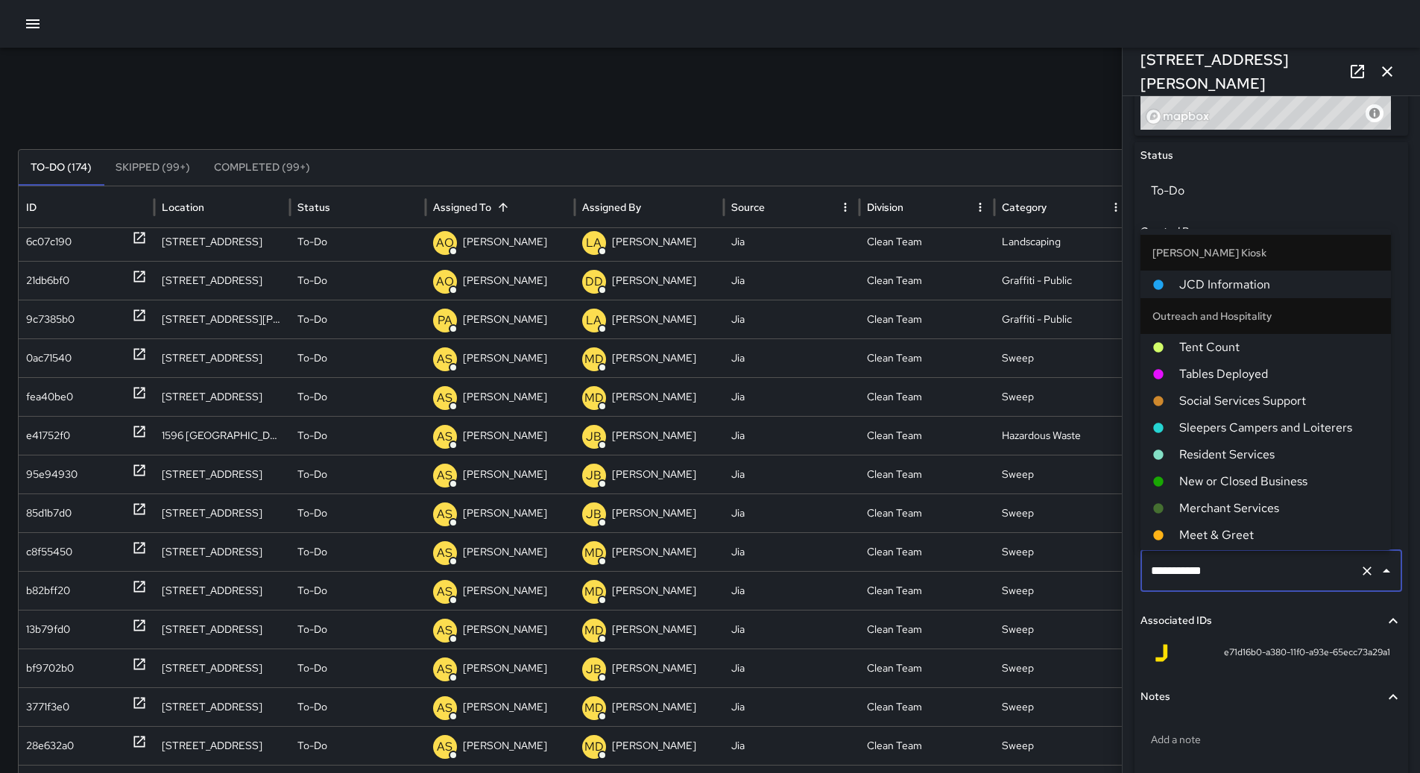
click at [1275, 430] on span "Sleepers Campers and Loiterers" at bounding box center [1279, 428] width 200 height 18
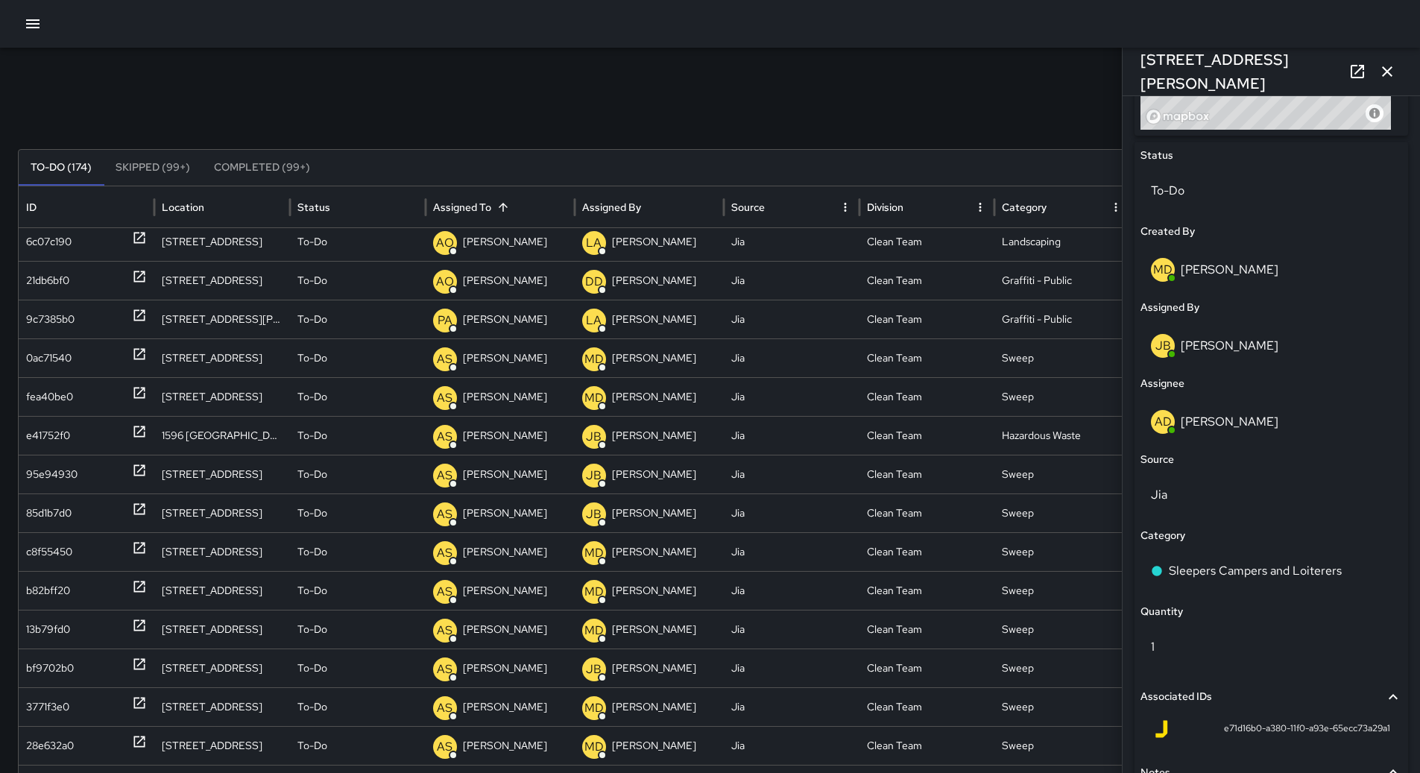
click at [1384, 76] on icon "button" at bounding box center [1387, 71] width 10 height 10
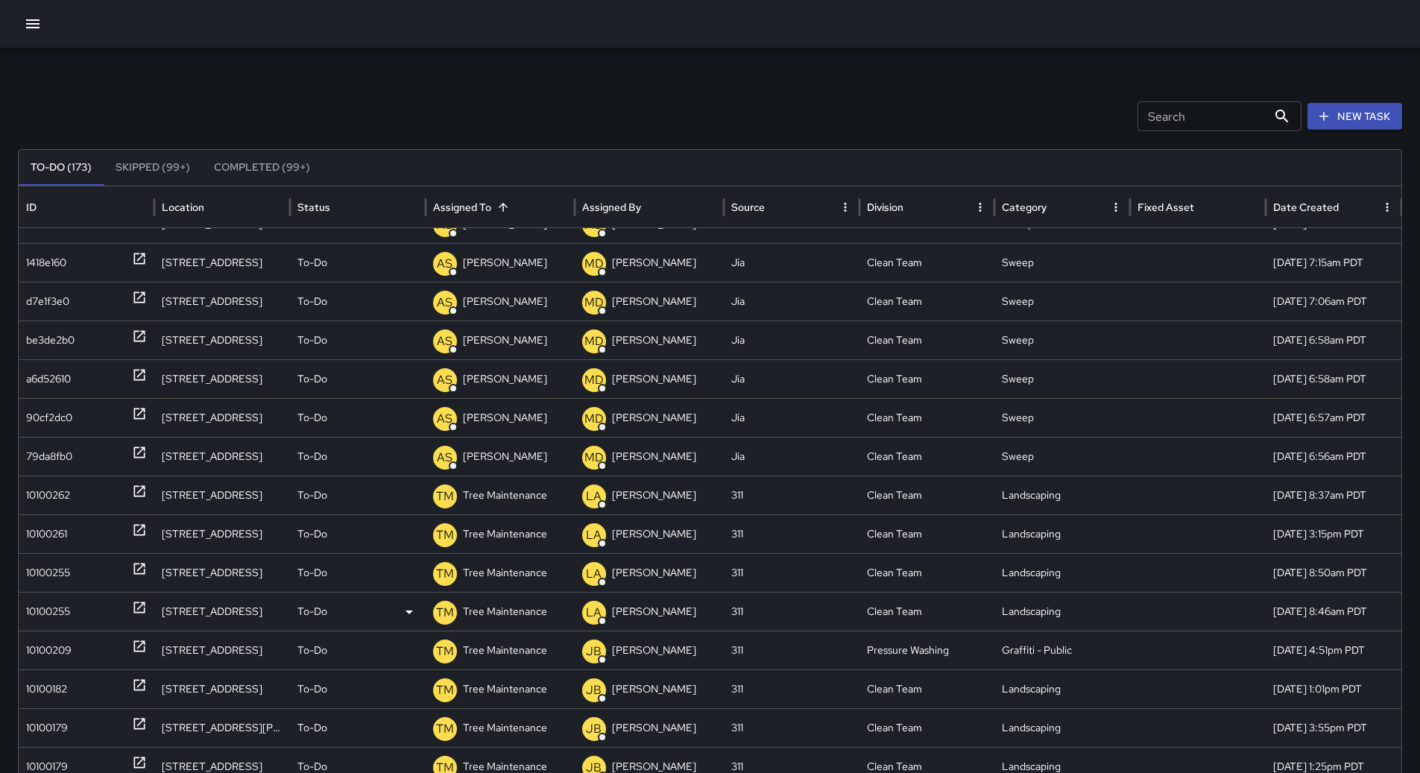
scroll to position [2288, 0]
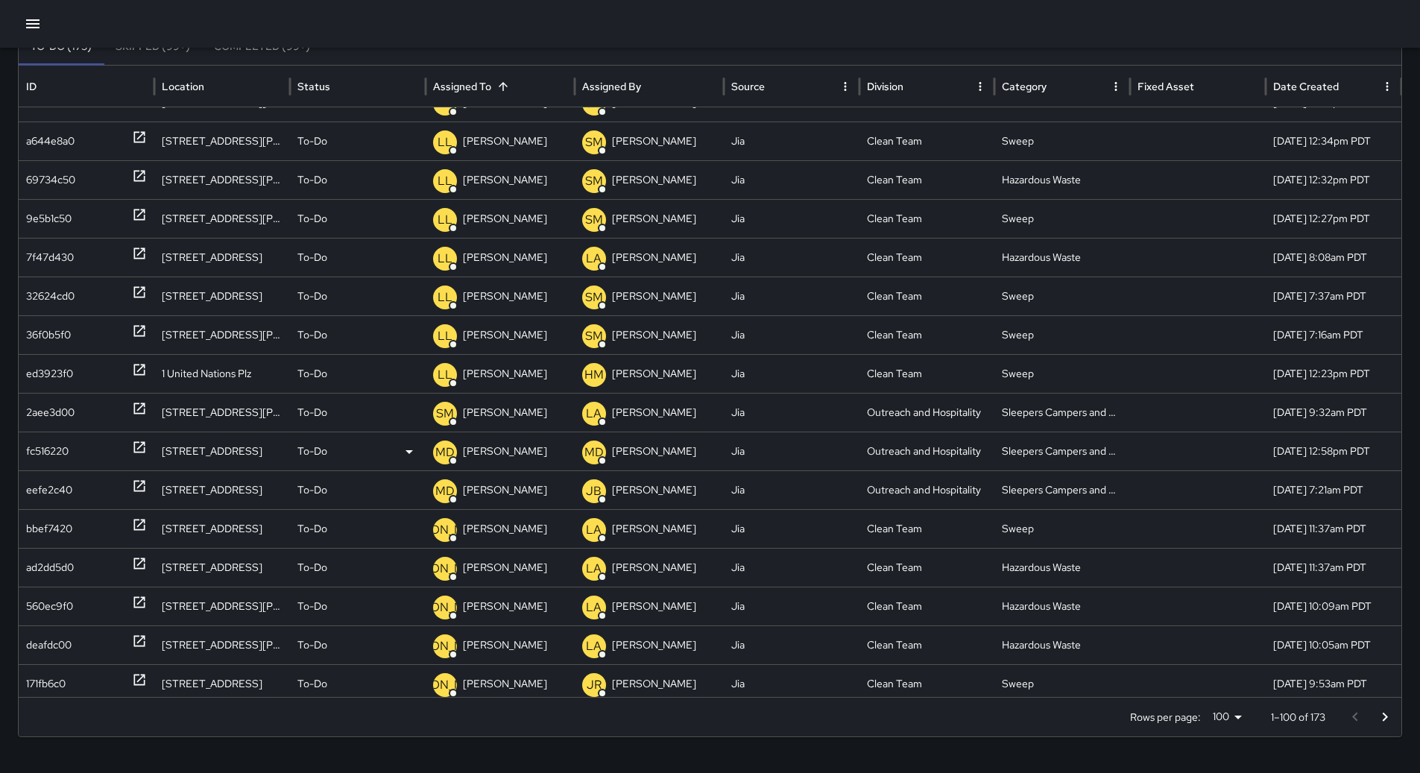
click at [76, 447] on div "fc516220" at bounding box center [86, 451] width 121 height 38
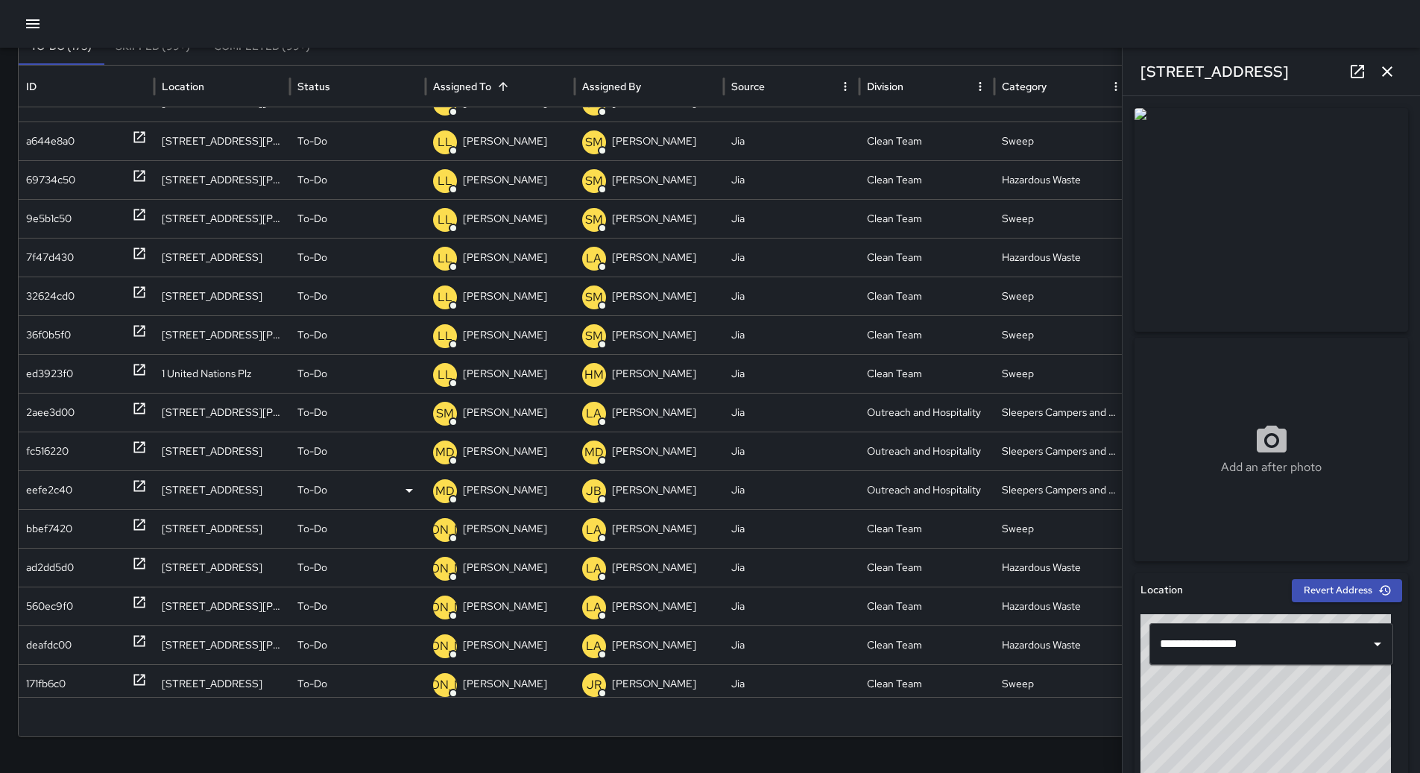
click at [75, 476] on div "eefe2c40" at bounding box center [86, 490] width 121 height 38
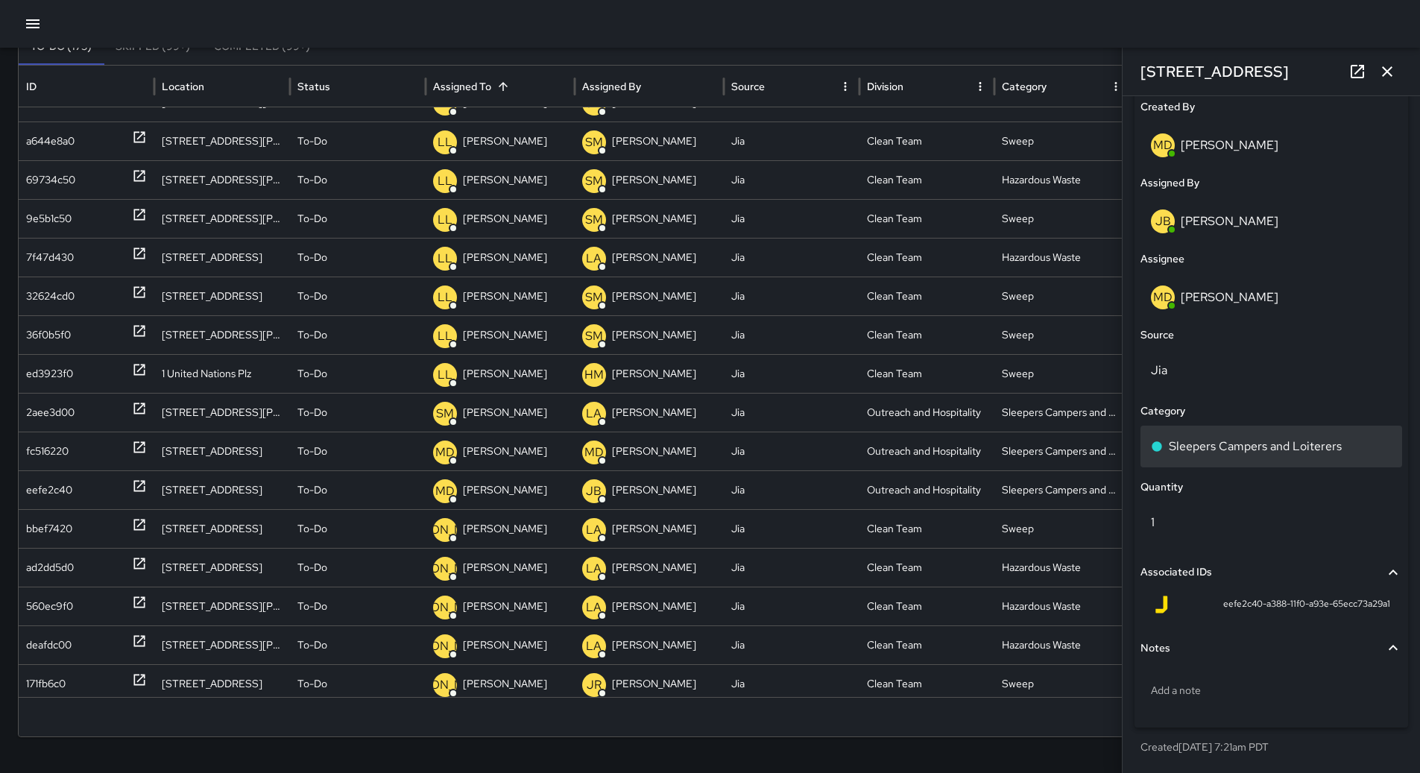
click at [1251, 444] on p "Sleepers Campers and Loiterers" at bounding box center [1255, 447] width 173 height 18
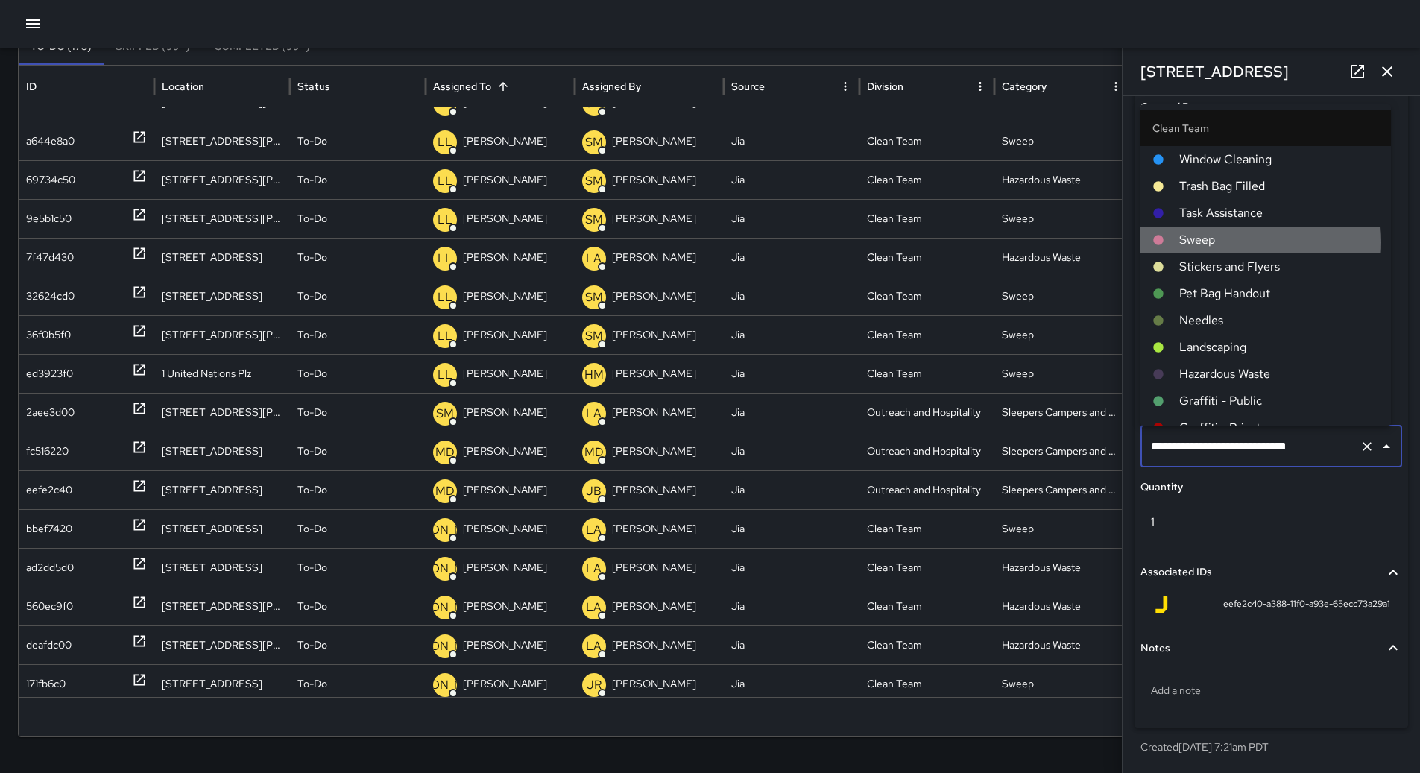
click at [1223, 238] on span "Sweep" at bounding box center [1279, 240] width 200 height 18
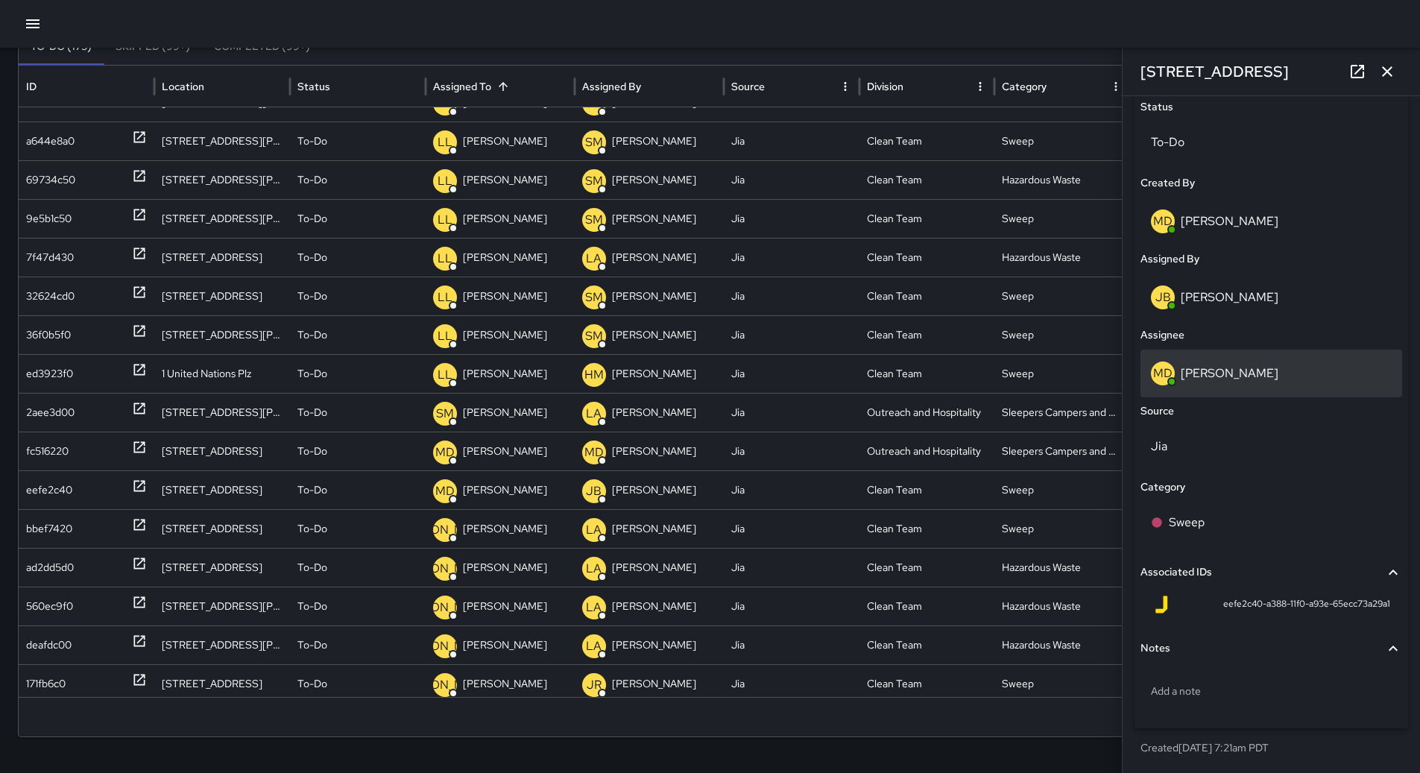
click at [1223, 369] on p "[PERSON_NAME]" at bounding box center [1230, 373] width 98 height 16
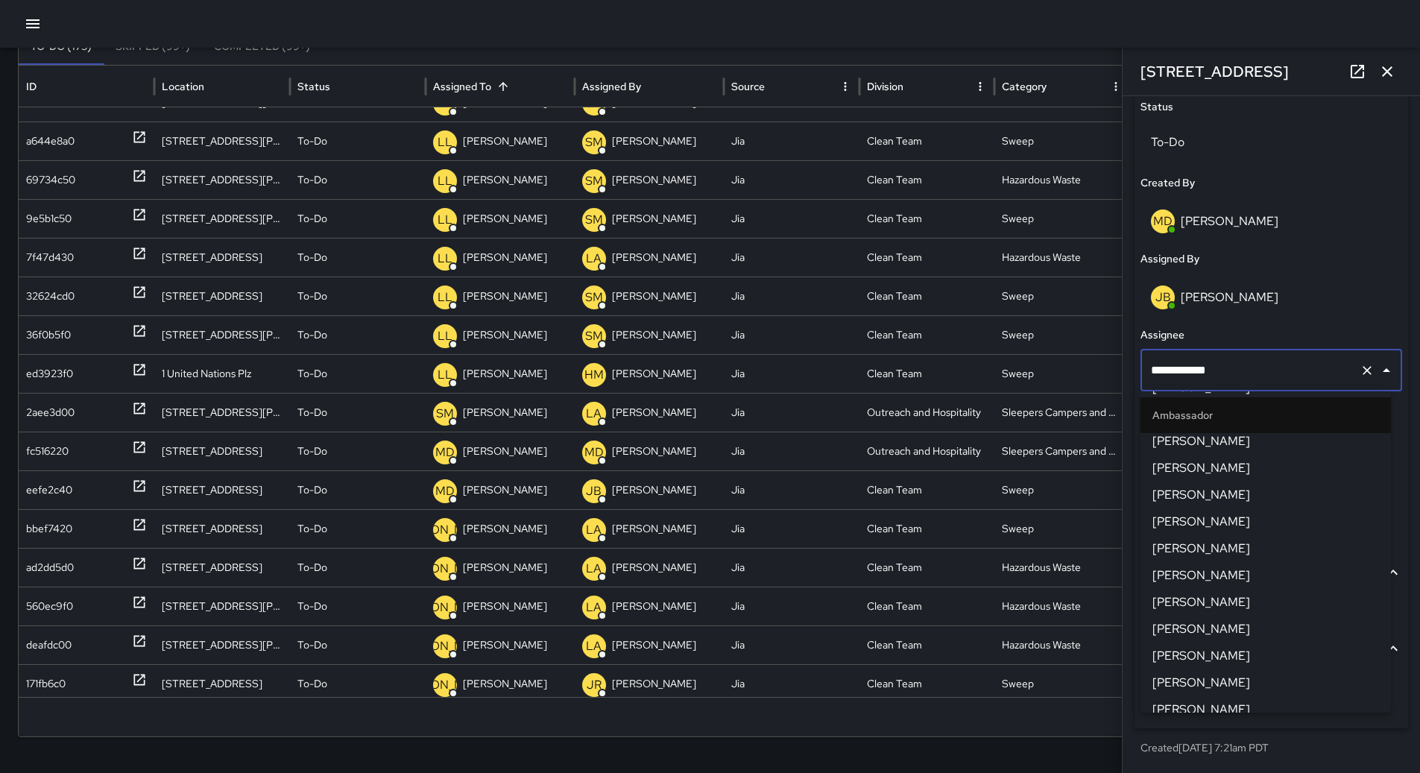
click at [1217, 432] on li "Ambassador" at bounding box center [1266, 415] width 250 height 36
click at [1220, 437] on span "[PERSON_NAME]" at bounding box center [1265, 441] width 227 height 18
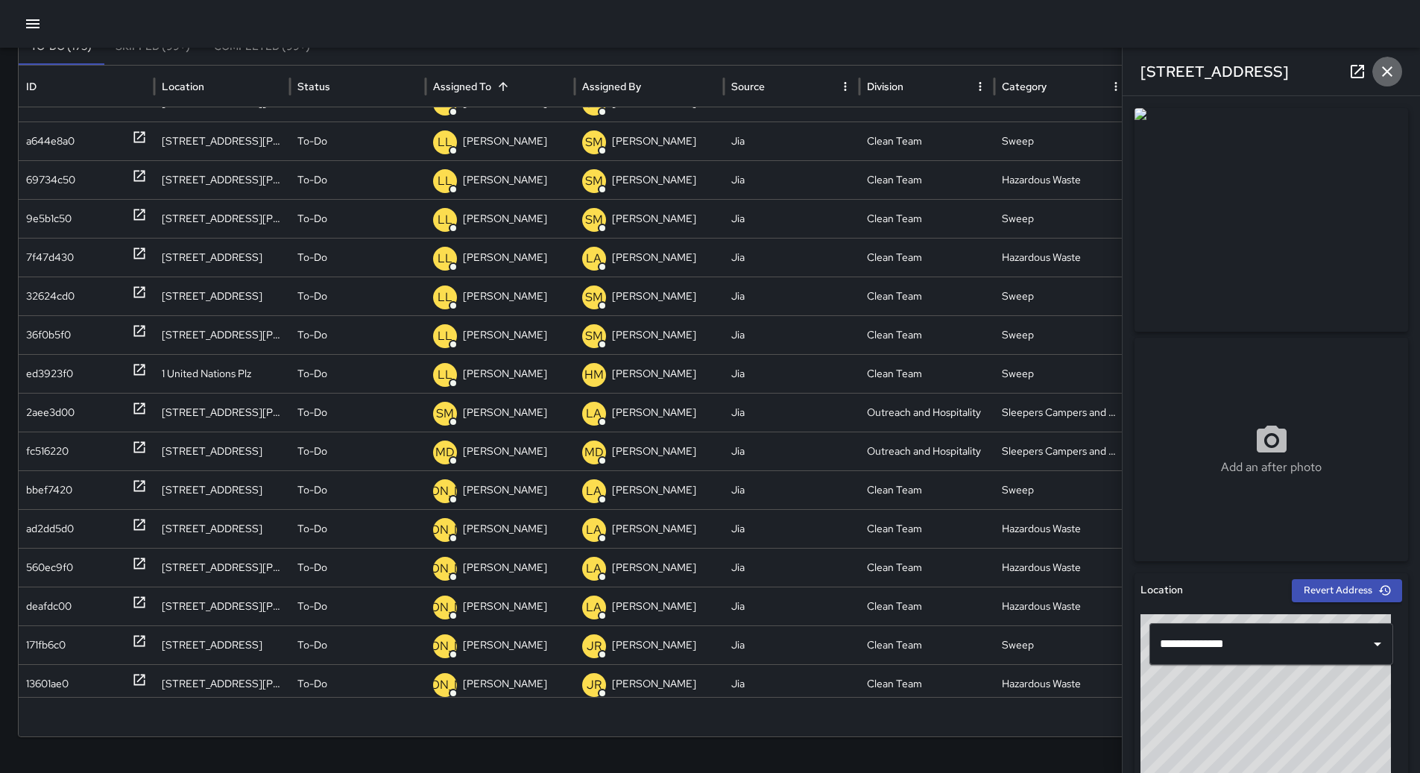
click at [1382, 67] on icon "button" at bounding box center [1387, 72] width 18 height 18
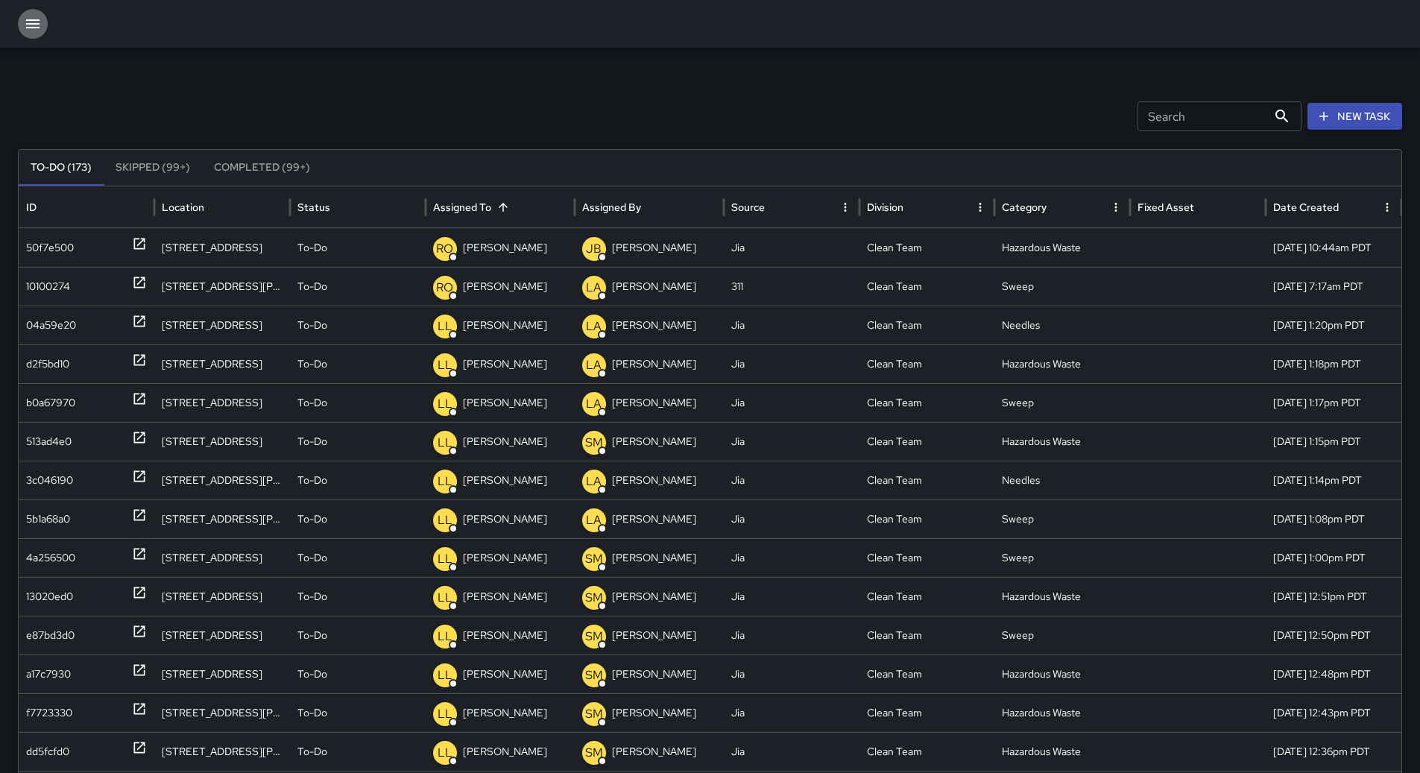
click at [31, 11] on button "button" at bounding box center [33, 24] width 30 height 30
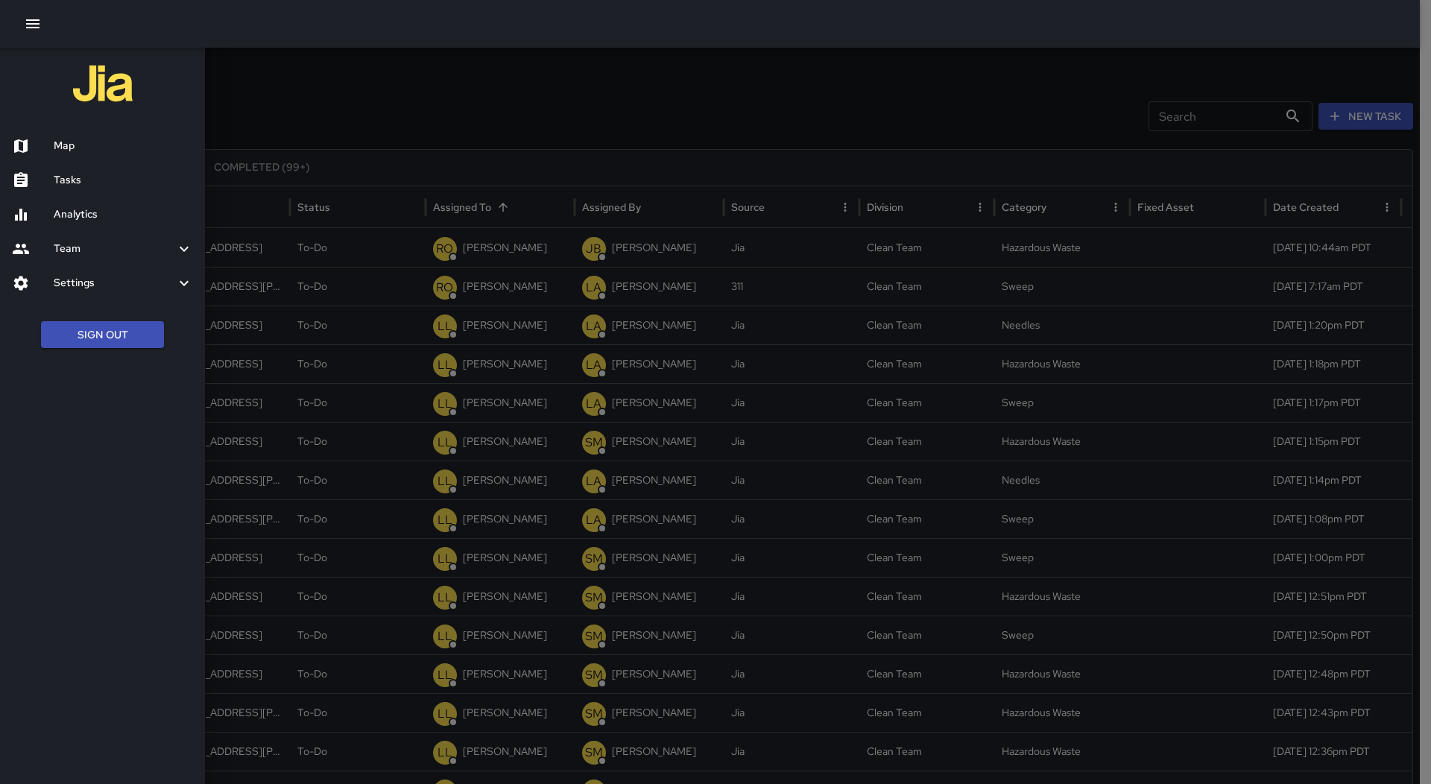
click at [132, 143] on h6 "Map" at bounding box center [123, 146] width 139 height 16
